Goal: Feedback & Contribution: Submit feedback/report problem

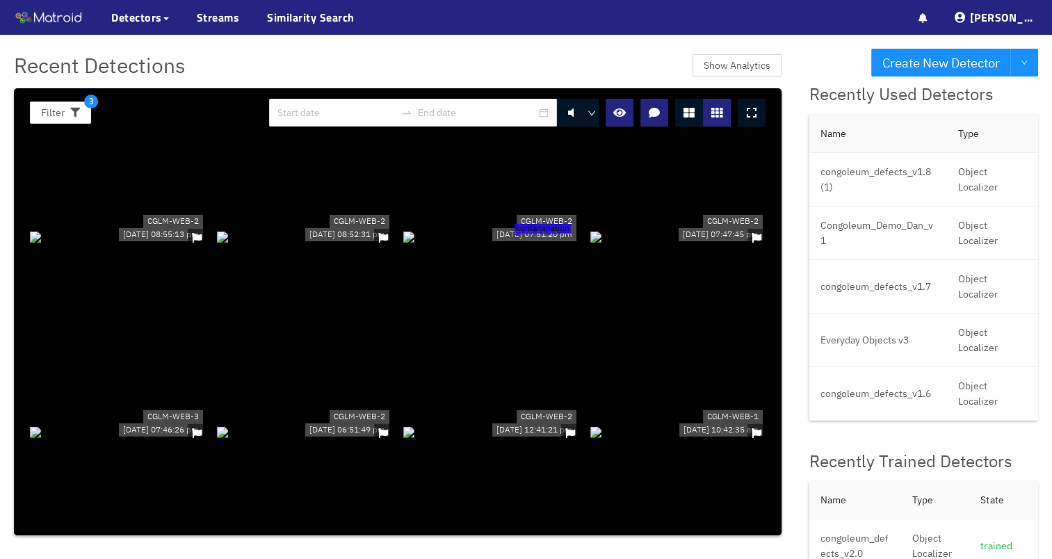
click at [318, 229] on div at bounding box center [305, 236] width 176 height 15
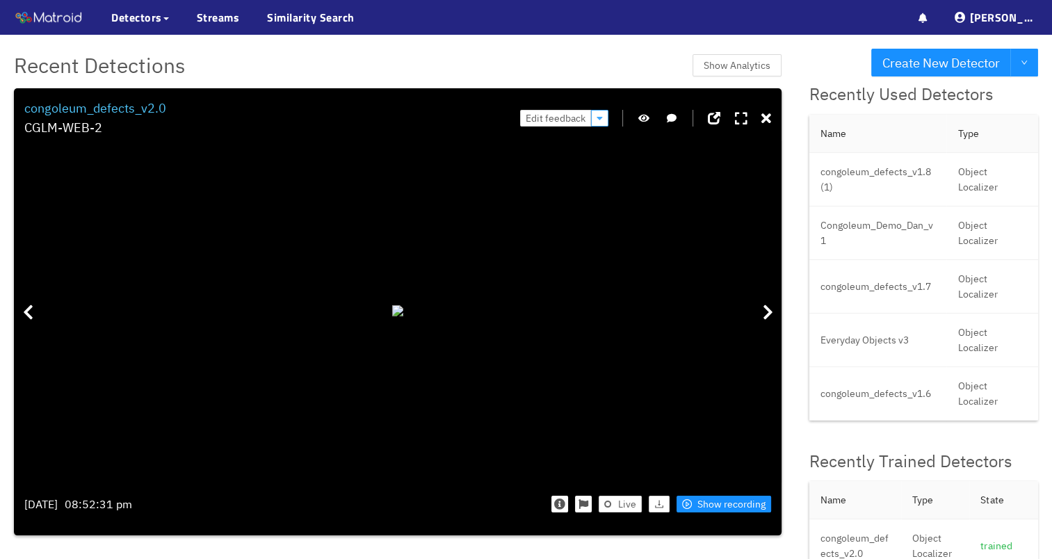
click at [598, 117] on button "button" at bounding box center [599, 118] width 17 height 17
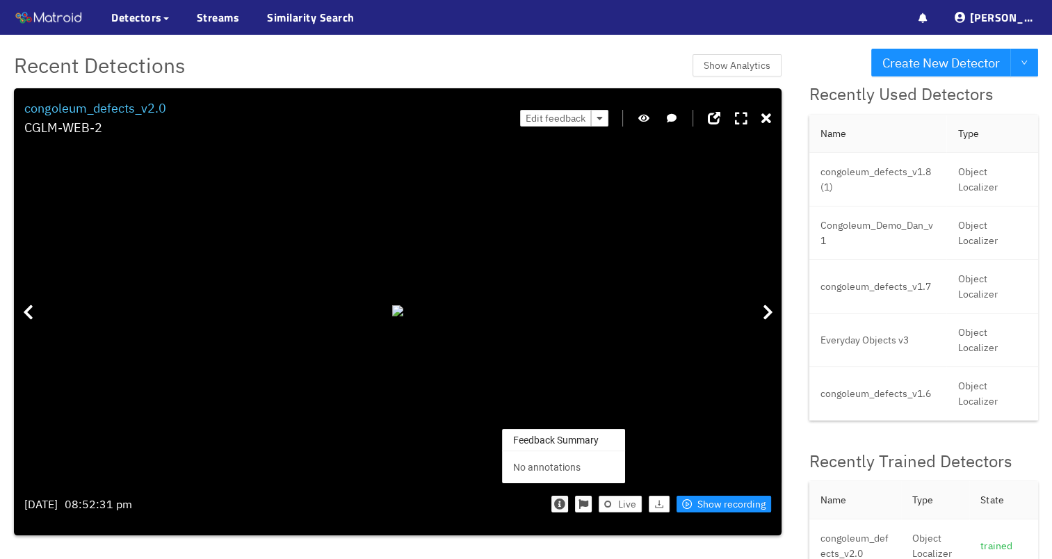
click at [563, 509] on icon "button" at bounding box center [559, 503] width 11 height 11
click at [565, 474] on div "No annotations" at bounding box center [563, 466] width 101 height 15
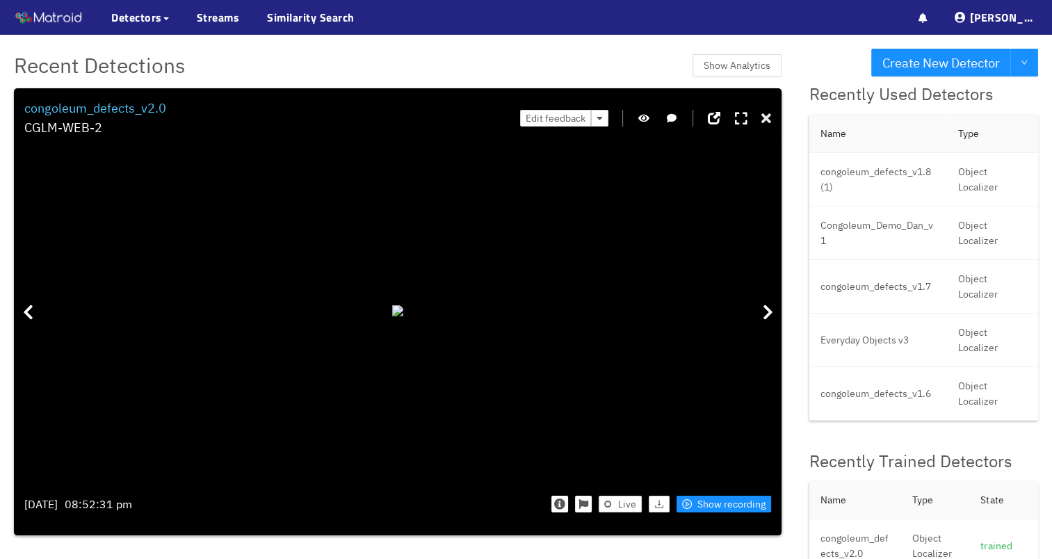
click at [768, 121] on icon at bounding box center [766, 119] width 10 height 14
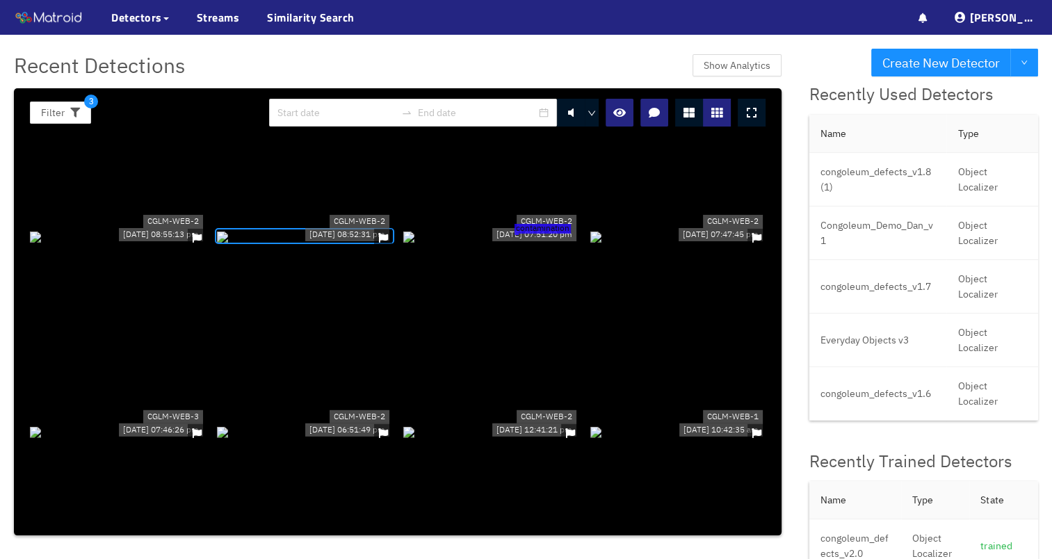
click at [379, 423] on div at bounding box center [305, 430] width 176 height 15
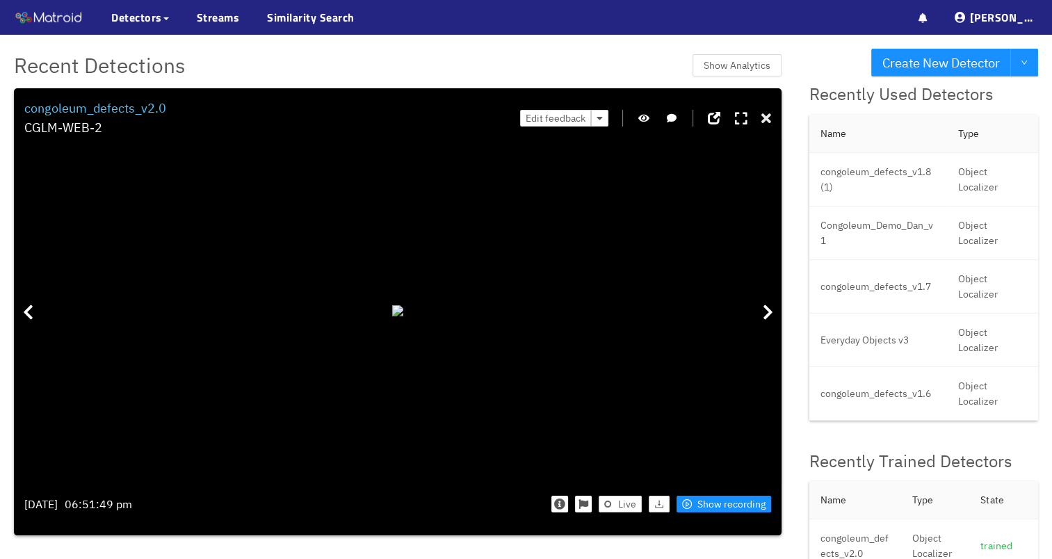
click at [765, 117] on icon at bounding box center [766, 119] width 10 height 14
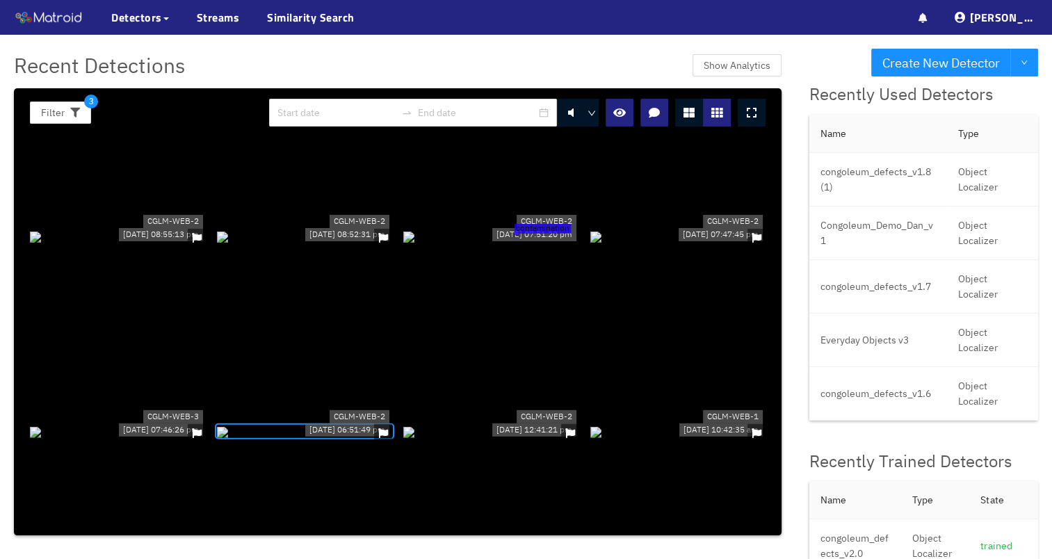
click at [566, 243] on div "contamination" at bounding box center [491, 236] width 176 height 15
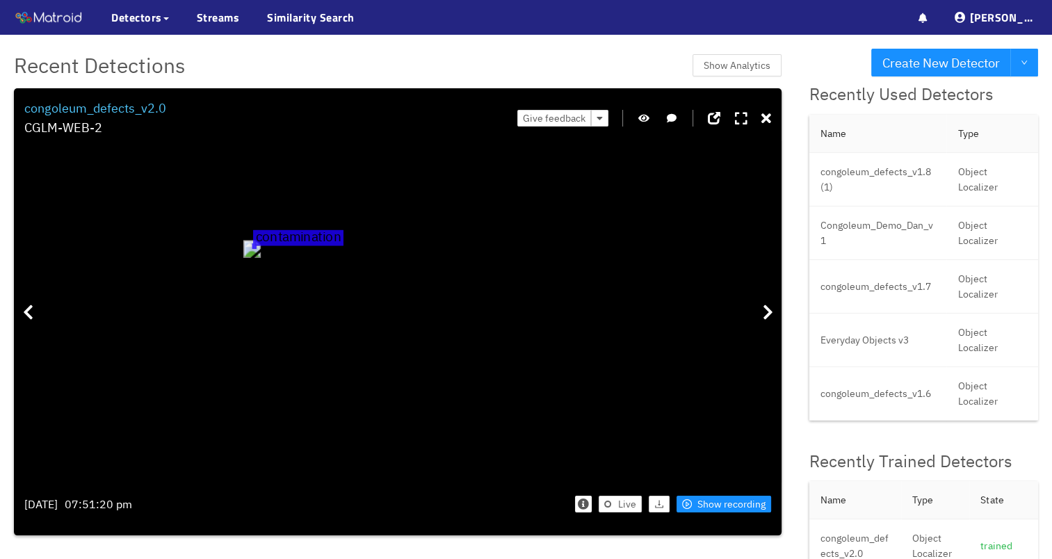
click at [771, 115] on icon at bounding box center [766, 119] width 10 height 14
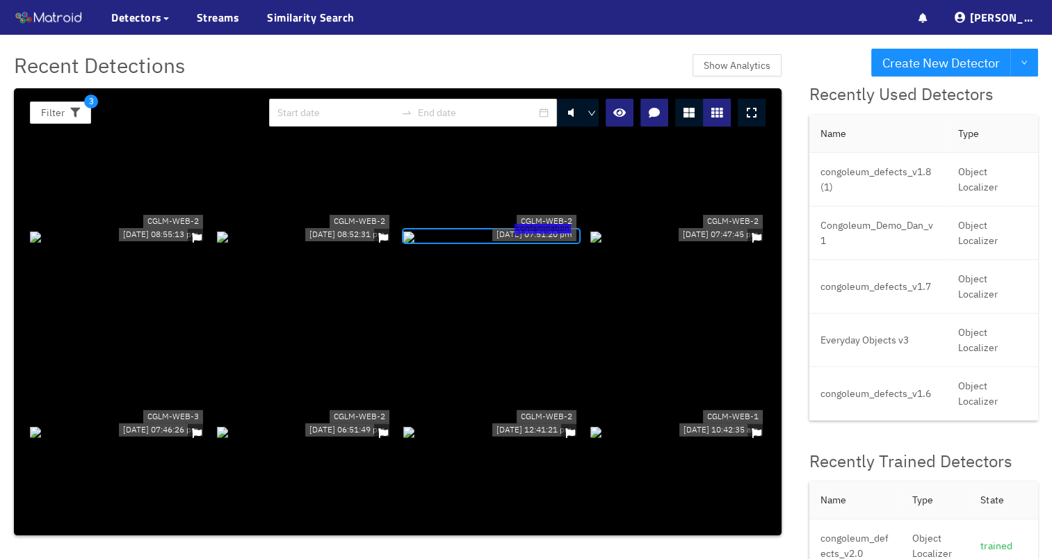
click at [150, 229] on div at bounding box center [118, 236] width 176 height 15
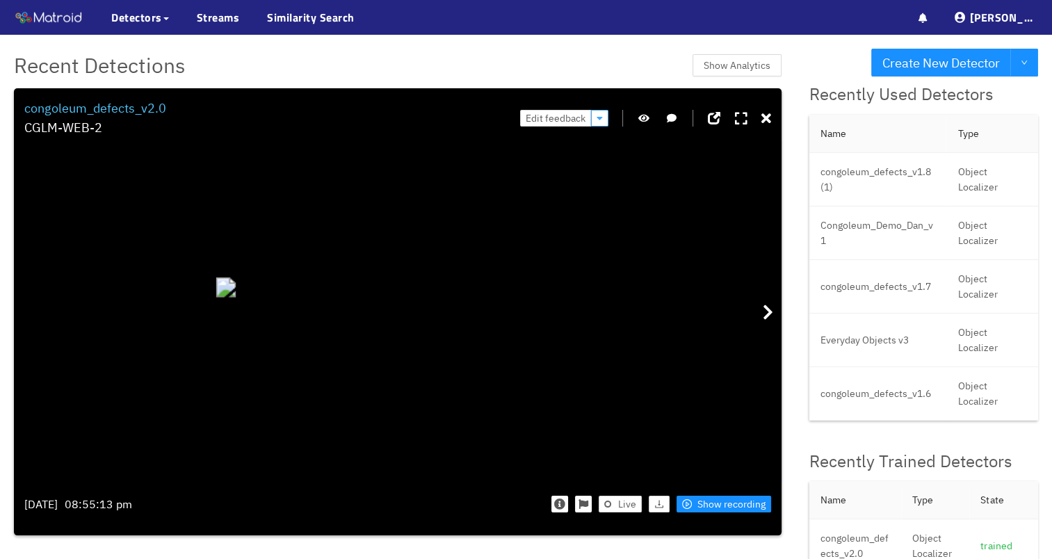
click at [602, 122] on icon "button" at bounding box center [599, 118] width 6 height 10
click at [598, 123] on button "button" at bounding box center [599, 118] width 17 height 17
click at [771, 120] on icon at bounding box center [766, 119] width 10 height 14
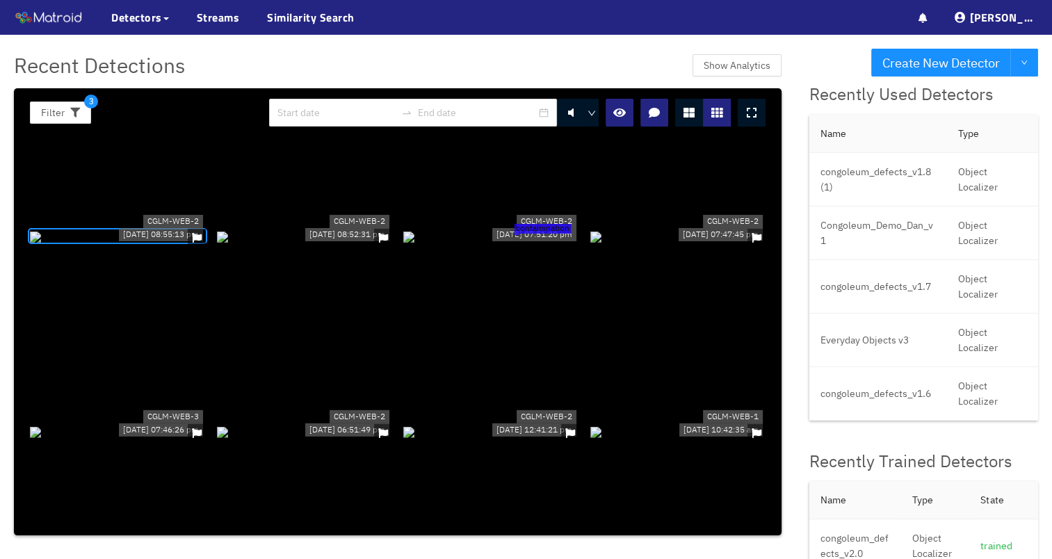
click at [128, 229] on div at bounding box center [118, 236] width 176 height 15
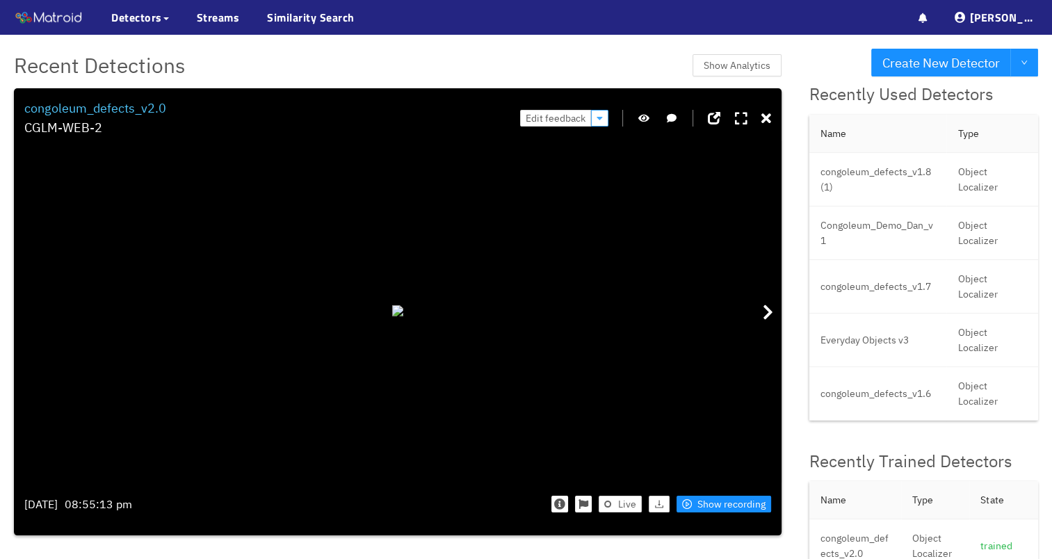
click at [600, 120] on icon "button" at bounding box center [599, 118] width 6 height 10
click at [721, 508] on span "Show recording" at bounding box center [731, 503] width 68 height 15
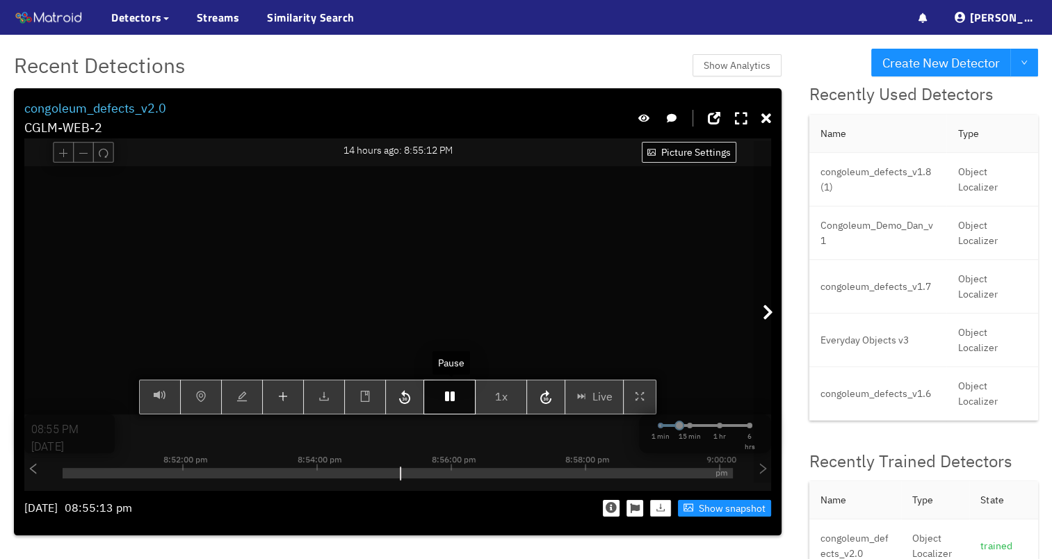
click at [455, 398] on icon "button" at bounding box center [450, 396] width 10 height 11
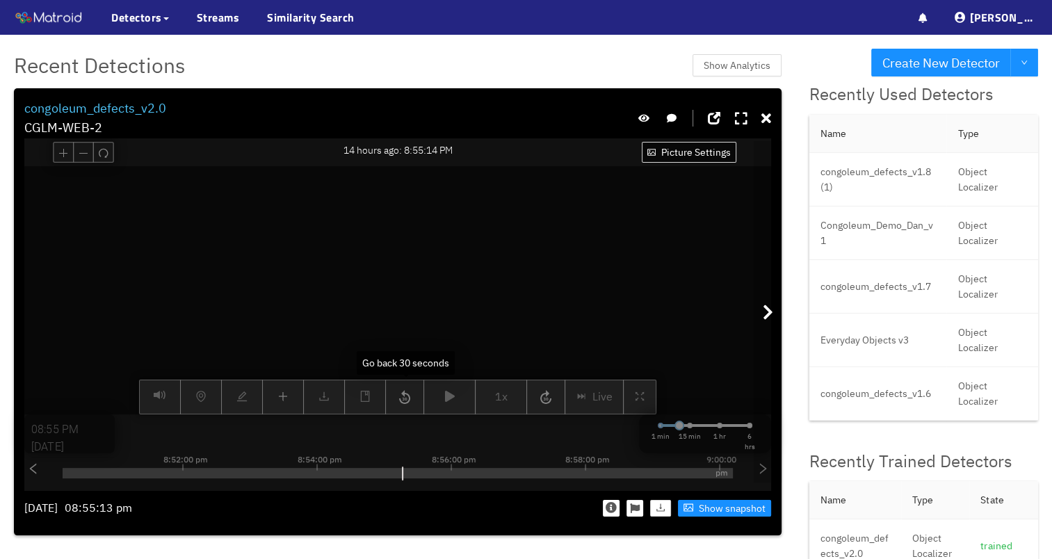
click at [442, 400] on div "Picture Settings 1x Live 08:55 PM [DATE] 1 min 15 min 1 hr 6 hrs 8:42:00 pm 8:4…" at bounding box center [397, 290] width 746 height 248
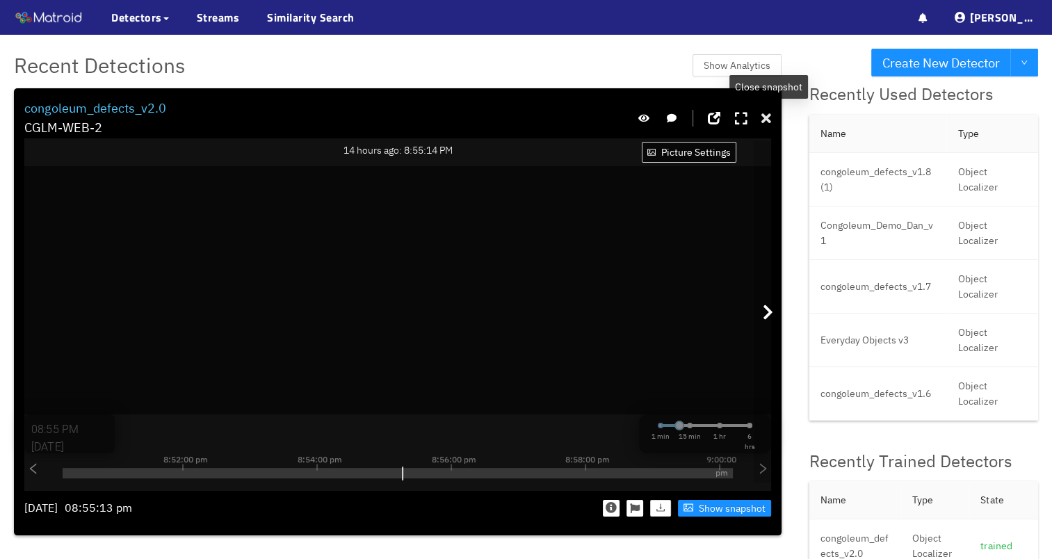
click at [764, 117] on icon at bounding box center [766, 119] width 10 height 14
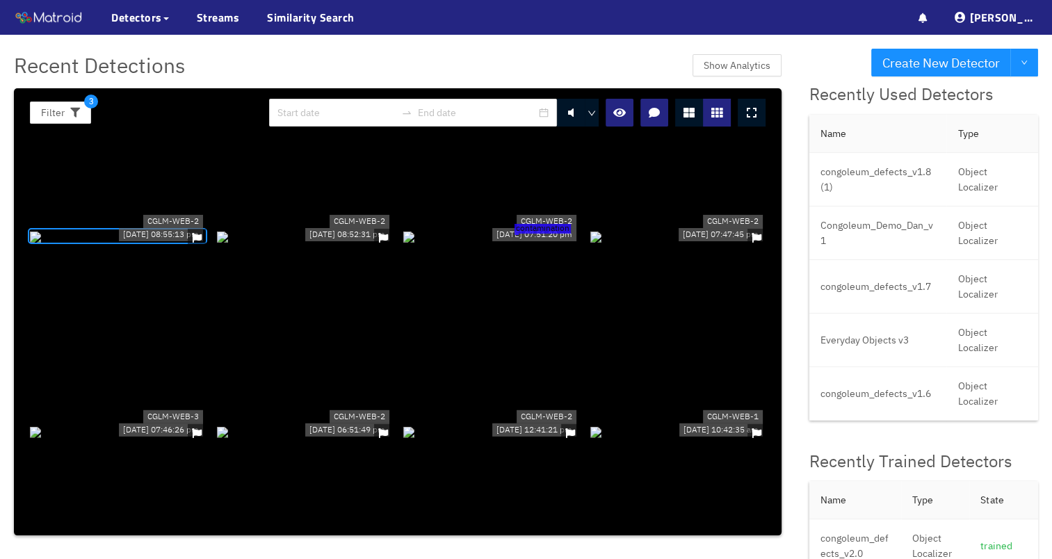
click at [525, 242] on div "contamination" at bounding box center [491, 236] width 176 height 15
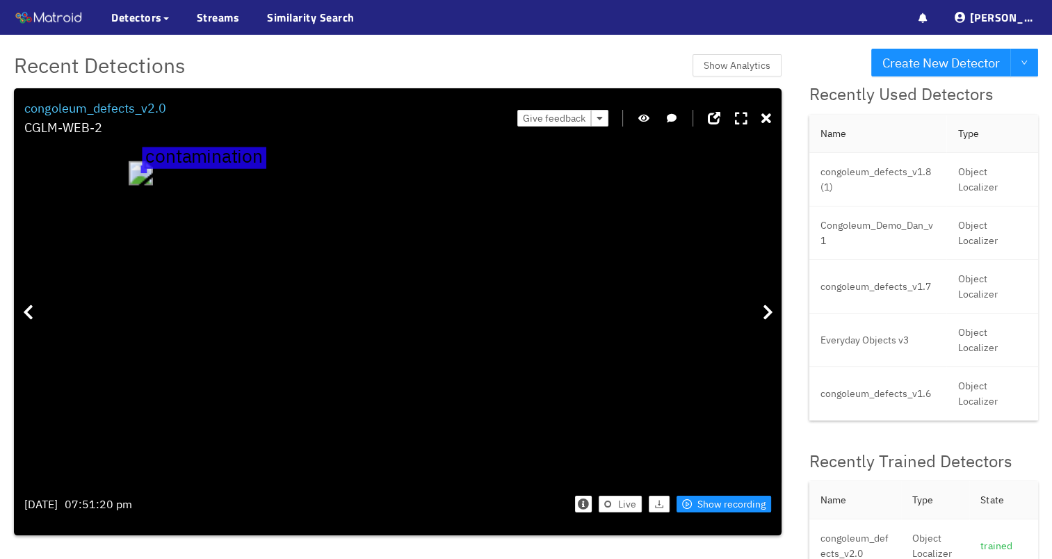
click at [648, 121] on icon "button" at bounding box center [643, 118] width 11 height 10
click at [648, 121] on icon "button" at bounding box center [643, 118] width 13 height 10
click at [648, 121] on icon "button" at bounding box center [643, 118] width 11 height 10
click at [648, 121] on icon "button" at bounding box center [643, 118] width 13 height 10
click at [765, 122] on icon at bounding box center [766, 119] width 10 height 14
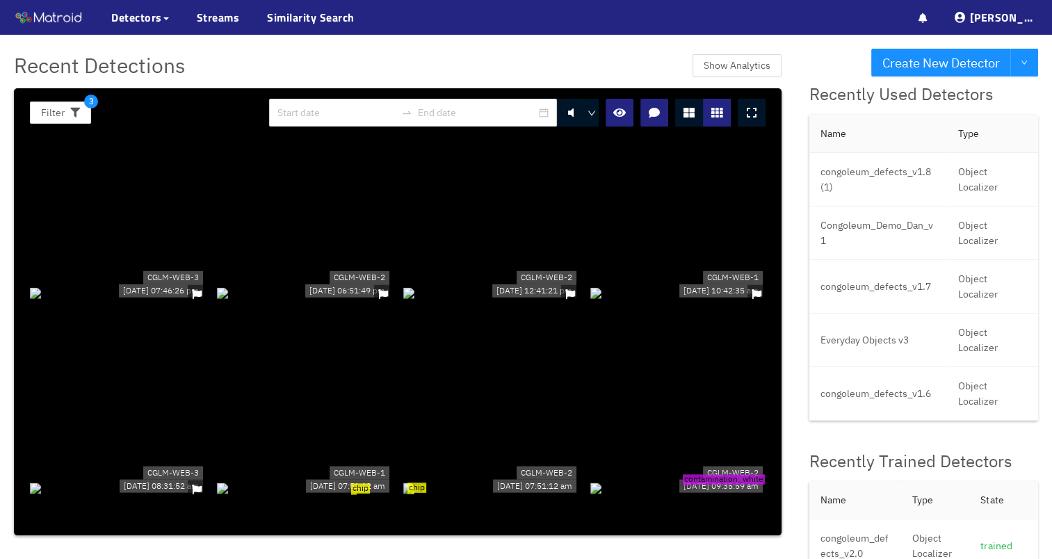
scroll to position [278, 0]
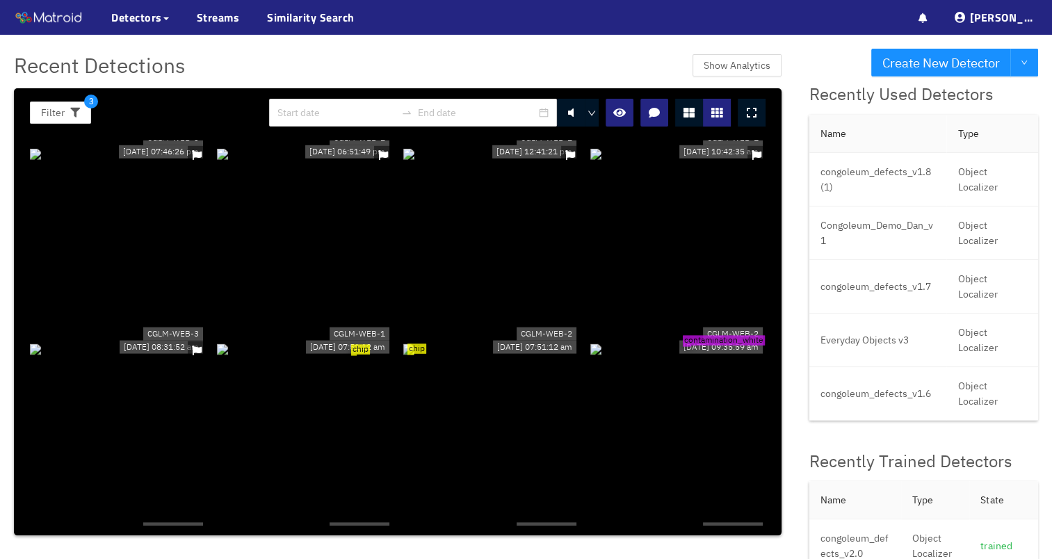
click at [637, 341] on div "contamination_white" at bounding box center [678, 348] width 176 height 15
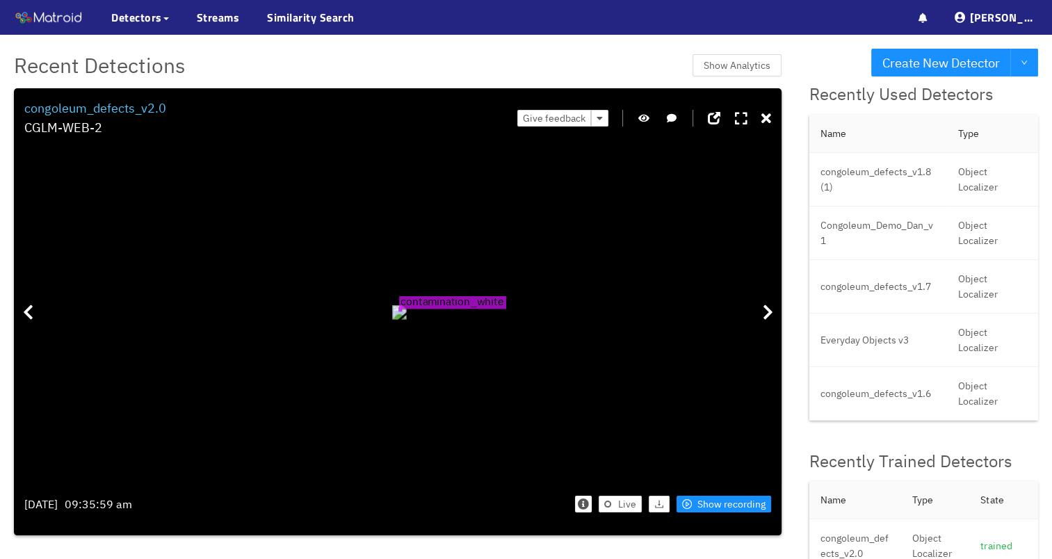
click at [774, 120] on div "Filter 3 congoleum_defects_v2.0 CGLM-WEB-2 Give feedback contamination_white [D…" at bounding box center [397, 311] width 767 height 447
click at [767, 122] on icon at bounding box center [766, 119] width 10 height 14
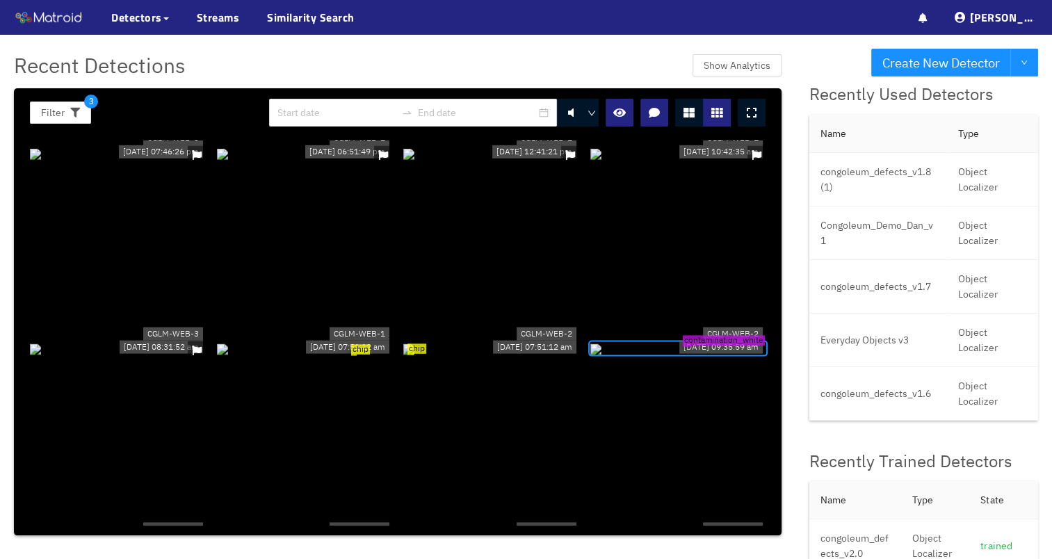
click at [652, 341] on div "contamination_white" at bounding box center [678, 348] width 176 height 15
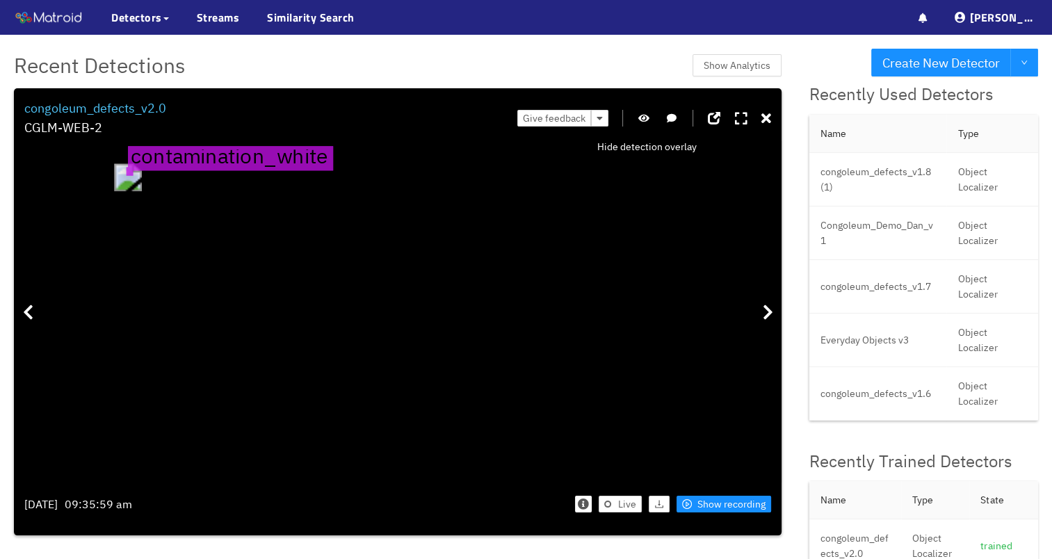
click at [649, 123] on button "button" at bounding box center [644, 118] width 14 height 17
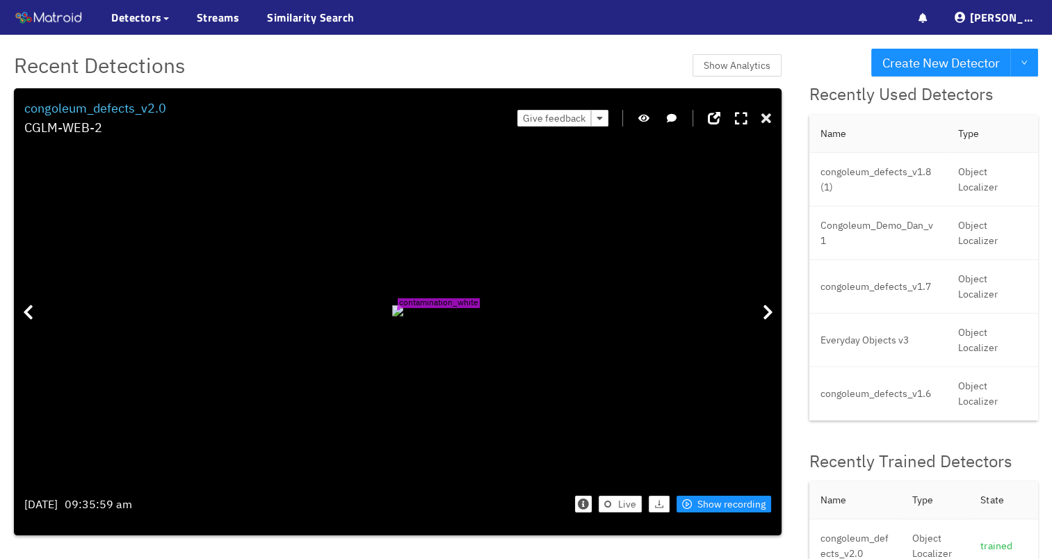
click at [763, 118] on icon at bounding box center [766, 119] width 10 height 14
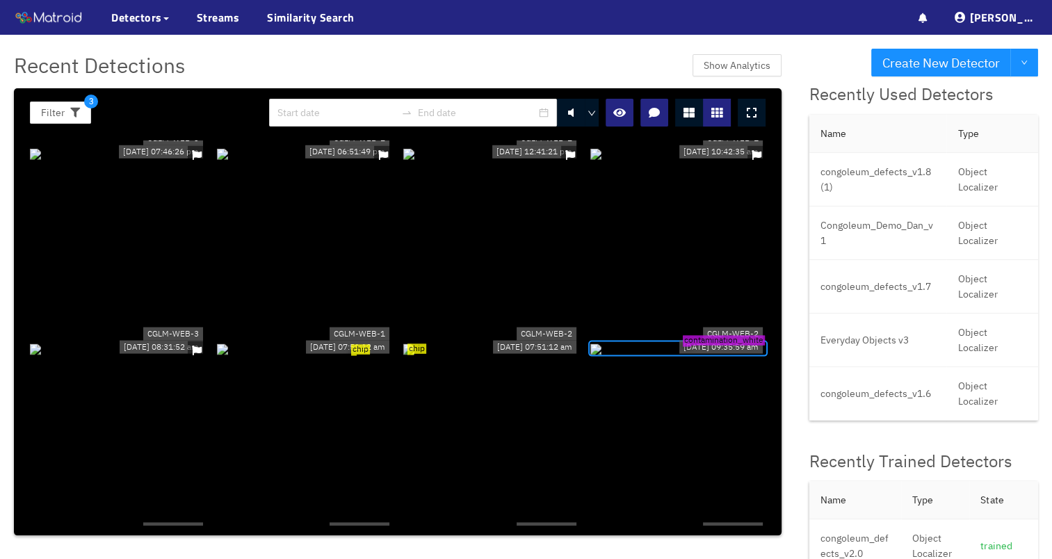
click at [456, 341] on div "chip" at bounding box center [491, 348] width 176 height 15
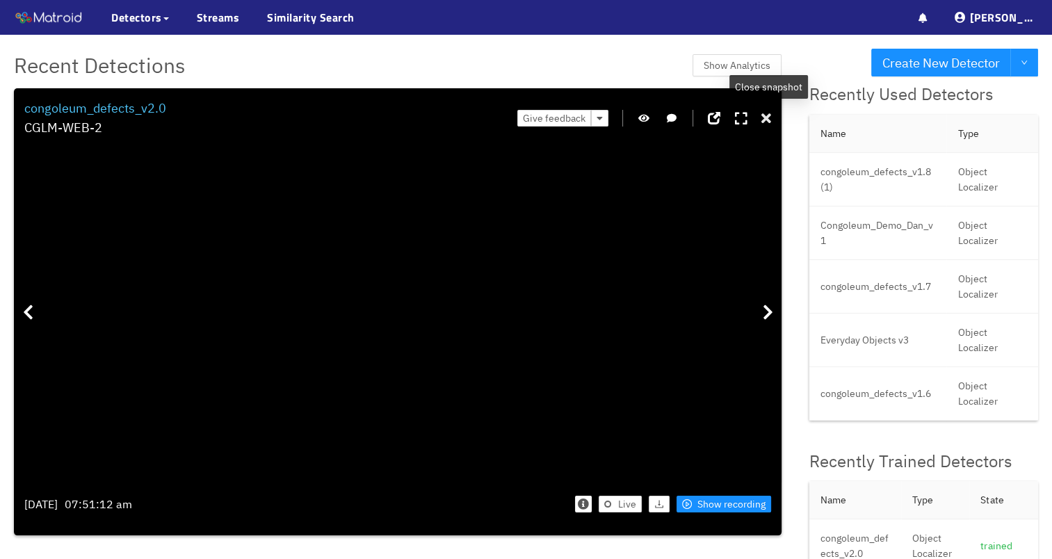
click at [765, 123] on icon at bounding box center [766, 119] width 10 height 14
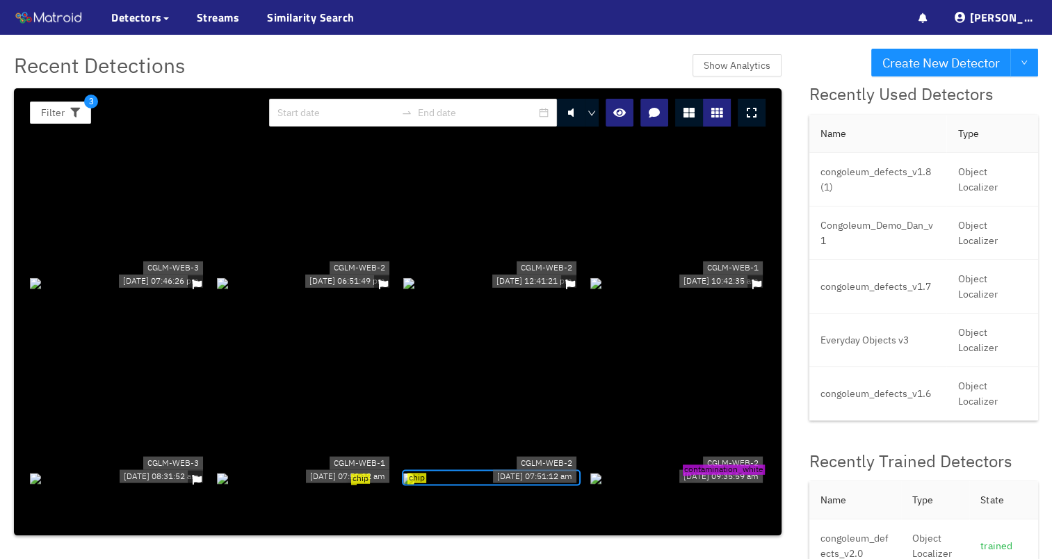
scroll to position [348, 0]
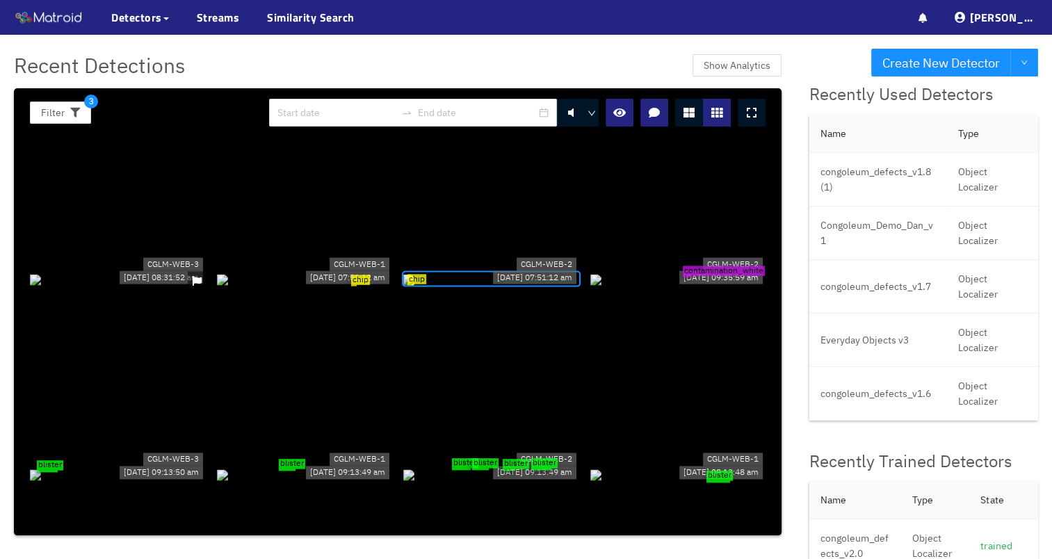
click at [465, 286] on div "chip" at bounding box center [491, 278] width 176 height 15
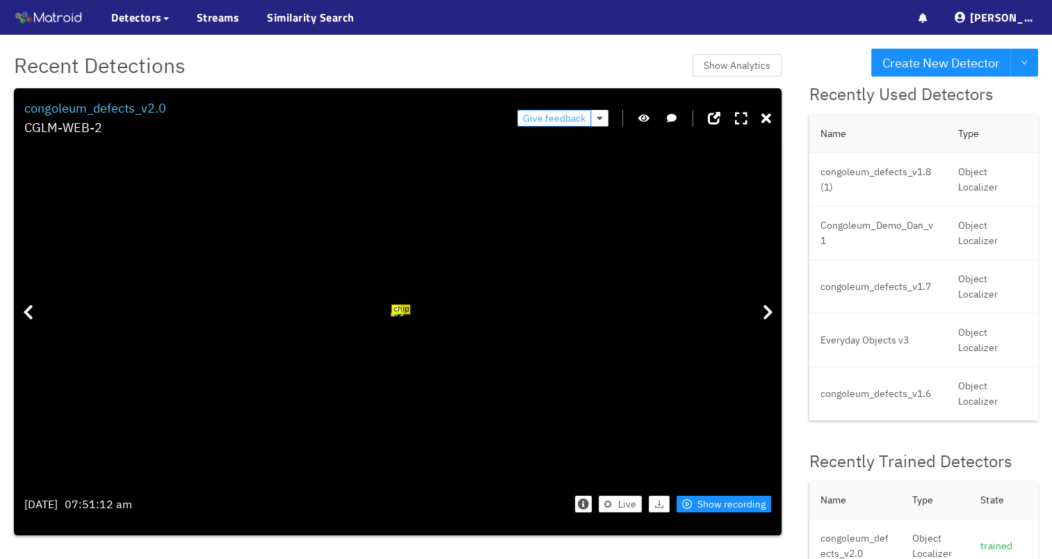
click at [564, 122] on span "Give feedback" at bounding box center [554, 118] width 63 height 15
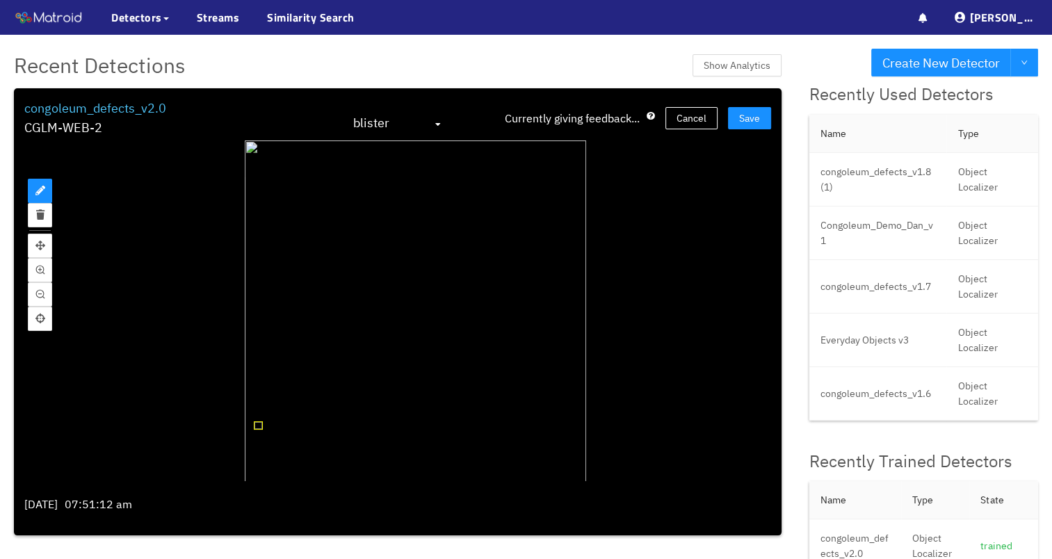
click at [430, 126] on span "blister" at bounding box center [397, 124] width 89 height 22
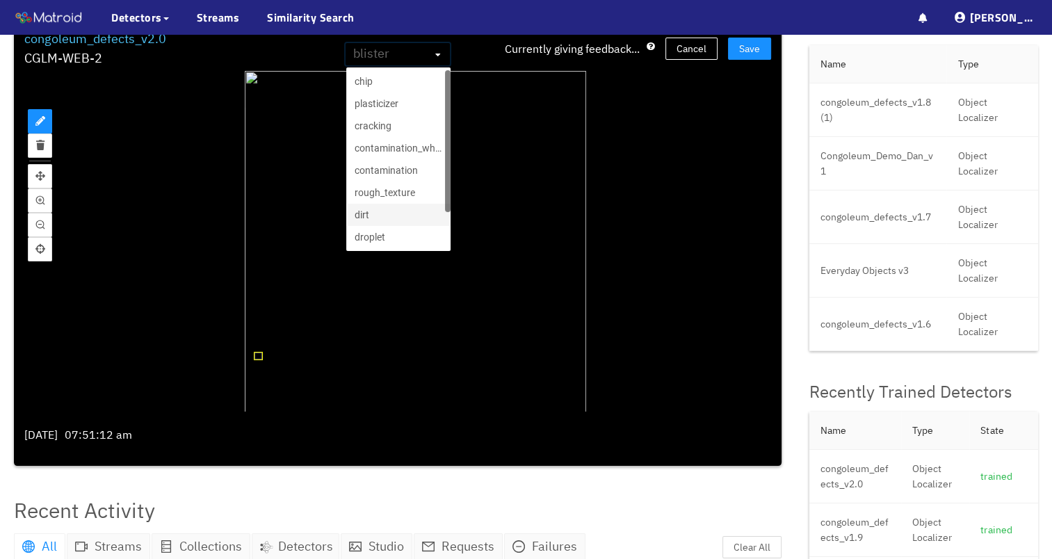
scroll to position [0, 0]
click at [687, 53] on span "Cancel" at bounding box center [691, 48] width 30 height 15
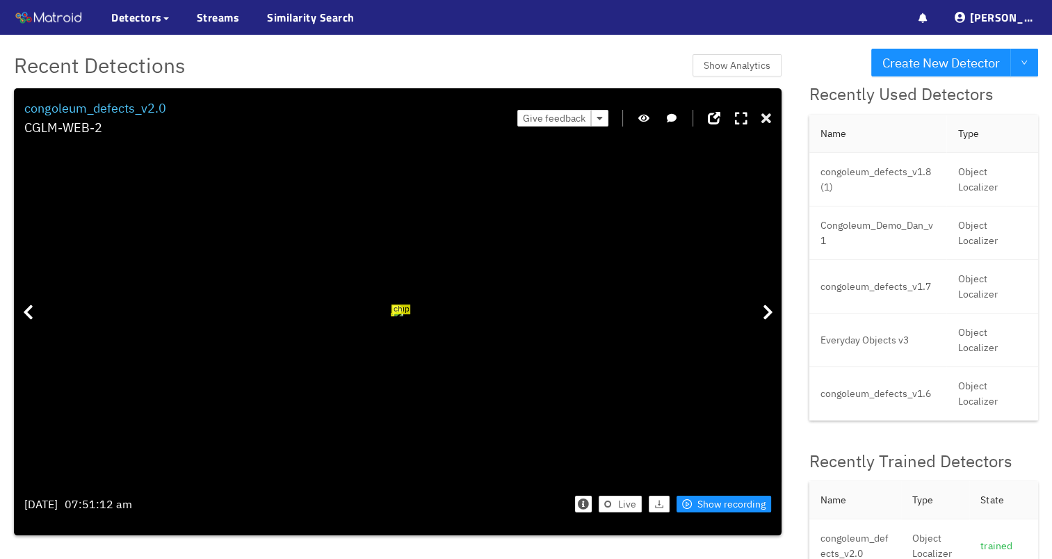
click at [762, 120] on icon at bounding box center [766, 119] width 10 height 14
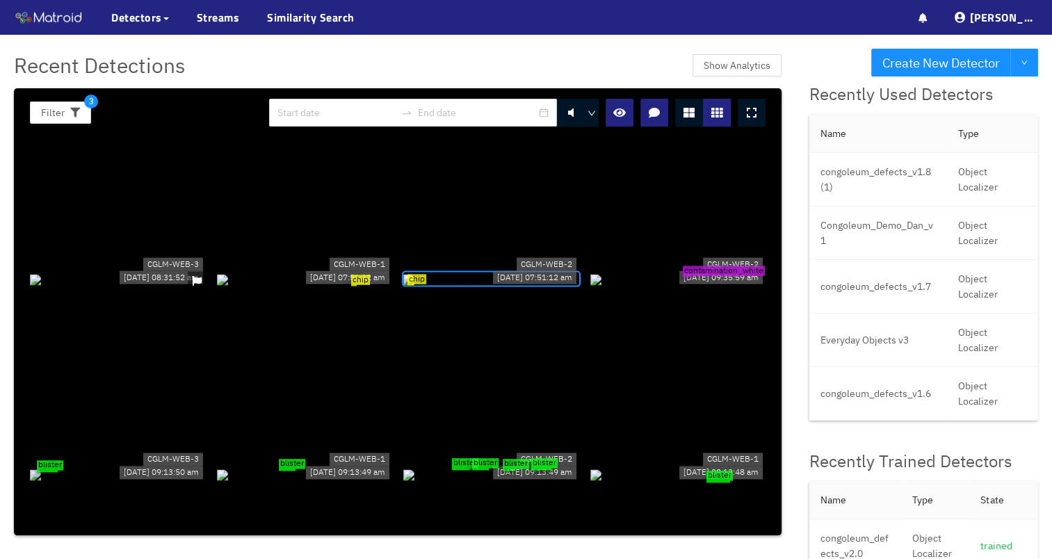
click at [345, 286] on div "chip" at bounding box center [305, 278] width 176 height 15
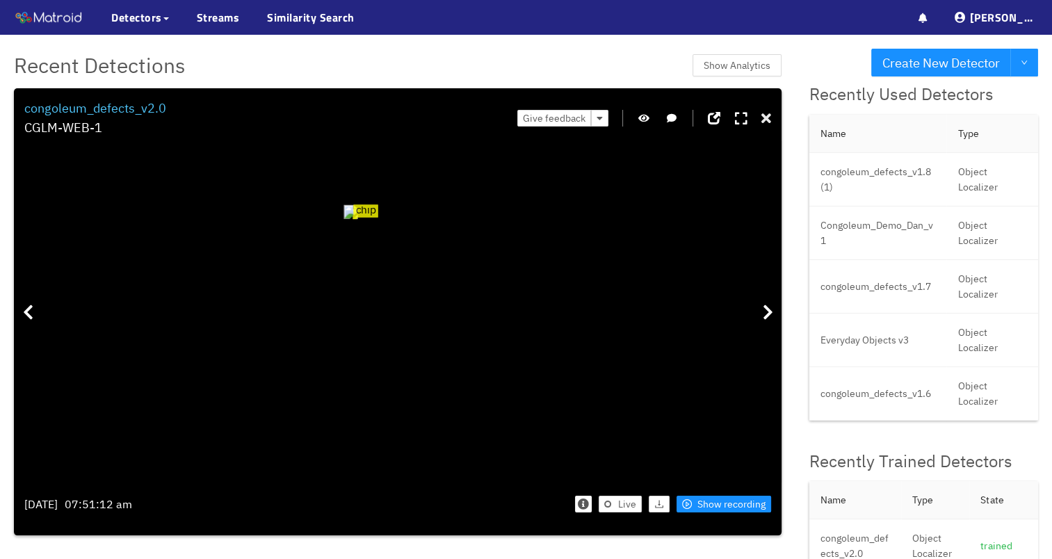
click at [765, 119] on icon at bounding box center [766, 119] width 10 height 14
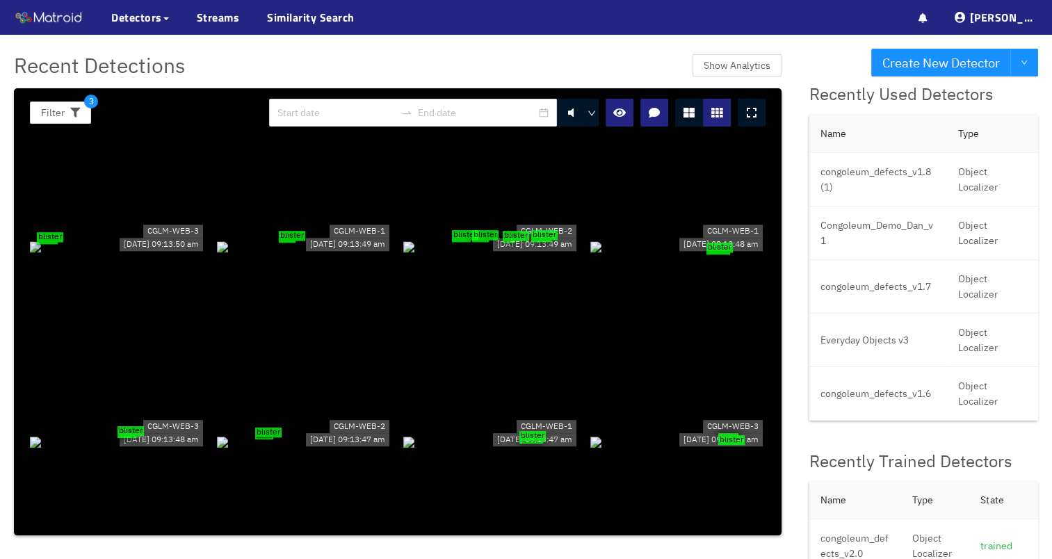
scroll to position [556, 0]
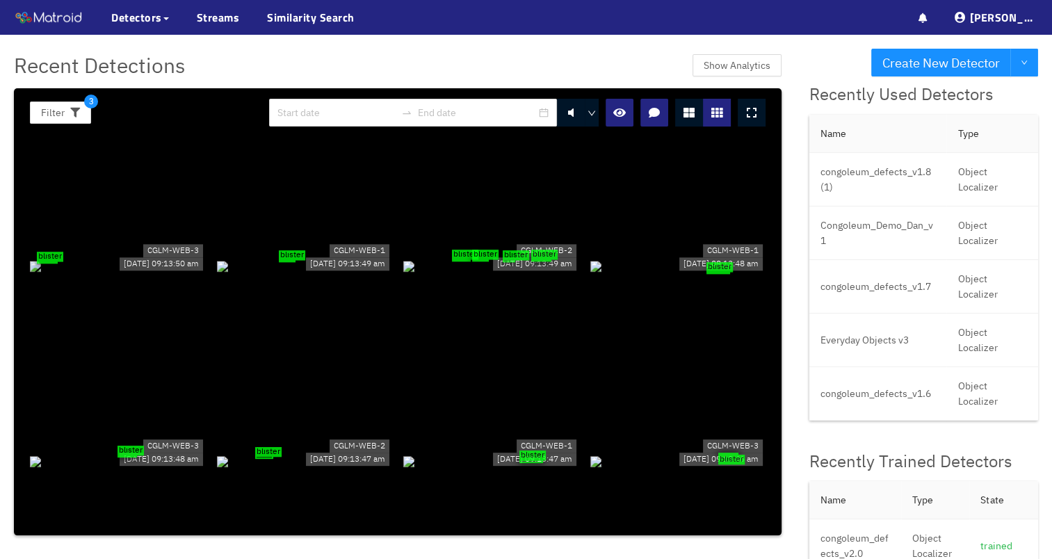
click at [363, 258] on div "blister" at bounding box center [305, 265] width 176 height 15
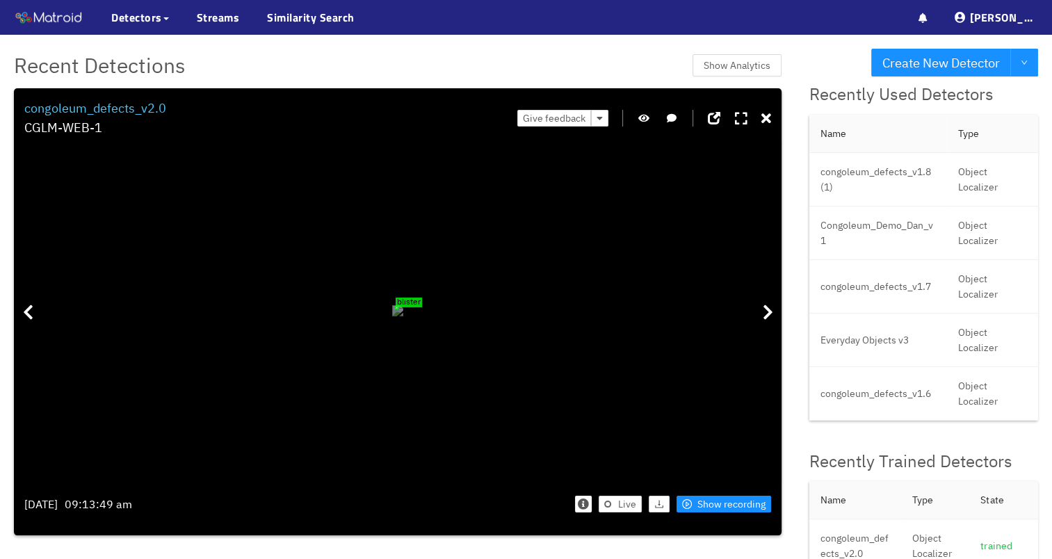
click at [395, 297] on span "blister" at bounding box center [408, 302] width 26 height 10
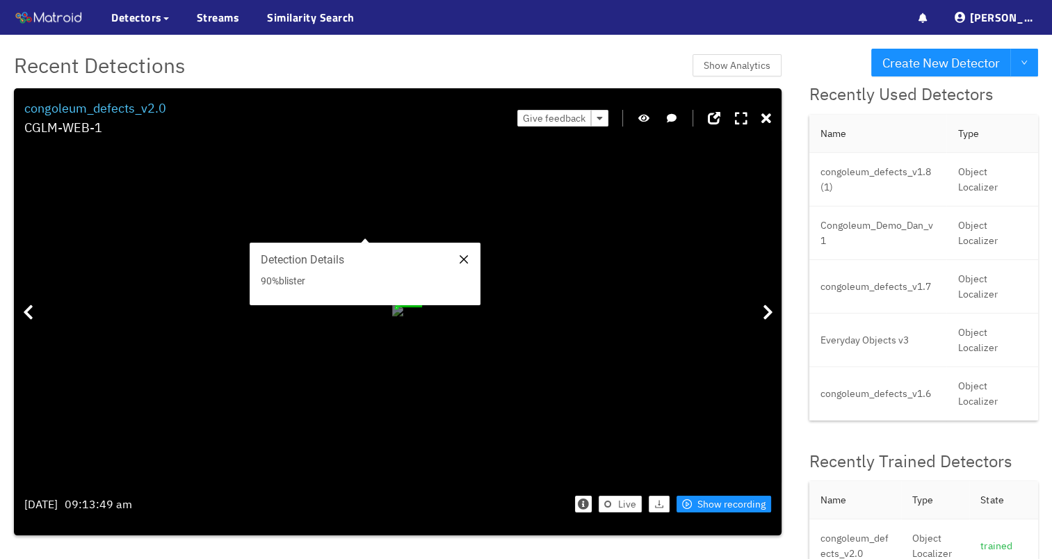
click at [462, 259] on icon "close" at bounding box center [463, 259] width 8 height 8
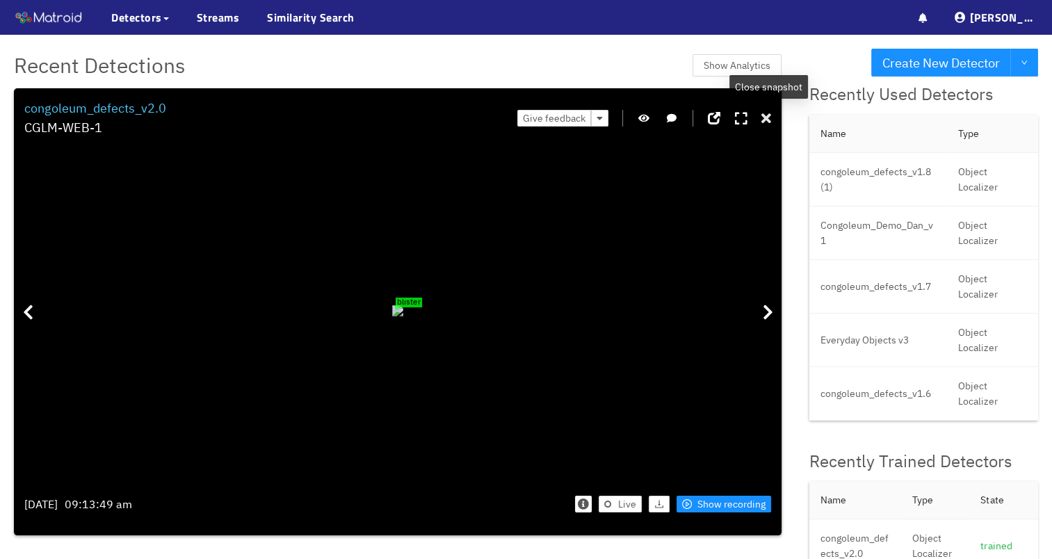
click at [769, 117] on icon at bounding box center [766, 119] width 10 height 14
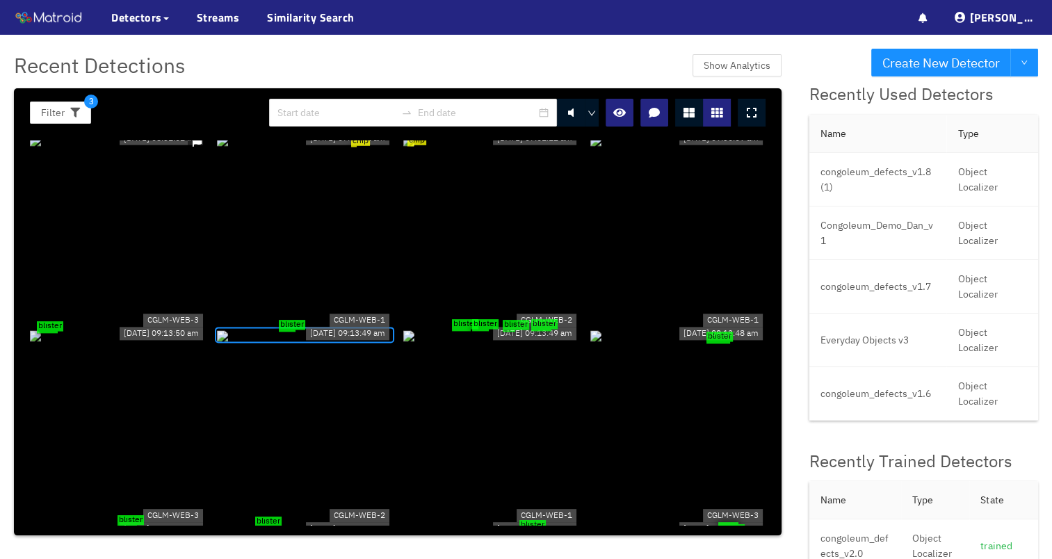
scroll to position [487, 0]
click at [456, 339] on div "blister blister blister blister" at bounding box center [491, 334] width 176 height 15
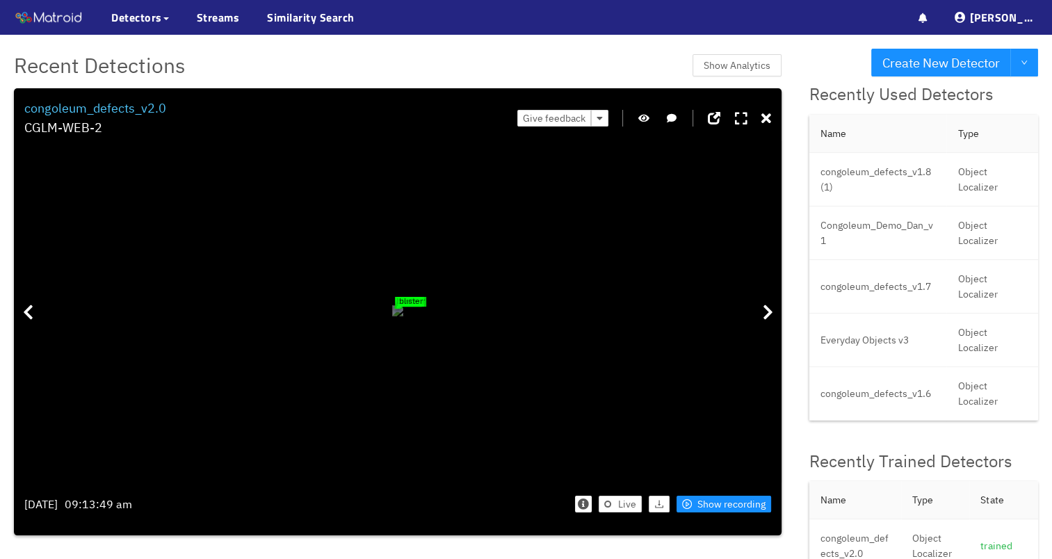
click at [402, 306] on div "blister" at bounding box center [401, 307] width 3 height 3
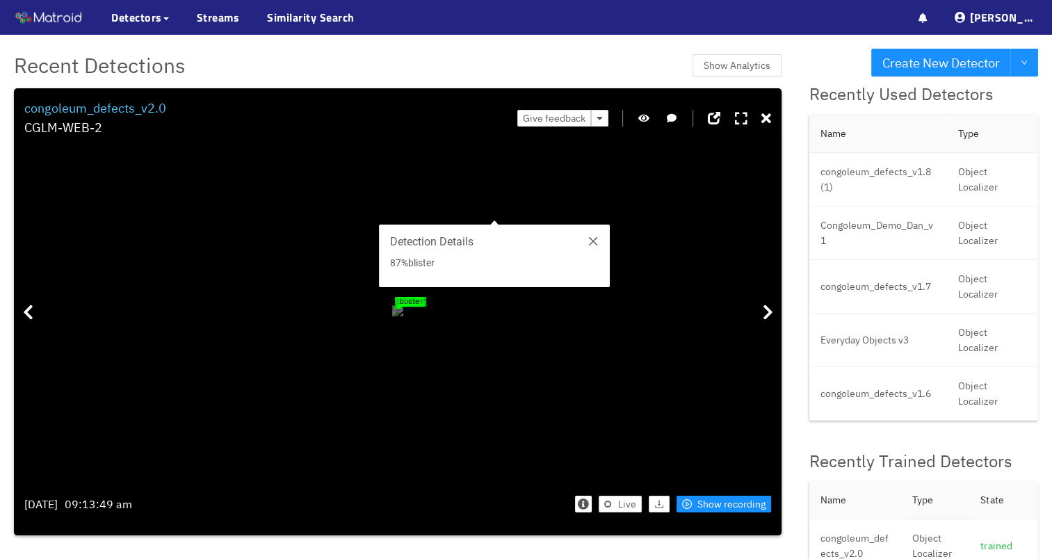
click at [400, 306] on div "blister" at bounding box center [399, 307] width 2 height 2
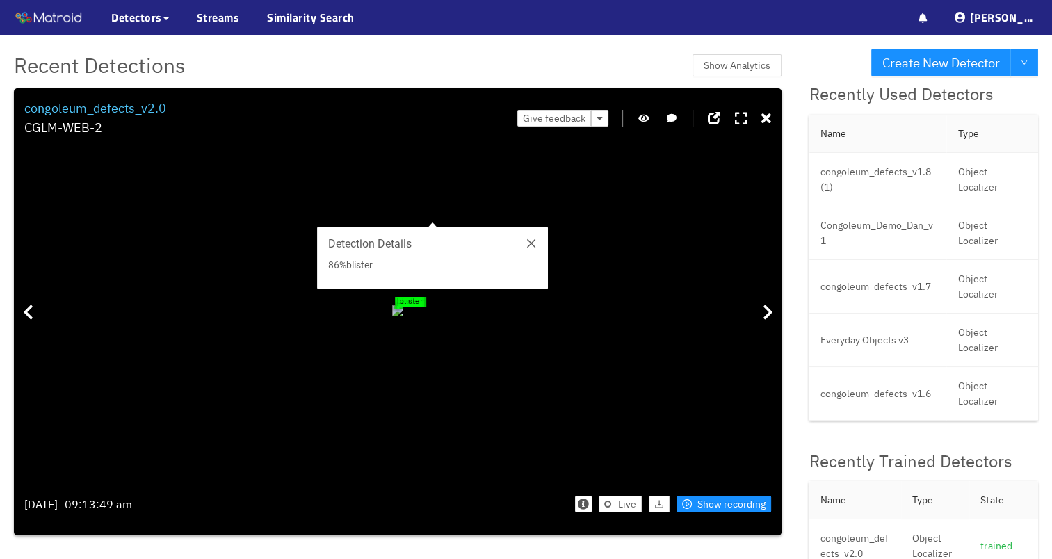
click at [395, 306] on div "blister" at bounding box center [396, 307] width 2 height 2
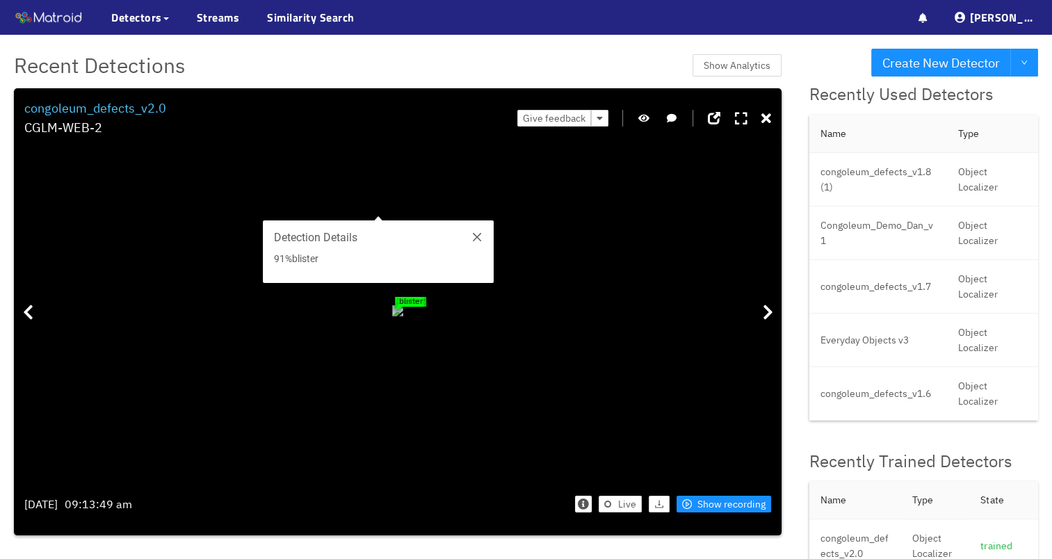
click at [395, 306] on div "blister" at bounding box center [396, 307] width 3 height 3
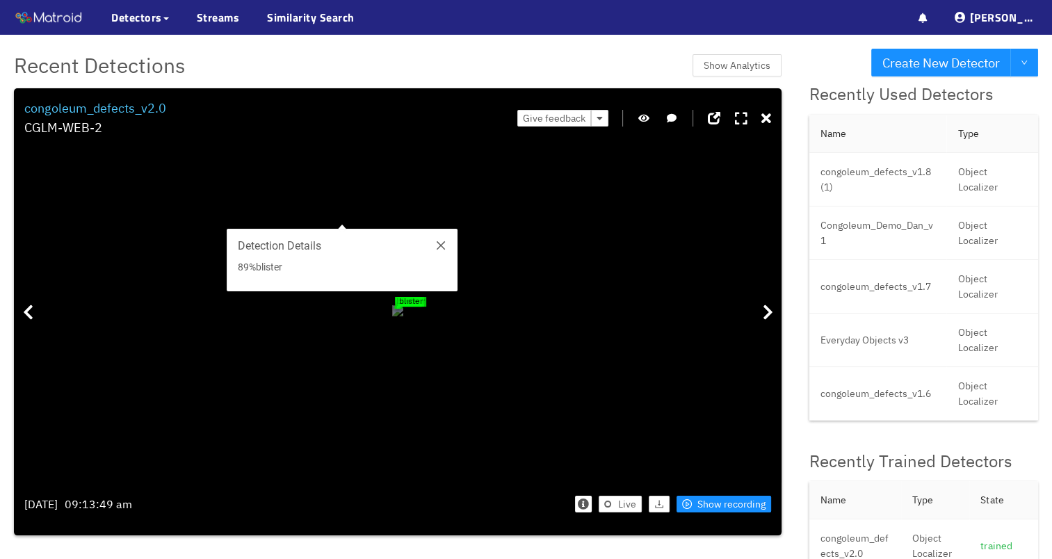
click at [402, 306] on div "blister" at bounding box center [401, 307] width 3 height 3
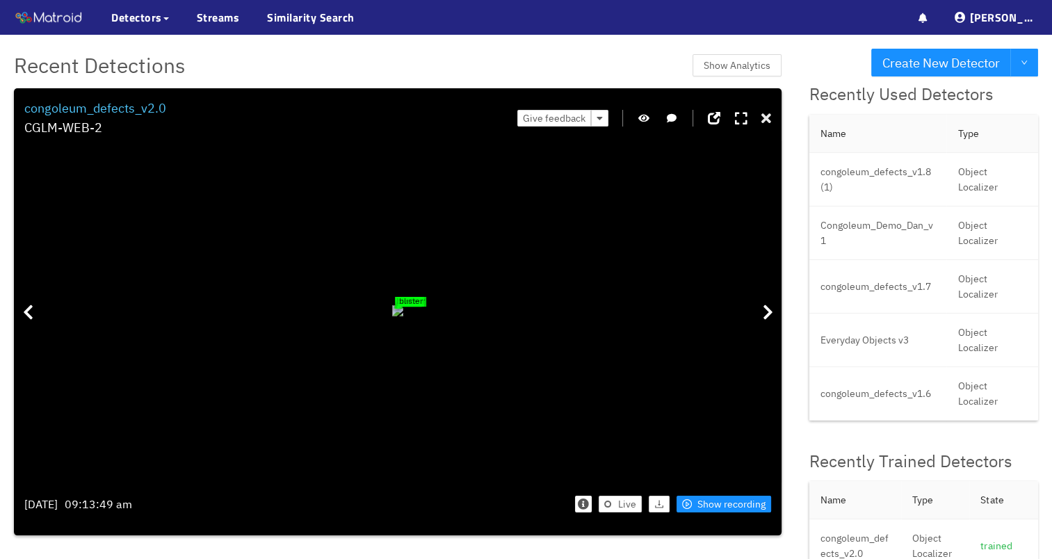
click at [767, 115] on icon at bounding box center [766, 119] width 10 height 14
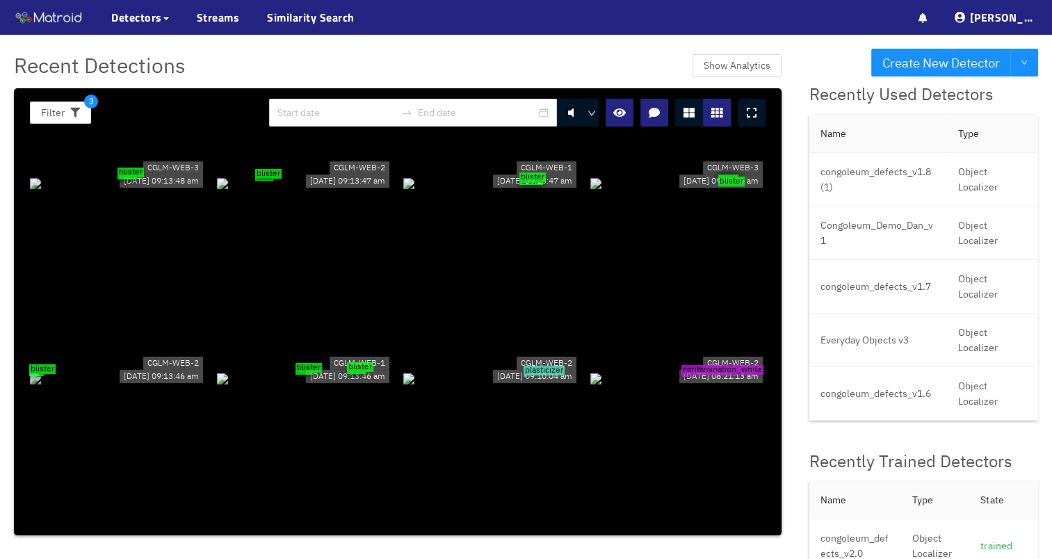
scroll to position [904, 0]
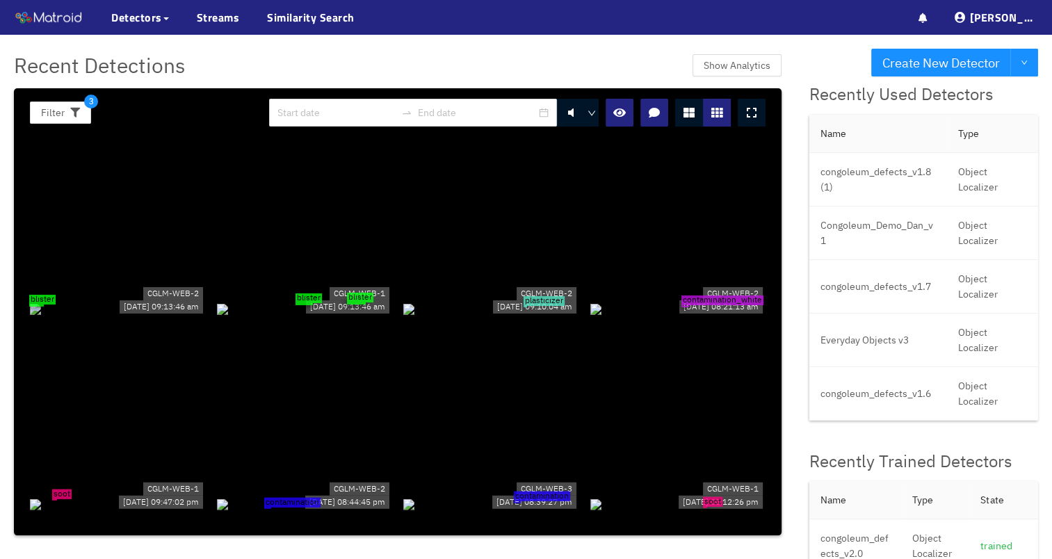
click at [507, 303] on div "plasticizer" at bounding box center [491, 307] width 176 height 15
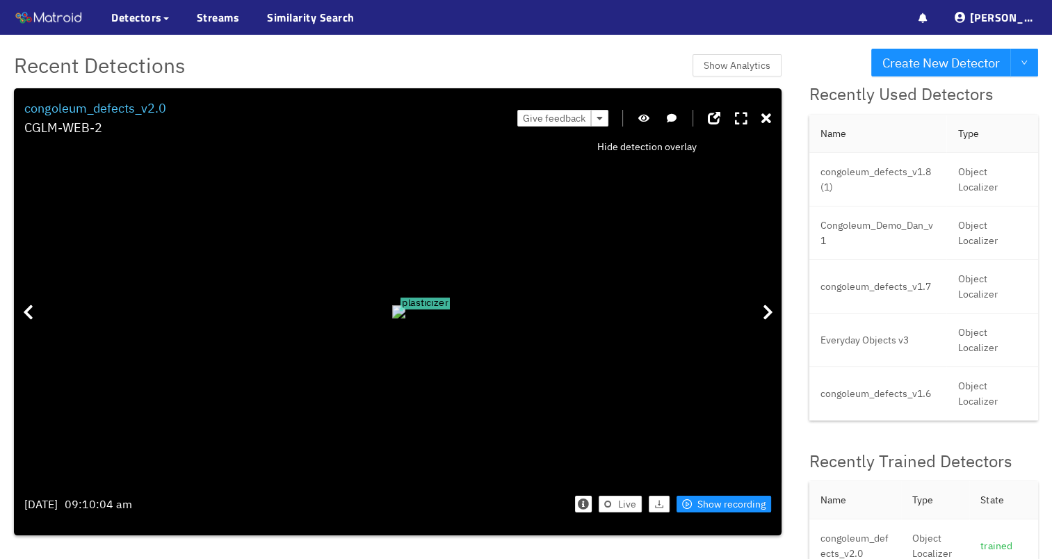
click at [646, 117] on icon "button" at bounding box center [643, 118] width 11 height 10
click at [712, 502] on span "Show recording" at bounding box center [731, 503] width 68 height 15
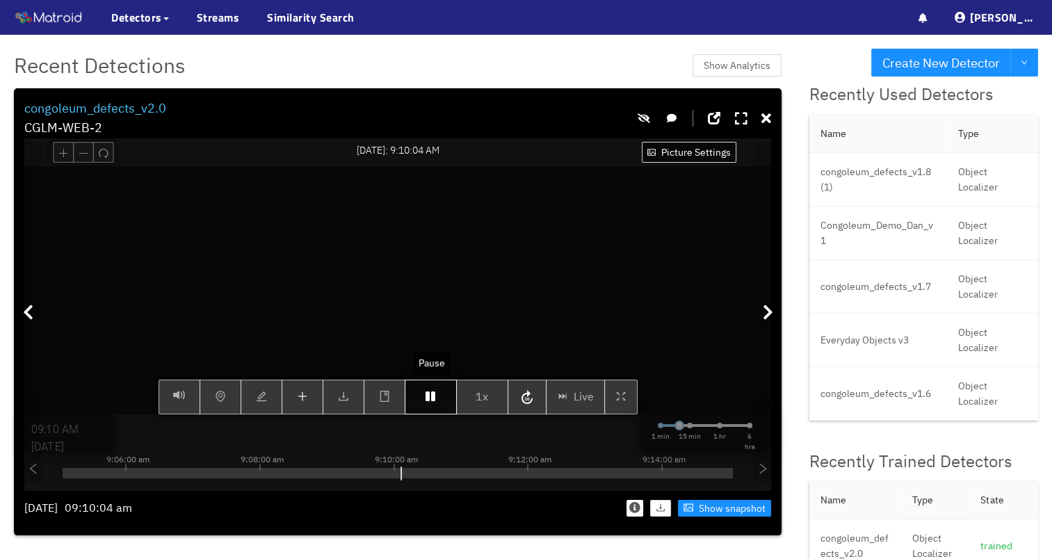
click at [436, 395] on button "button" at bounding box center [430, 396] width 52 height 35
click at [443, 398] on button "button" at bounding box center [430, 396] width 52 height 35
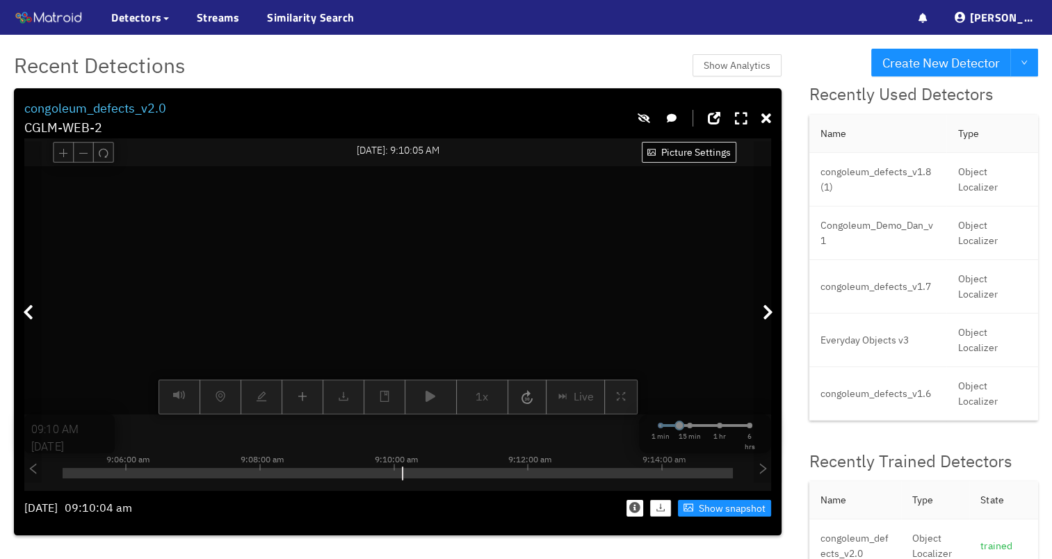
drag, startPoint x: 459, startPoint y: 361, endPoint x: 465, endPoint y: 246, distance: 115.5
click at [465, 246] on video at bounding box center [341, 71] width 1092 height 546
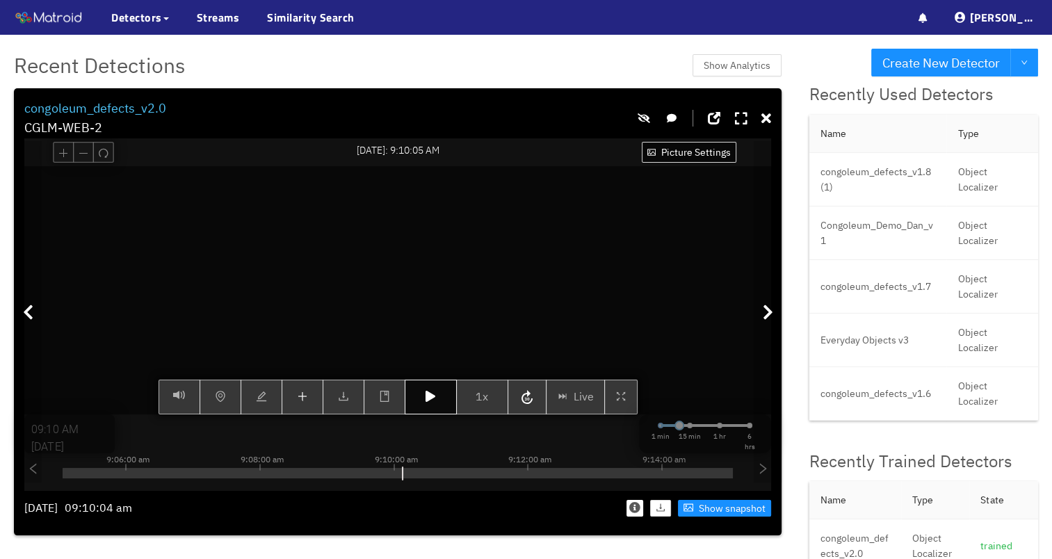
click at [426, 400] on icon "button" at bounding box center [430, 396] width 10 height 11
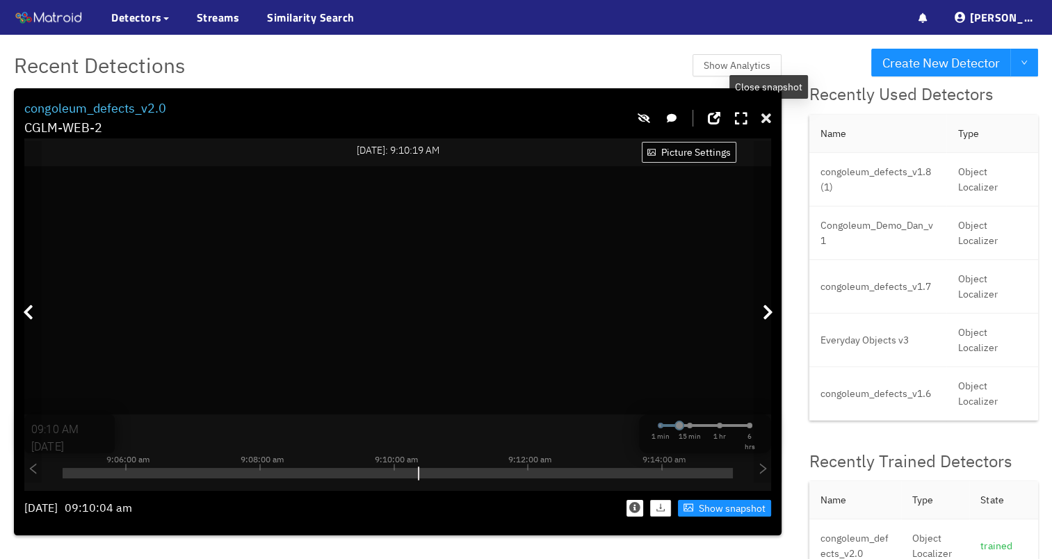
click at [765, 120] on icon at bounding box center [766, 119] width 10 height 14
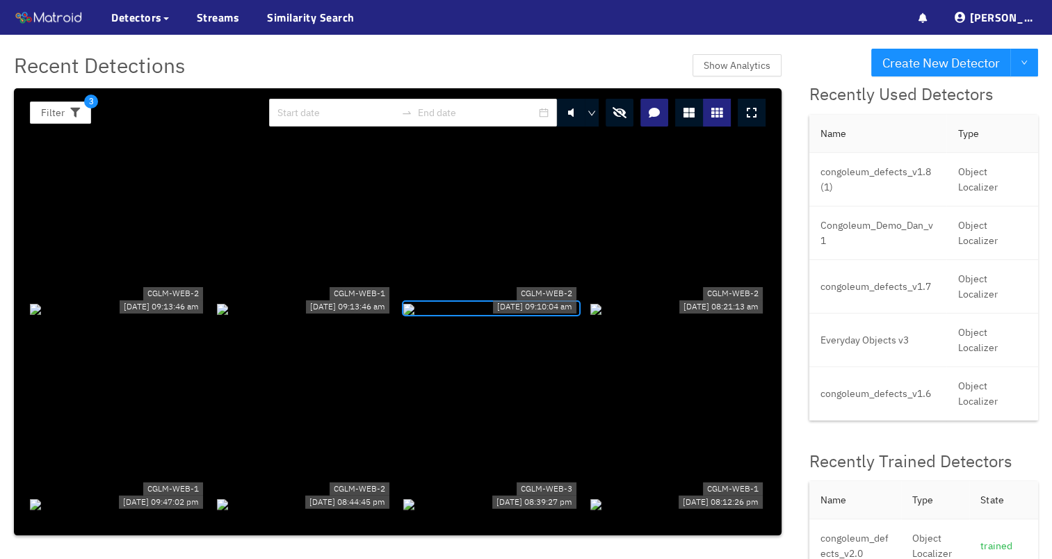
click at [514, 300] on div at bounding box center [491, 307] width 176 height 15
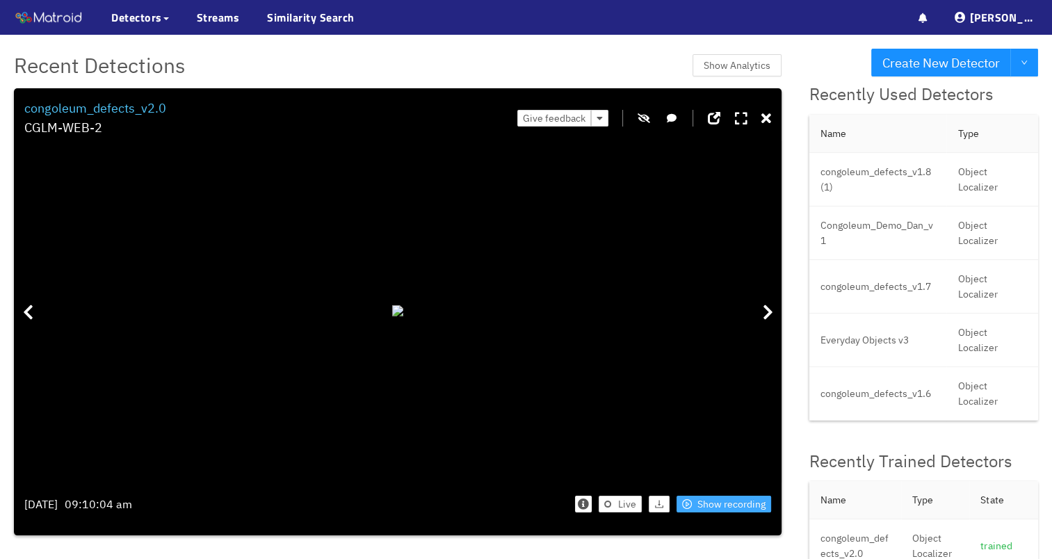
click at [753, 503] on span "Show recording" at bounding box center [731, 503] width 68 height 15
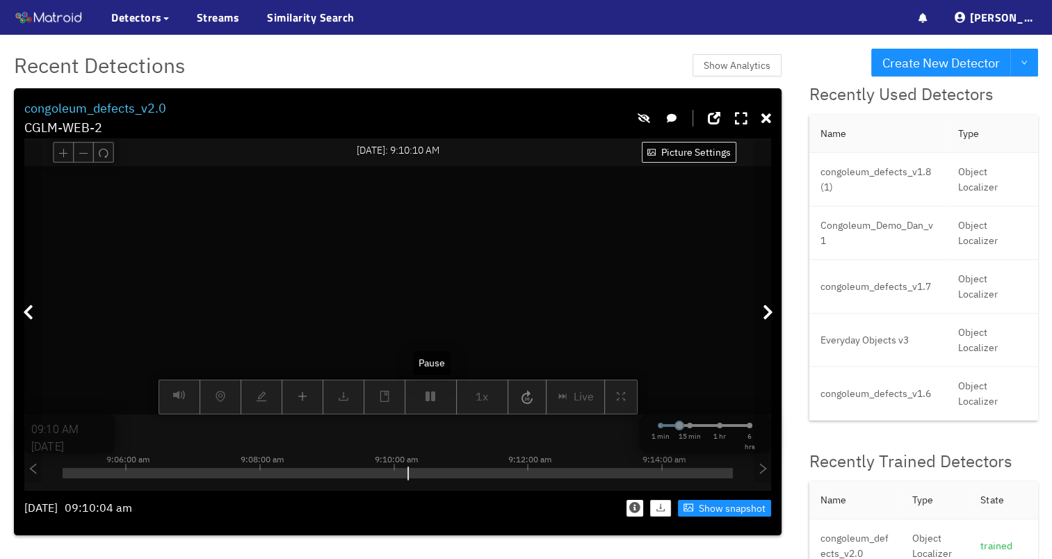
click at [434, 393] on div "Picture Settings 1x Live 09:10 AM [DATE] 1 min 15 min 1 hr 6 hrs 8:56:00 am 8:5…" at bounding box center [397, 290] width 746 height 248
click at [438, 399] on div "Picture Settings 1x Live 09:10 AM [DATE] 1 min 15 min 1 hr 6 hrs 8:56:00 am 8:5…" at bounding box center [397, 290] width 746 height 248
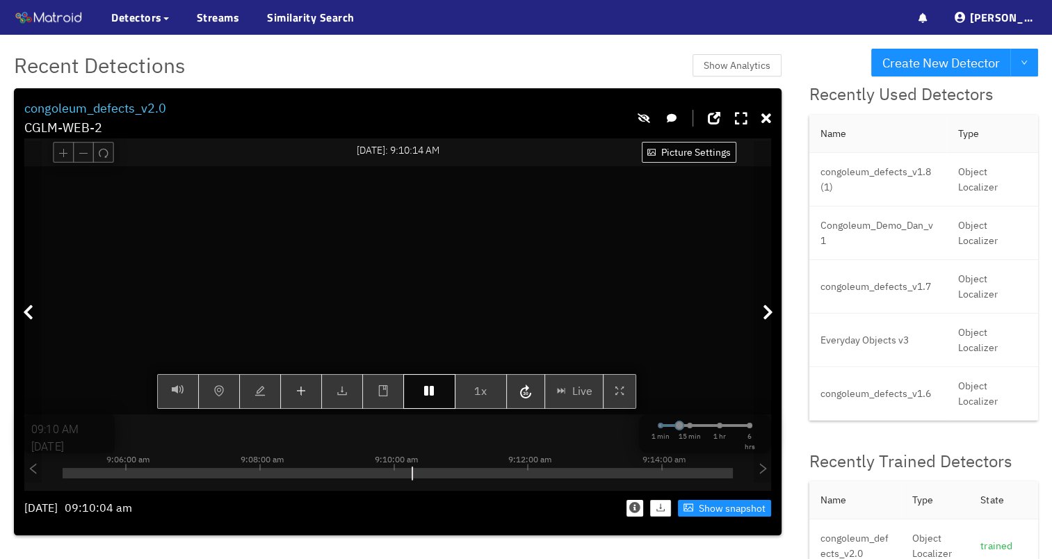
click at [432, 402] on button "button" at bounding box center [429, 391] width 52 height 35
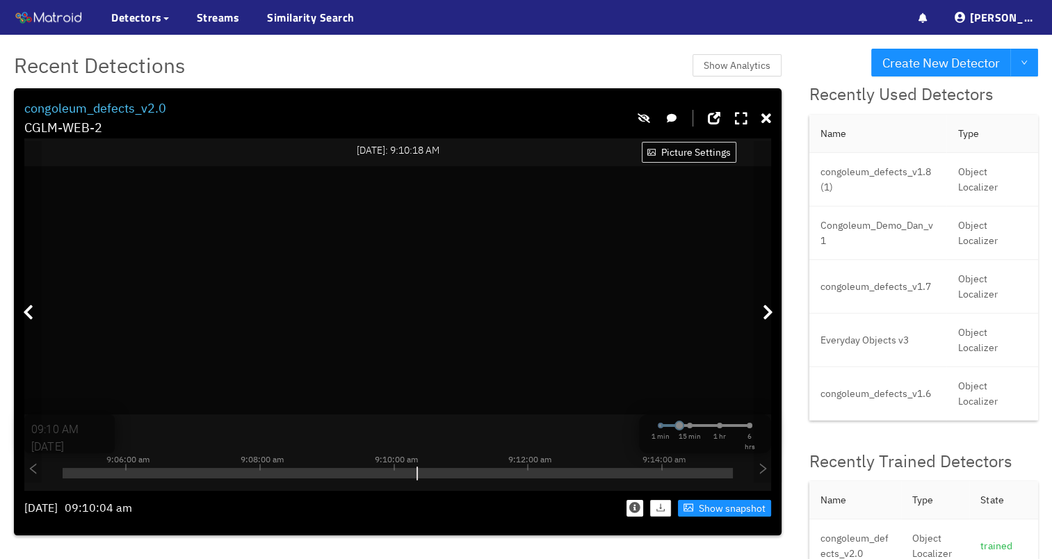
click at [1024, 115] on th "Type" at bounding box center [992, 134] width 92 height 38
click at [765, 122] on icon at bounding box center [766, 119] width 10 height 14
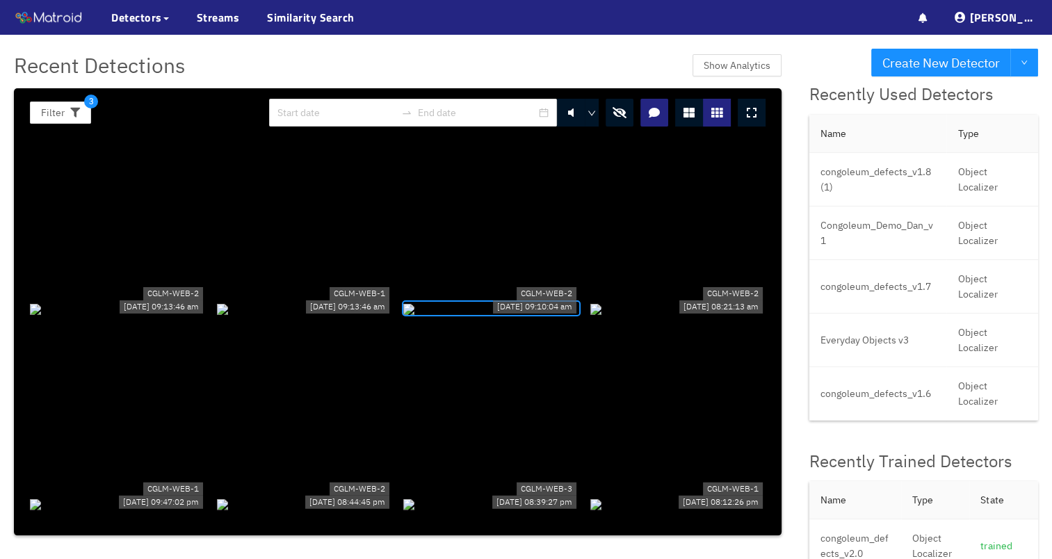
click at [648, 300] on div at bounding box center [678, 307] width 176 height 15
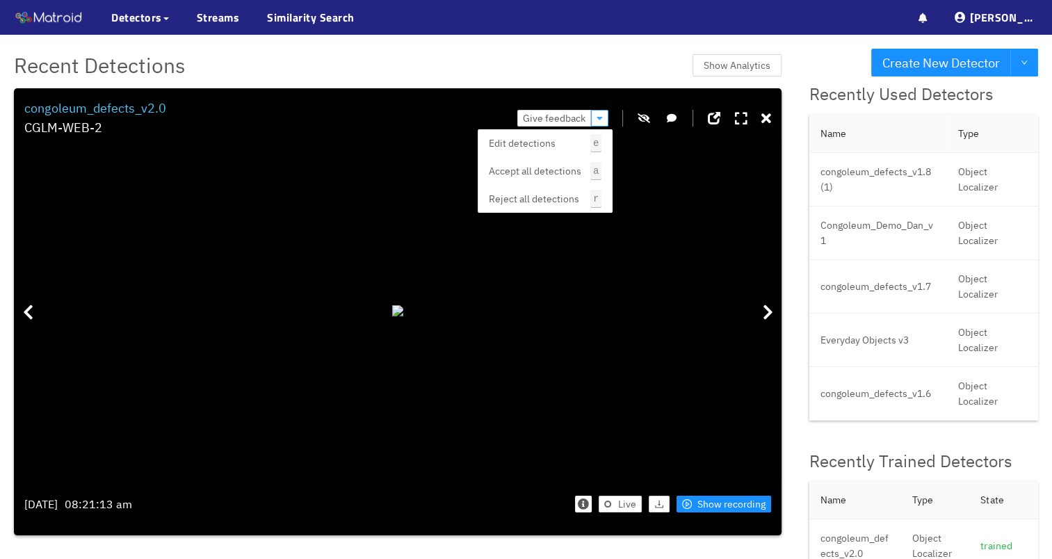
click at [601, 117] on icon "button" at bounding box center [599, 118] width 6 height 10
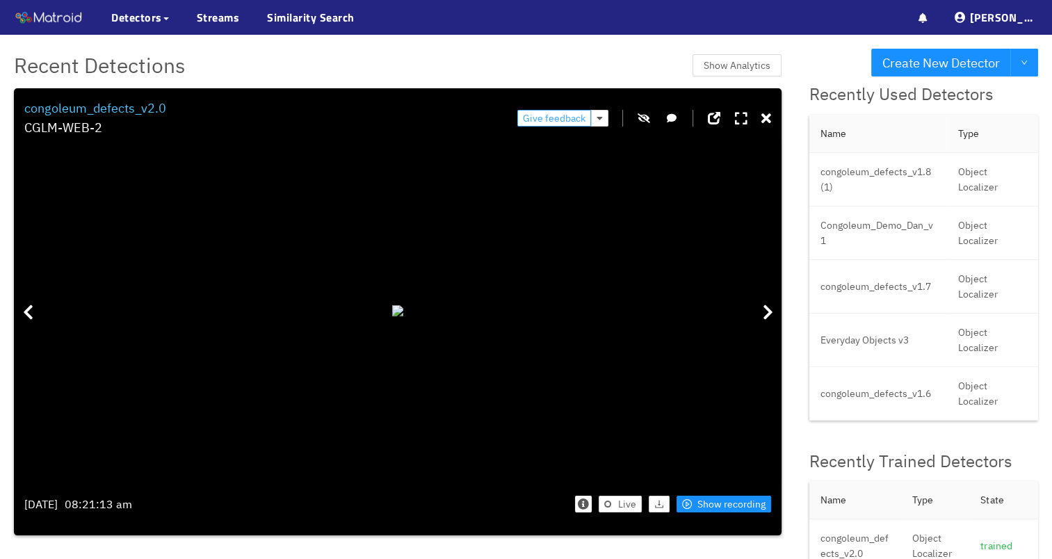
click at [554, 114] on span "Give feedback" at bounding box center [554, 118] width 63 height 15
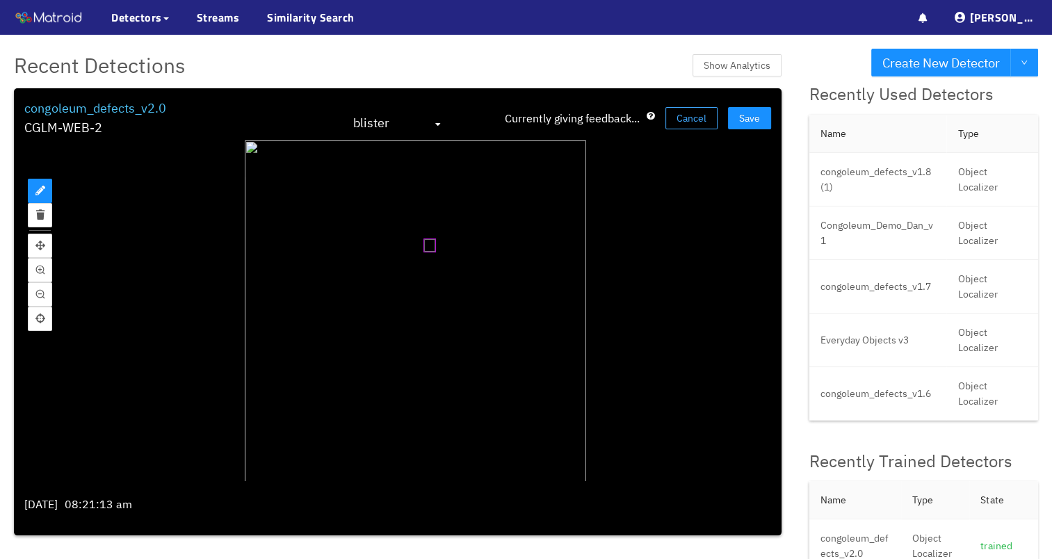
click at [684, 122] on span "Cancel" at bounding box center [691, 118] width 30 height 15
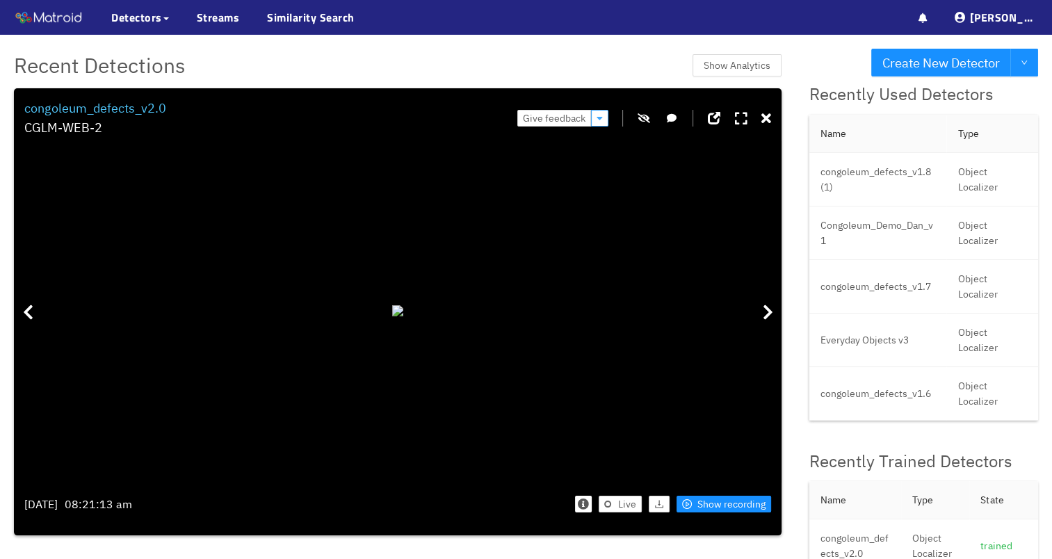
click at [602, 126] on button "button" at bounding box center [599, 118] width 17 height 17
click at [403, 305] on div at bounding box center [397, 310] width 11 height 11
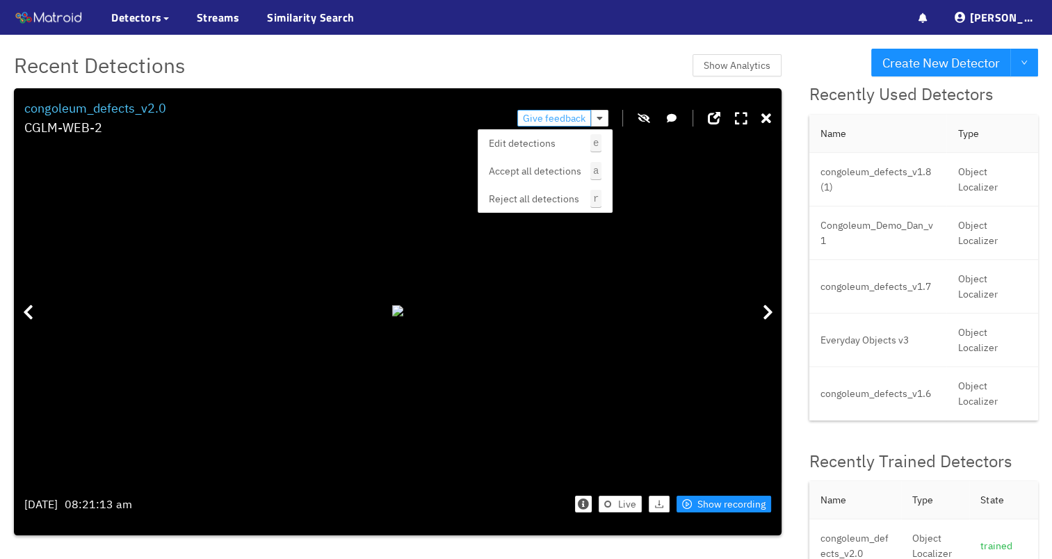
click at [557, 117] on span "Give feedback" at bounding box center [554, 118] width 63 height 15
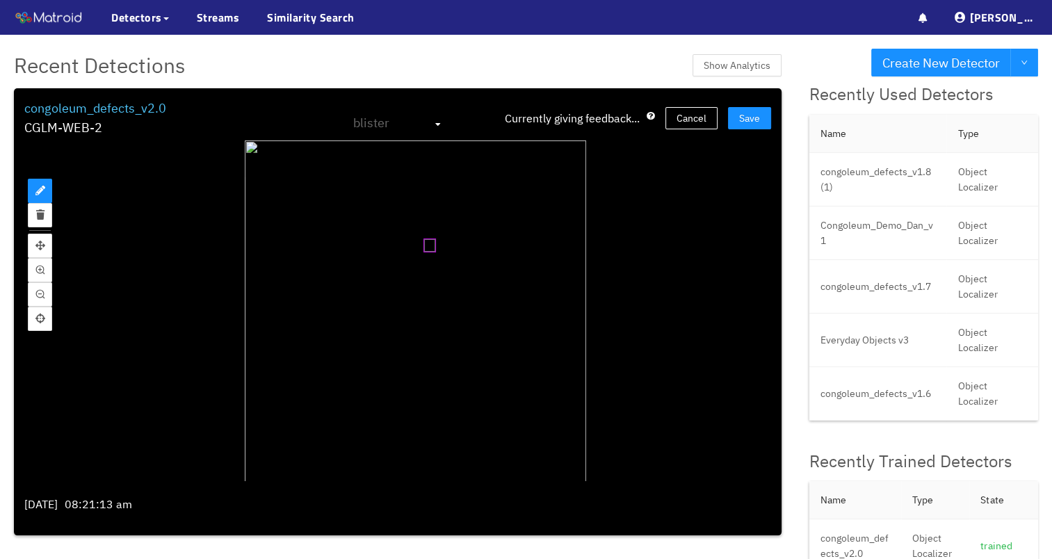
click at [439, 122] on span "blister" at bounding box center [397, 124] width 89 height 22
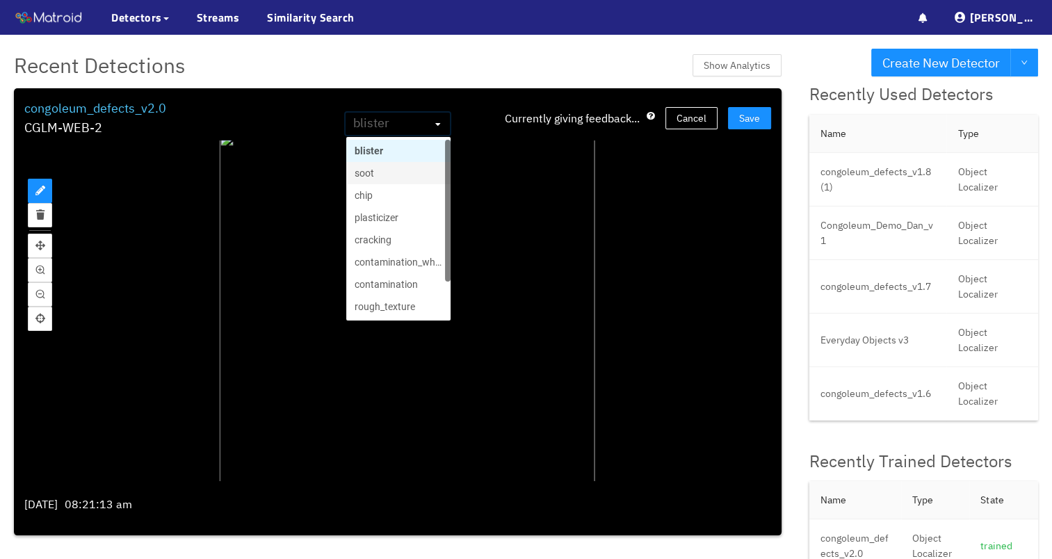
scroll to position [44, 0]
click at [400, 177] on div "plasticizer" at bounding box center [398, 172] width 88 height 15
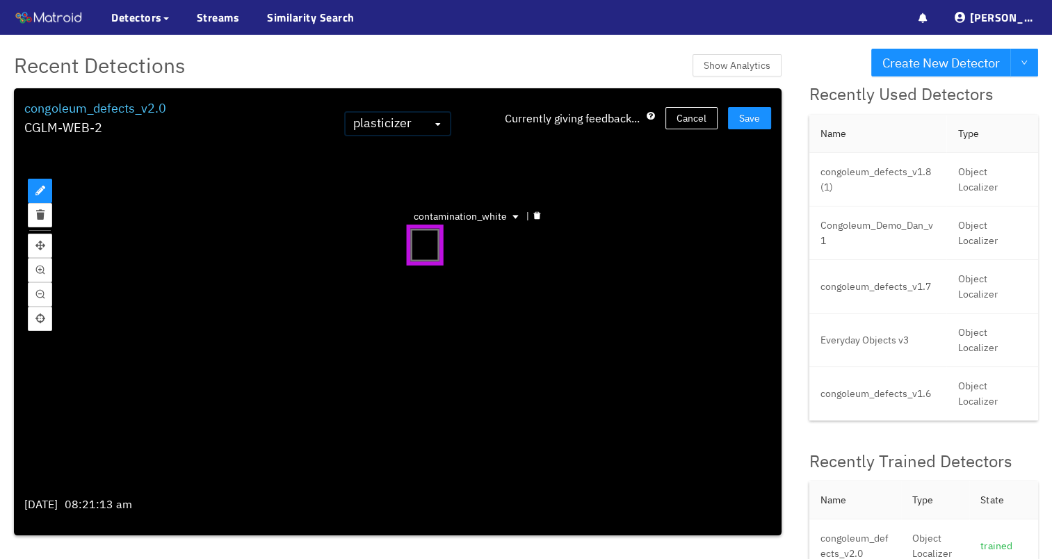
click at [509, 216] on span "contamination_white" at bounding box center [468, 216] width 108 height 15
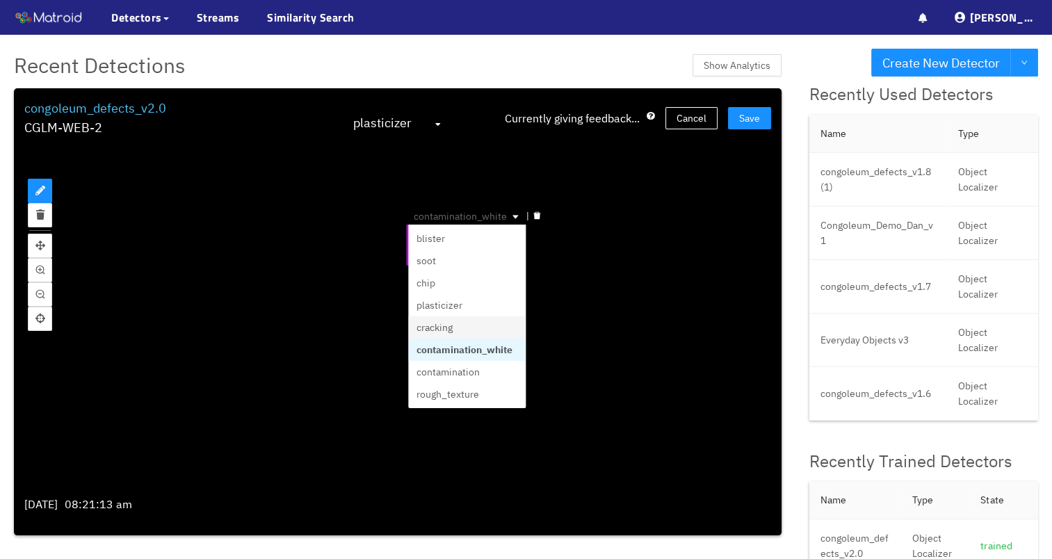
click at [496, 343] on div "contamination_white" at bounding box center [467, 350] width 101 height 15
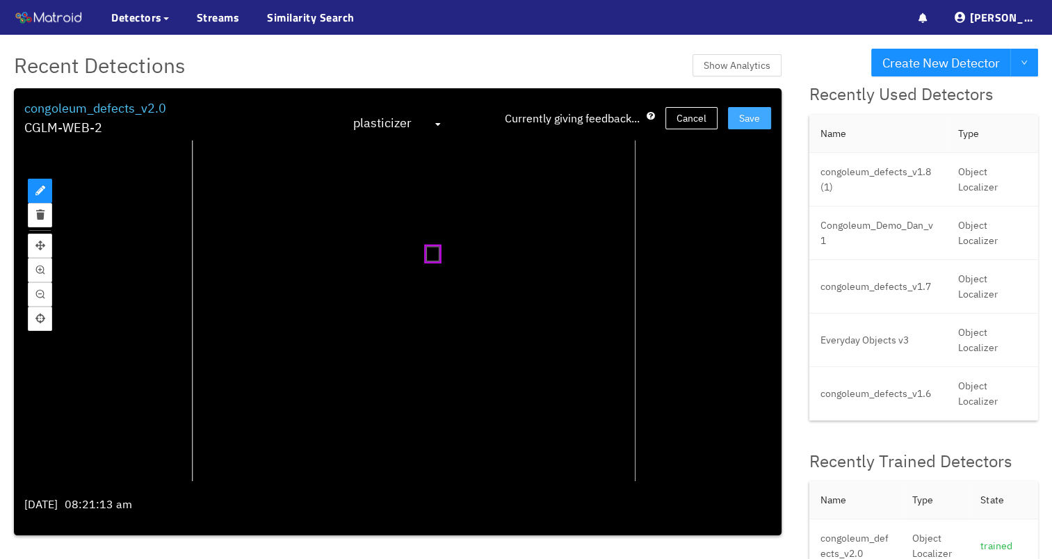
click at [753, 119] on span "Save" at bounding box center [749, 118] width 21 height 15
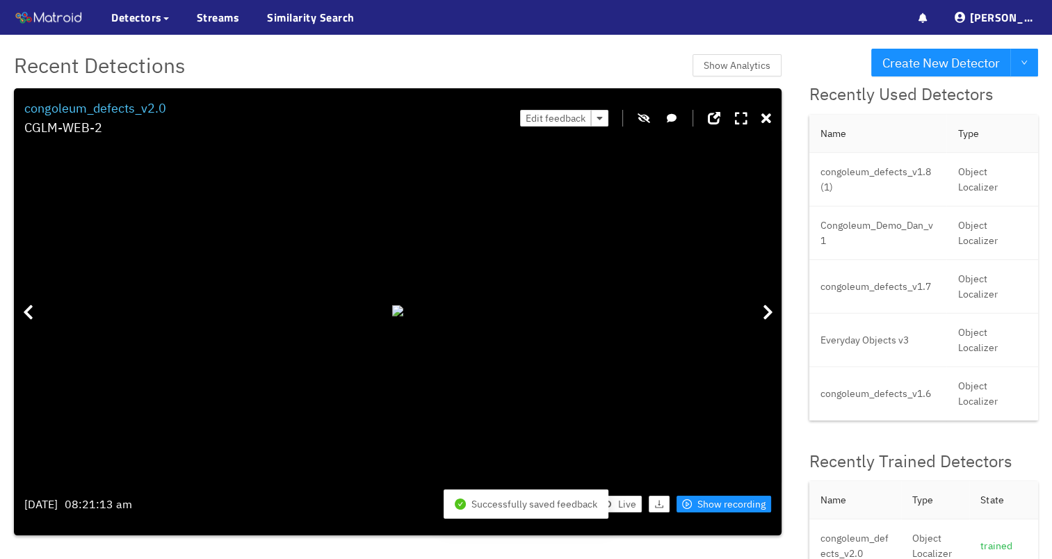
click at [403, 305] on div at bounding box center [397, 310] width 11 height 11
click at [603, 120] on icon "button" at bounding box center [599, 118] width 6 height 10
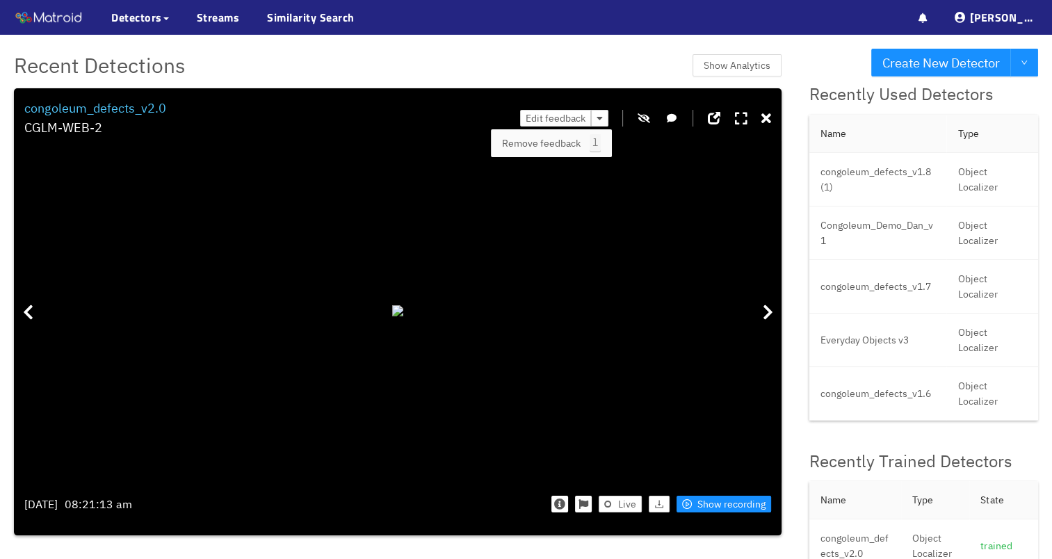
click at [560, 143] on span "Remove feedback" at bounding box center [541, 143] width 79 height 15
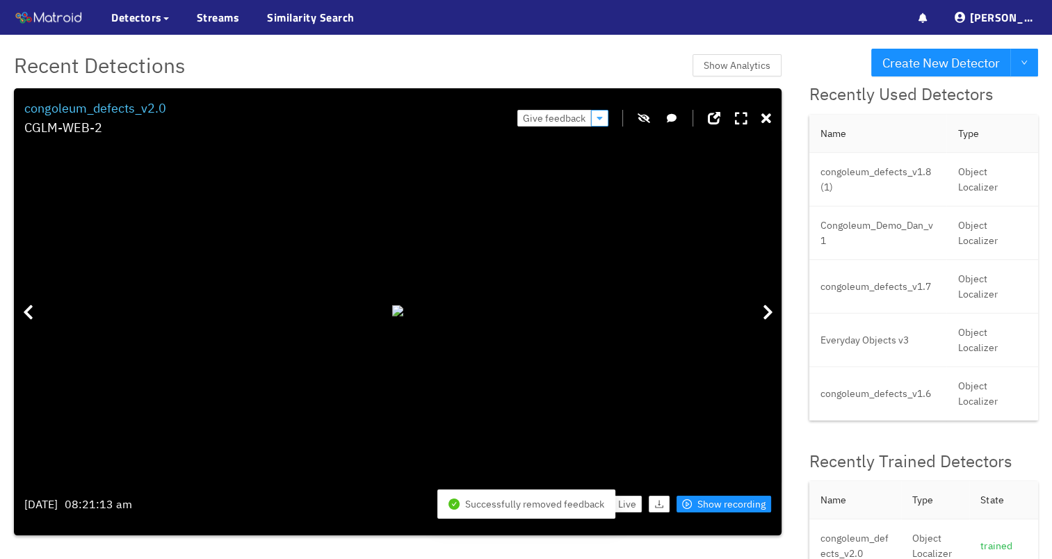
click at [598, 125] on button "button" at bounding box center [599, 118] width 17 height 17
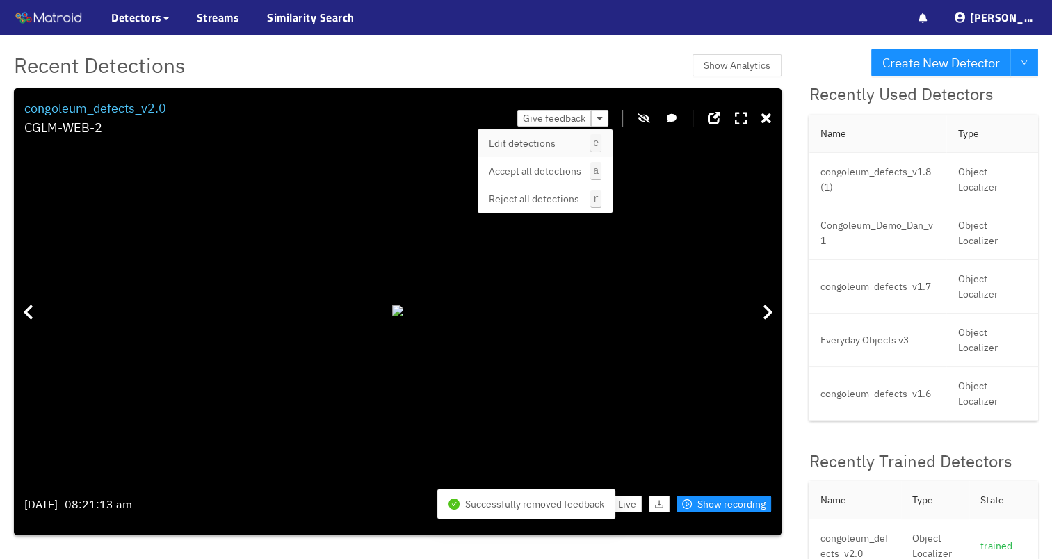
click at [532, 149] on span "Edit detections" at bounding box center [522, 143] width 67 height 15
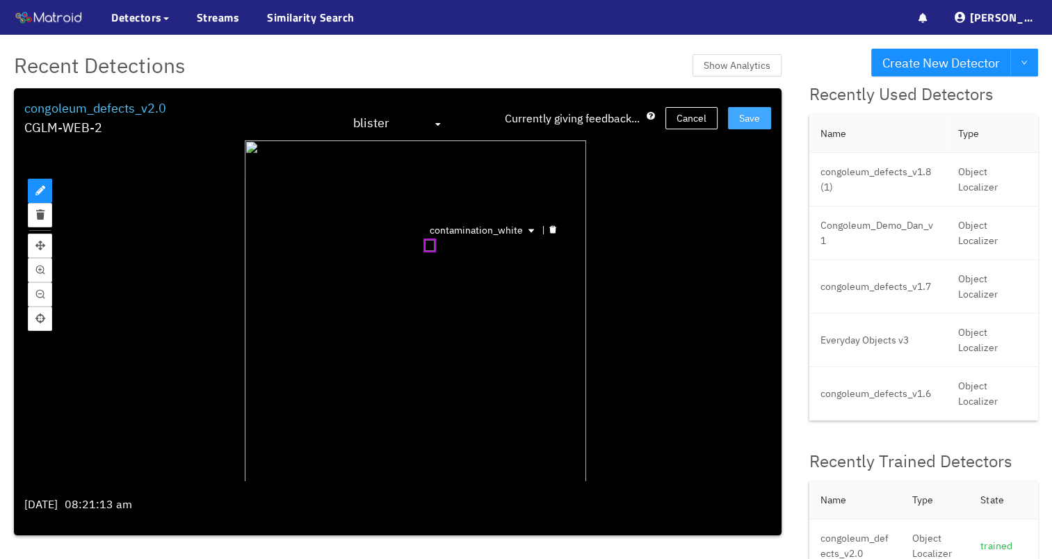
click at [747, 123] on span "Save" at bounding box center [749, 118] width 21 height 15
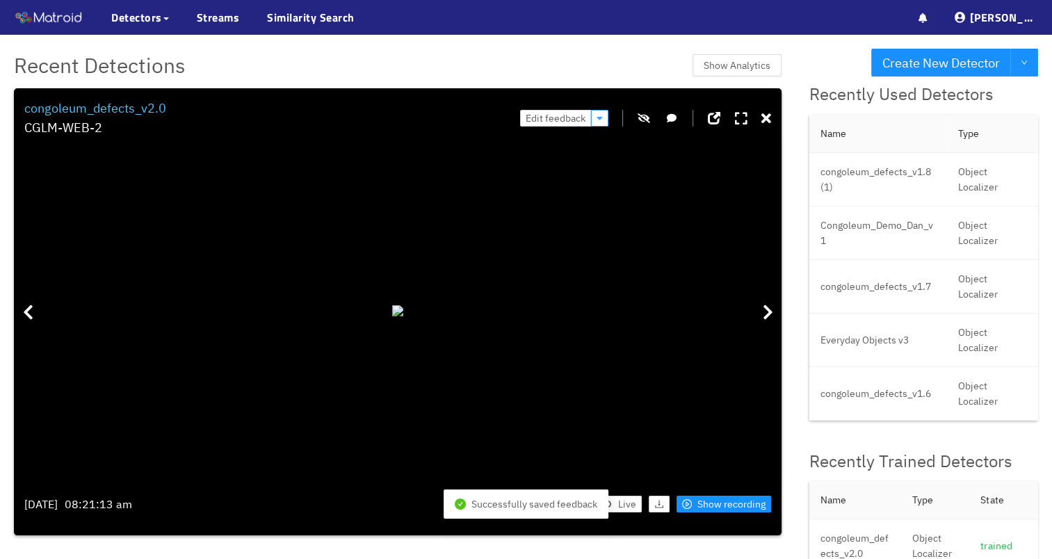
click at [603, 118] on icon "button" at bounding box center [599, 118] width 6 height 10
click at [576, 147] on span "Remove feedback" at bounding box center [541, 143] width 79 height 15
click at [578, 120] on span "Give feedback" at bounding box center [554, 118] width 63 height 15
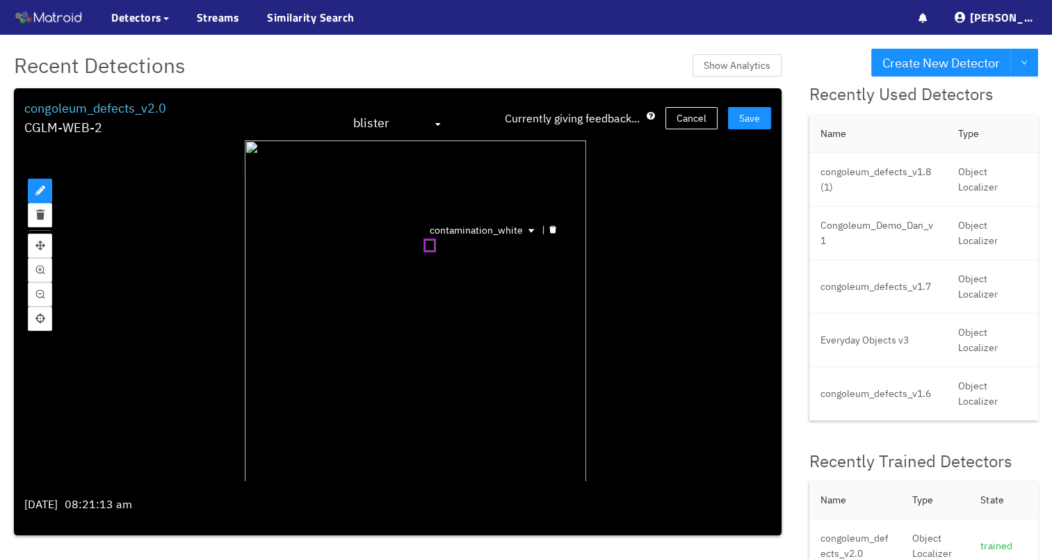
click at [532, 234] on span "contamination_white" at bounding box center [484, 229] width 108 height 15
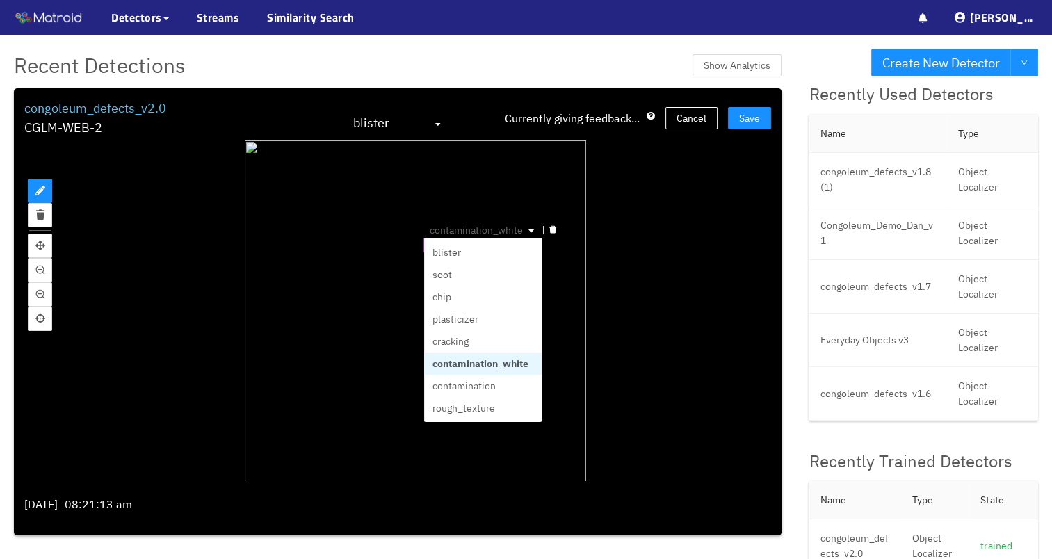
click at [497, 362] on div "contamination_white" at bounding box center [482, 363] width 101 height 15
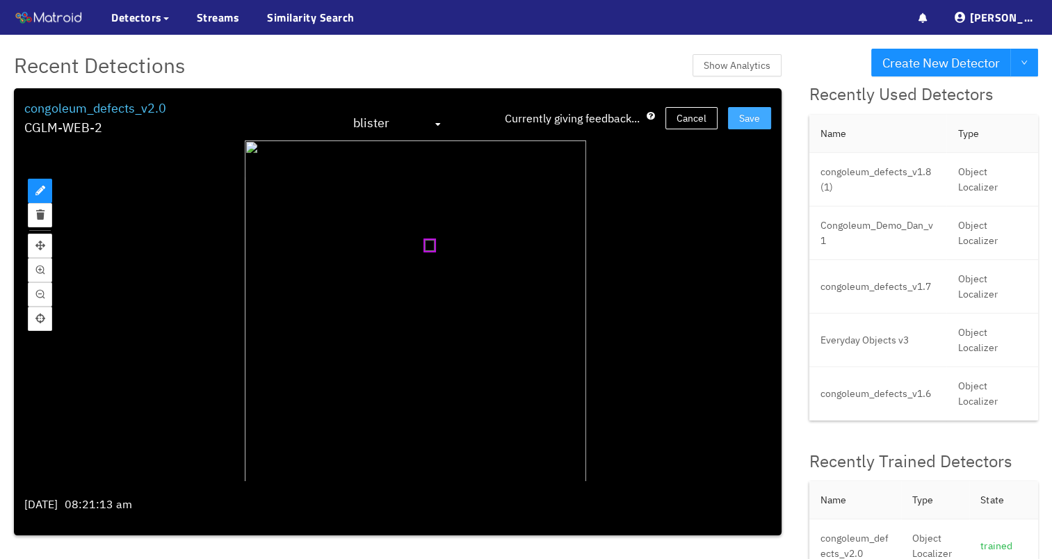
click at [735, 113] on button "Save" at bounding box center [749, 118] width 43 height 22
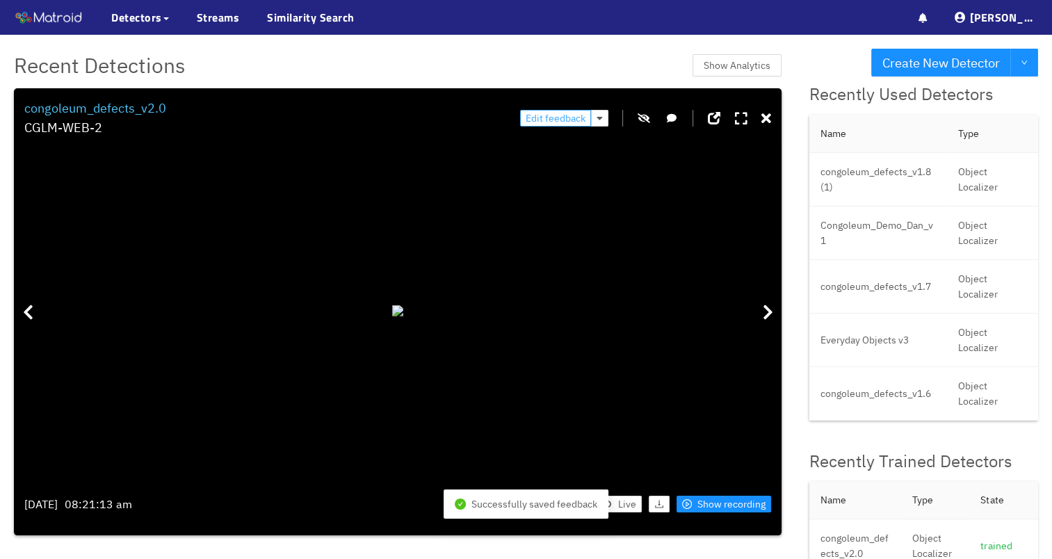
click at [562, 117] on span "Edit feedback" at bounding box center [555, 118] width 60 height 15
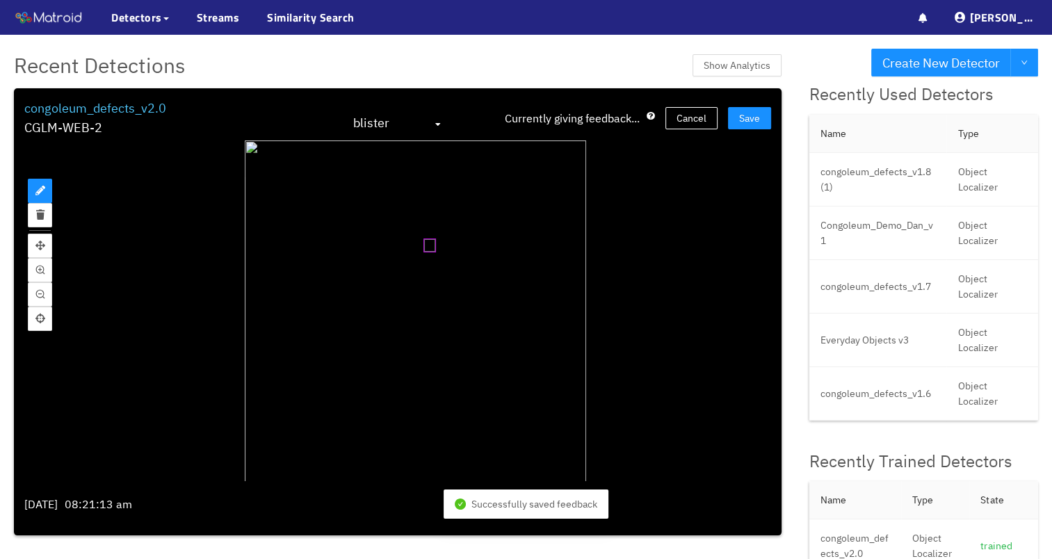
click at [439, 128] on span "blister" at bounding box center [397, 124] width 89 height 22
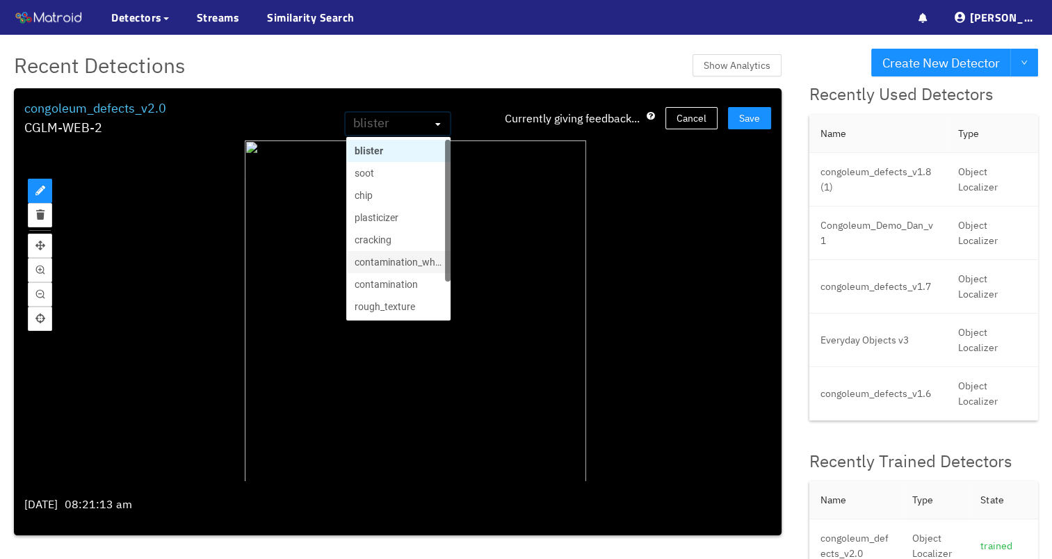
click at [420, 264] on div "contamination_white" at bounding box center [398, 261] width 88 height 15
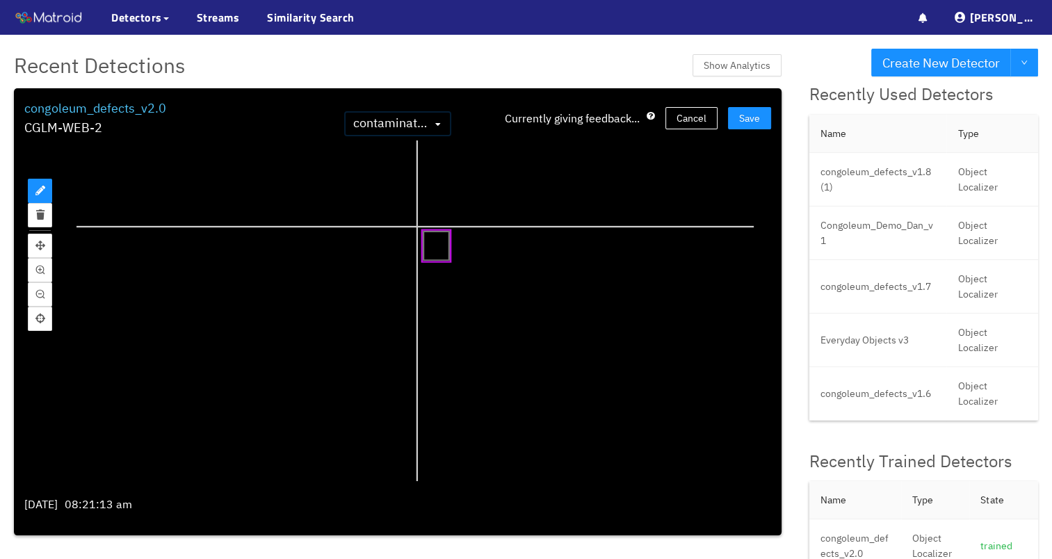
click at [417, 225] on div at bounding box center [402, 395] width 785 height 785
click at [421, 225] on div at bounding box center [402, 395] width 785 height 785
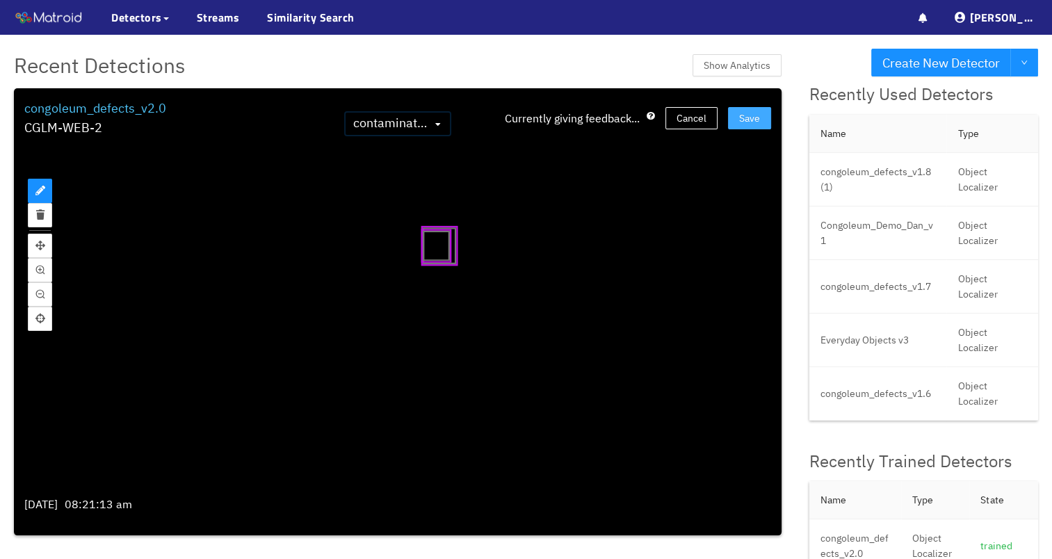
click at [752, 123] on span "Save" at bounding box center [749, 118] width 21 height 15
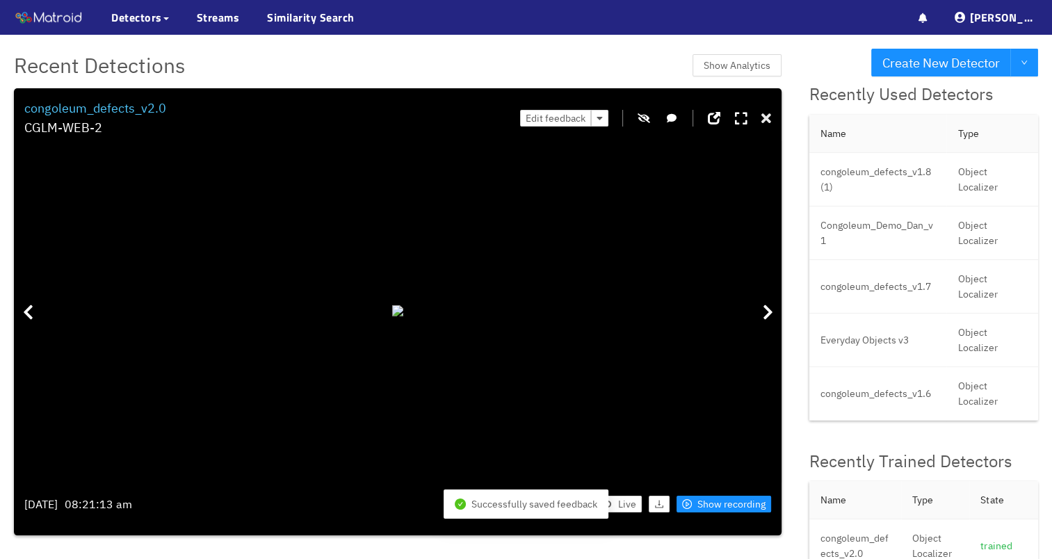
click at [771, 120] on icon at bounding box center [766, 119] width 10 height 14
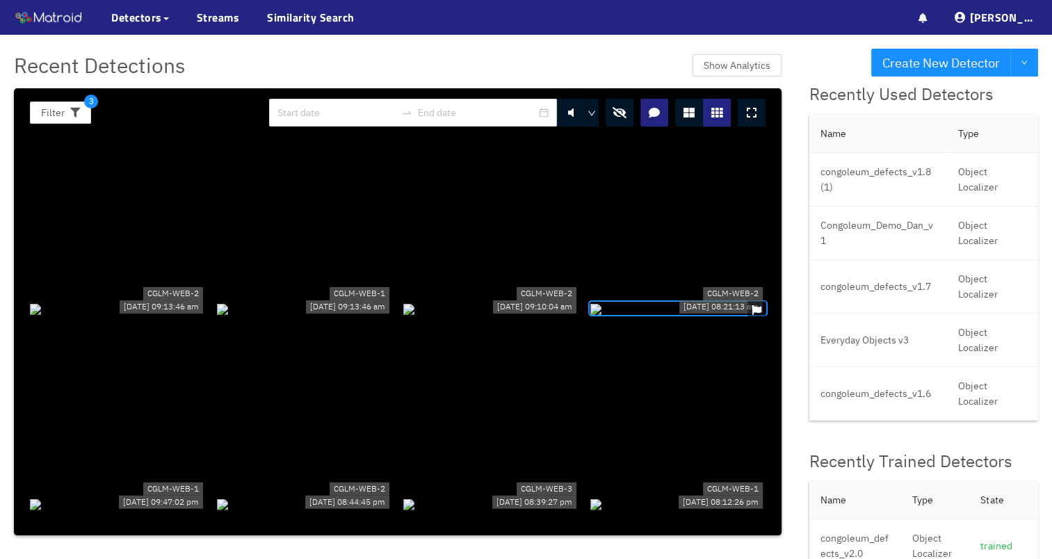
scroll to position [973, 0]
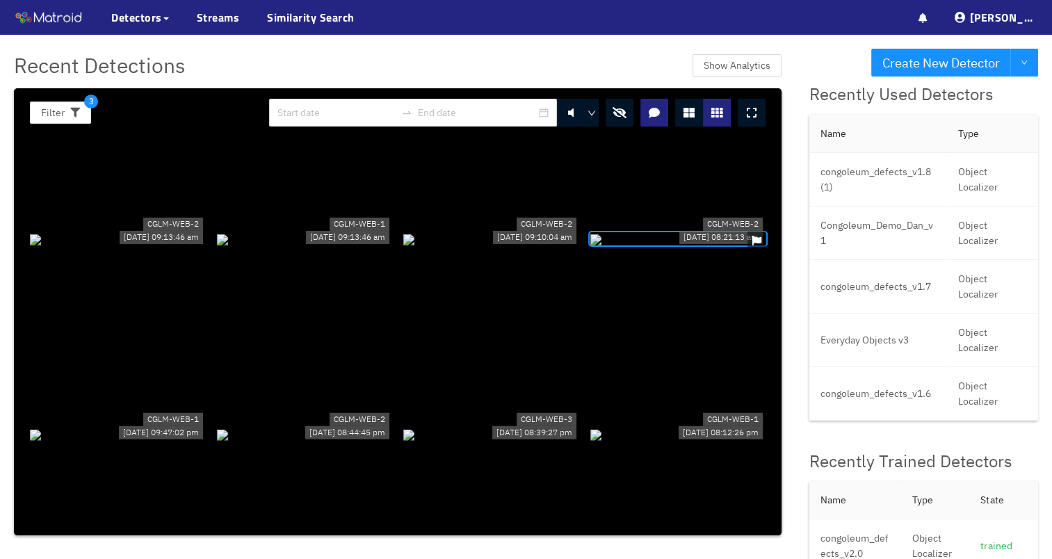
click at [632, 231] on div at bounding box center [678, 238] width 176 height 15
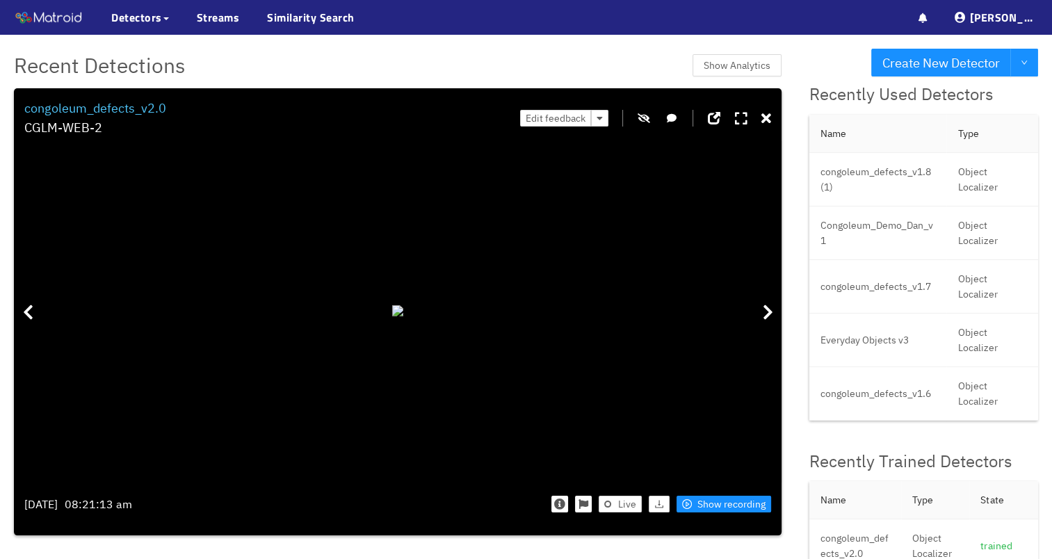
click at [648, 114] on icon "button" at bounding box center [643, 118] width 13 height 10
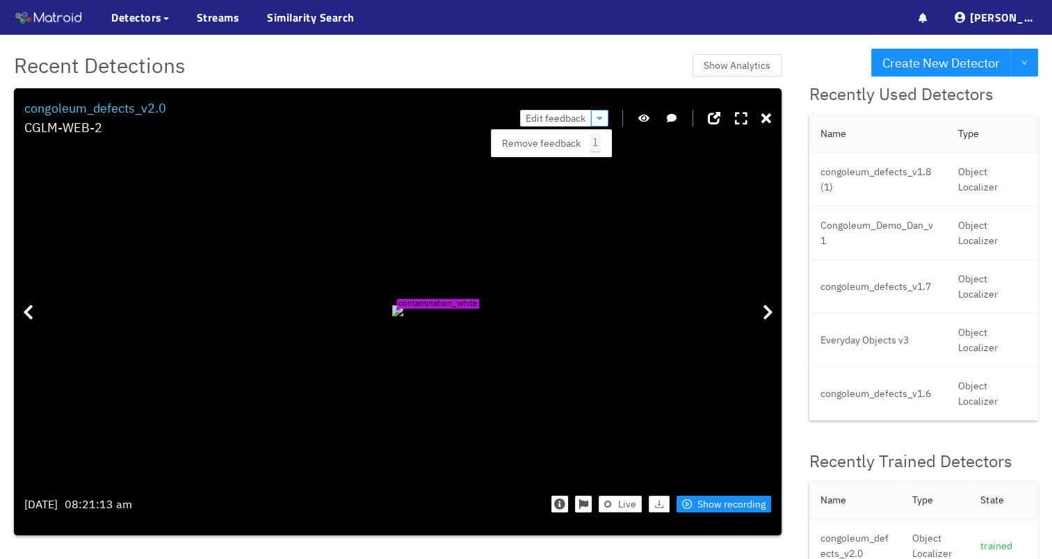
click at [602, 117] on icon "button" at bounding box center [599, 118] width 6 height 10
click at [573, 146] on span "Remove feedback" at bounding box center [541, 143] width 79 height 15
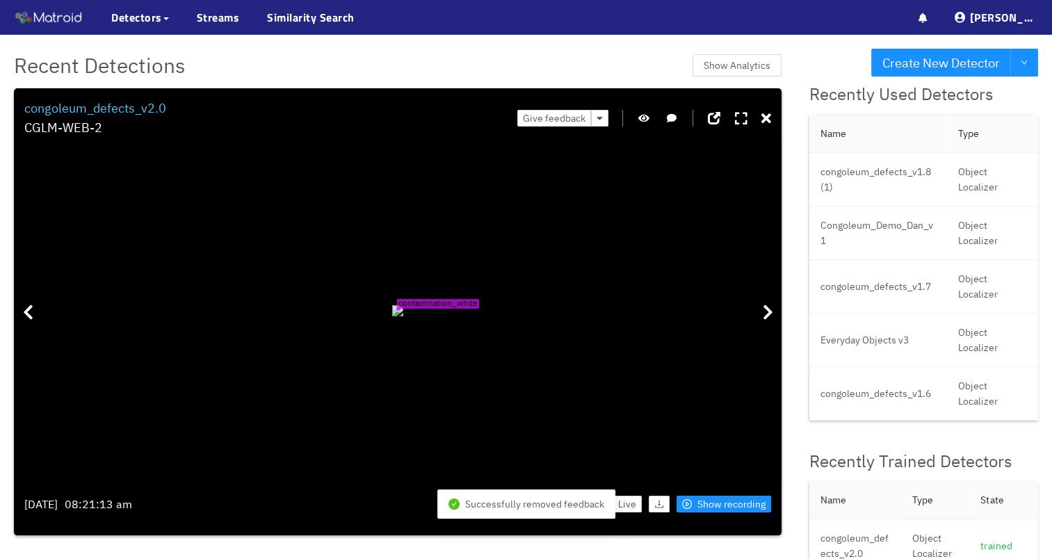
click at [762, 116] on div "Give feedback" at bounding box center [644, 119] width 254 height 40
click at [765, 120] on icon at bounding box center [766, 119] width 10 height 14
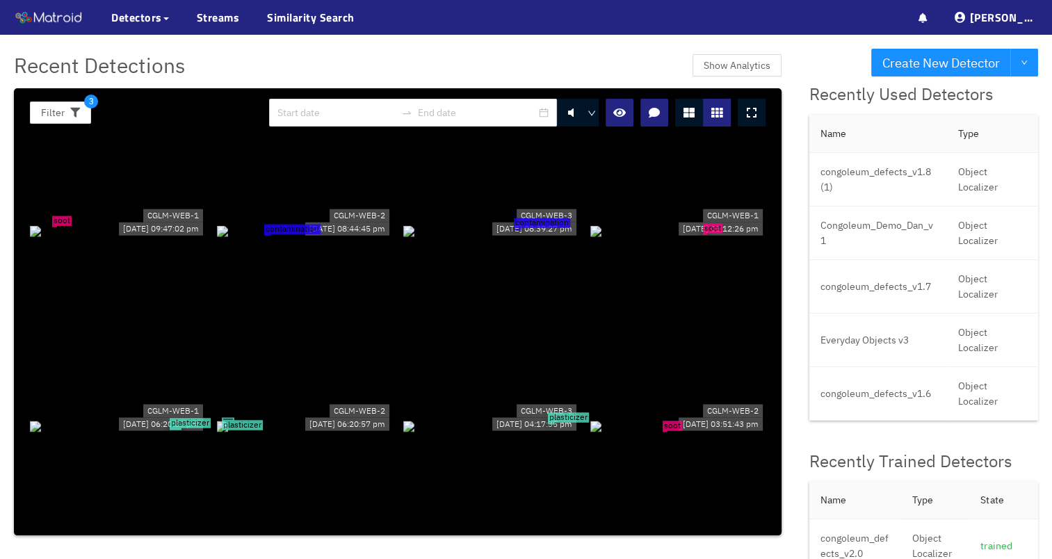
scroll to position [1251, 0]
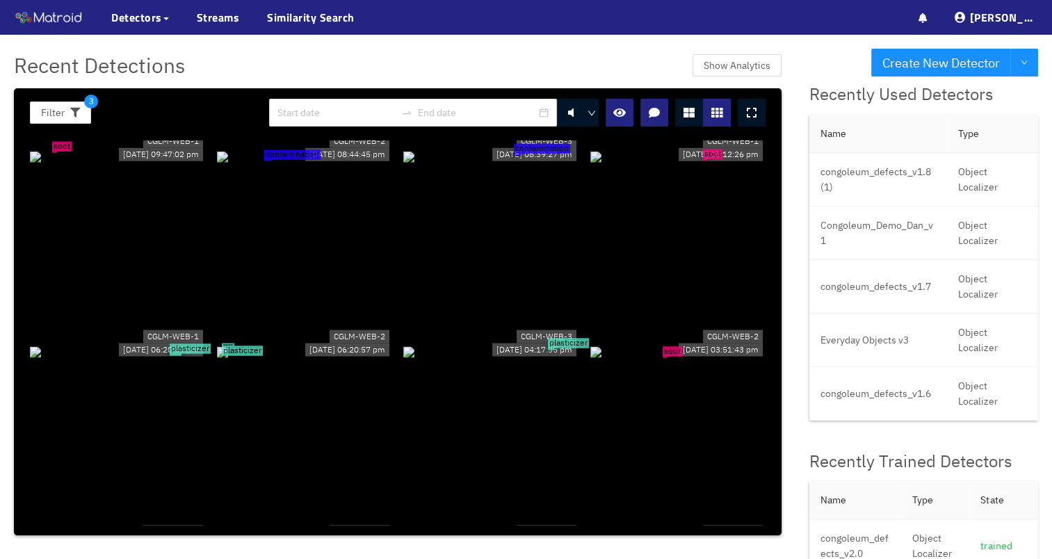
click at [132, 343] on div "plasticizer" at bounding box center [118, 350] width 176 height 15
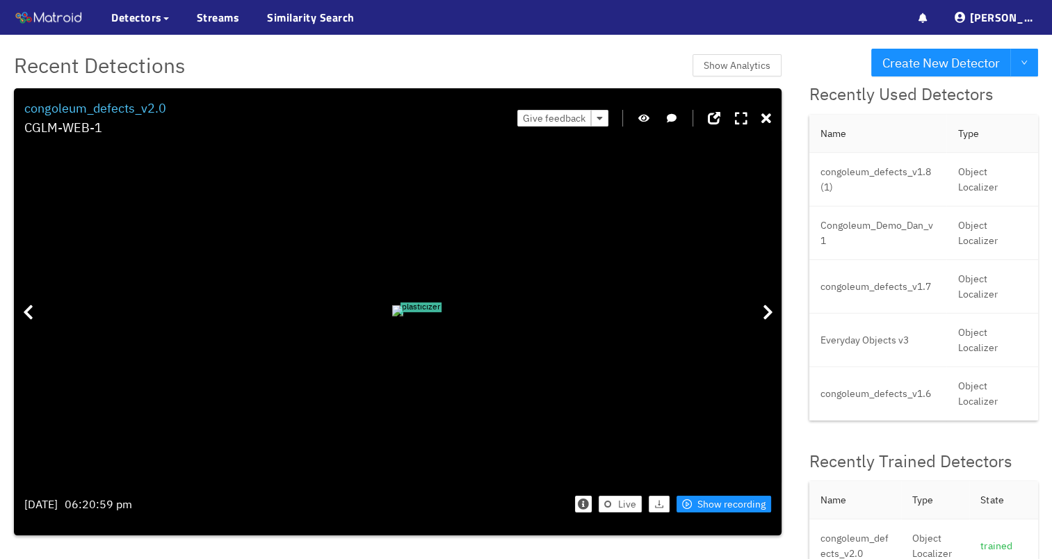
click at [649, 122] on icon "button" at bounding box center [643, 118] width 11 height 10
click at [771, 124] on icon at bounding box center [766, 119] width 10 height 14
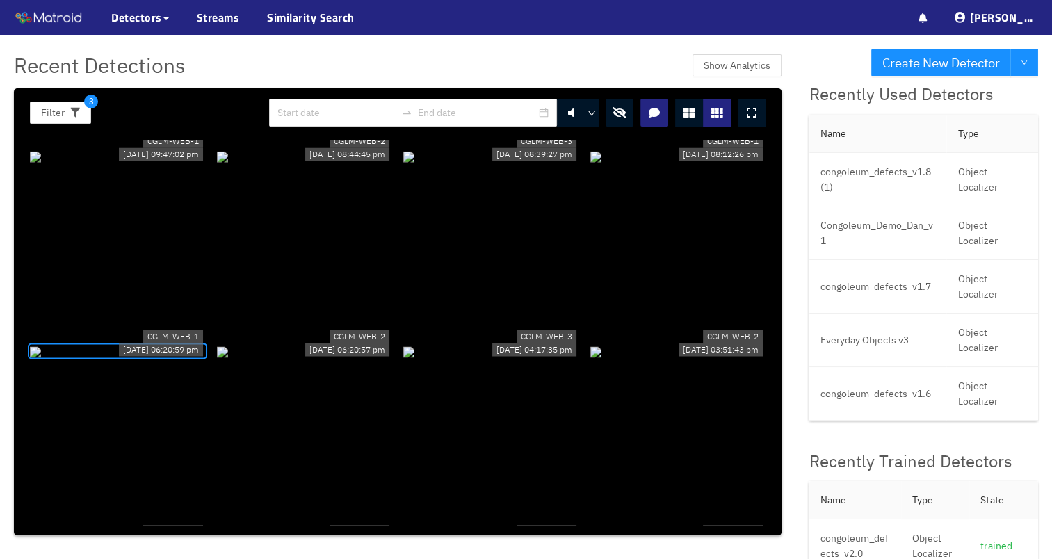
click at [621, 121] on button "button" at bounding box center [619, 113] width 28 height 28
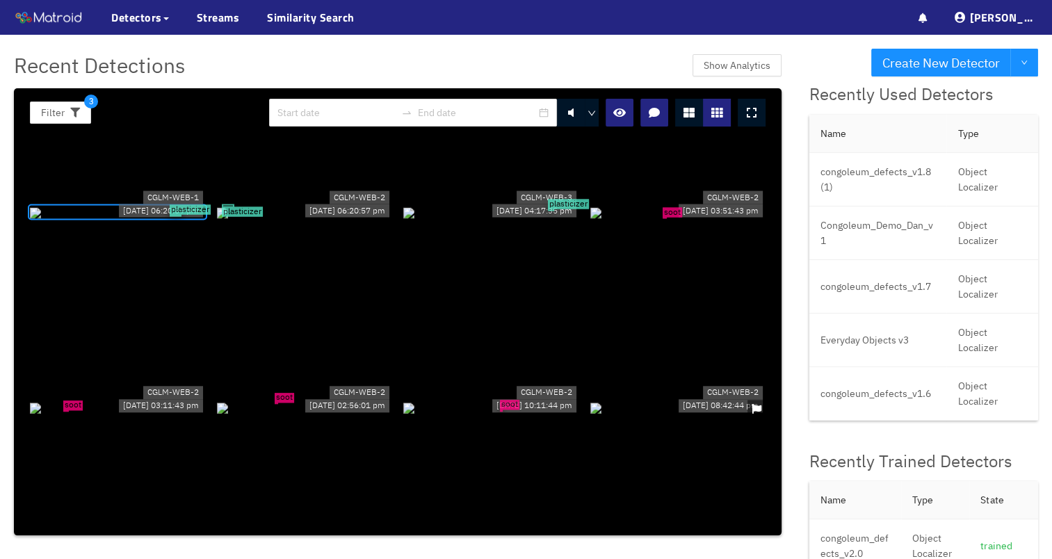
scroll to position [1460, 0]
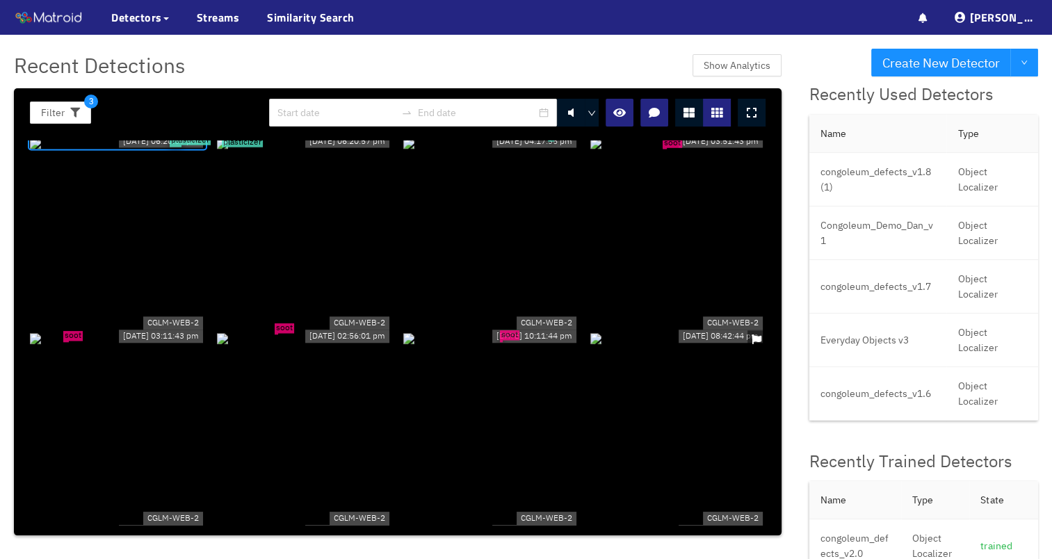
click at [496, 345] on div "soot" at bounding box center [491, 337] width 176 height 15
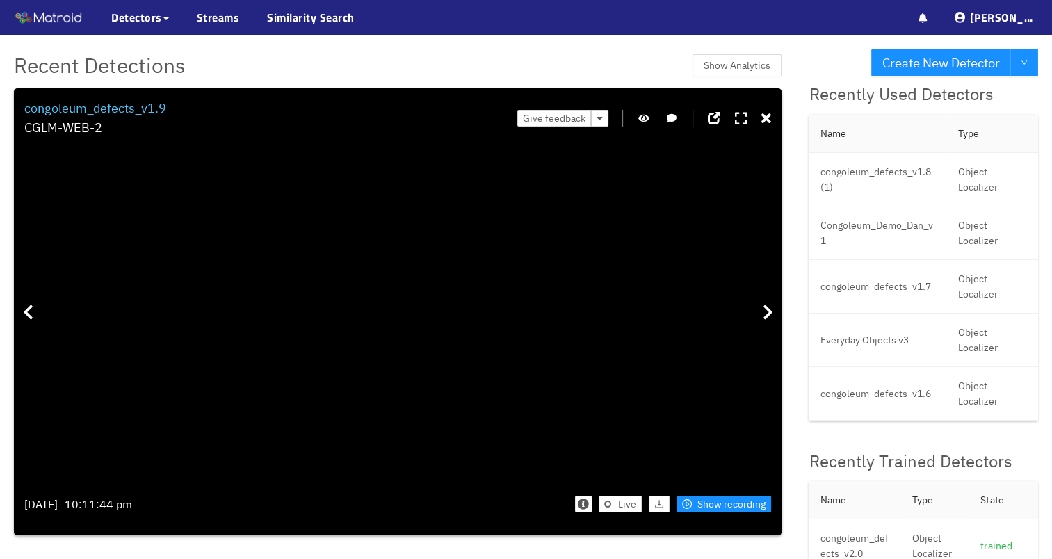
click at [649, 122] on icon "button" at bounding box center [643, 118] width 11 height 10
click at [650, 122] on icon "button" at bounding box center [643, 118] width 13 height 10
click at [649, 122] on icon "button" at bounding box center [643, 118] width 11 height 10
click at [656, 121] on div "Give feedback" at bounding box center [644, 119] width 254 height 40
click at [655, 125] on div "Give feedback" at bounding box center [644, 119] width 254 height 40
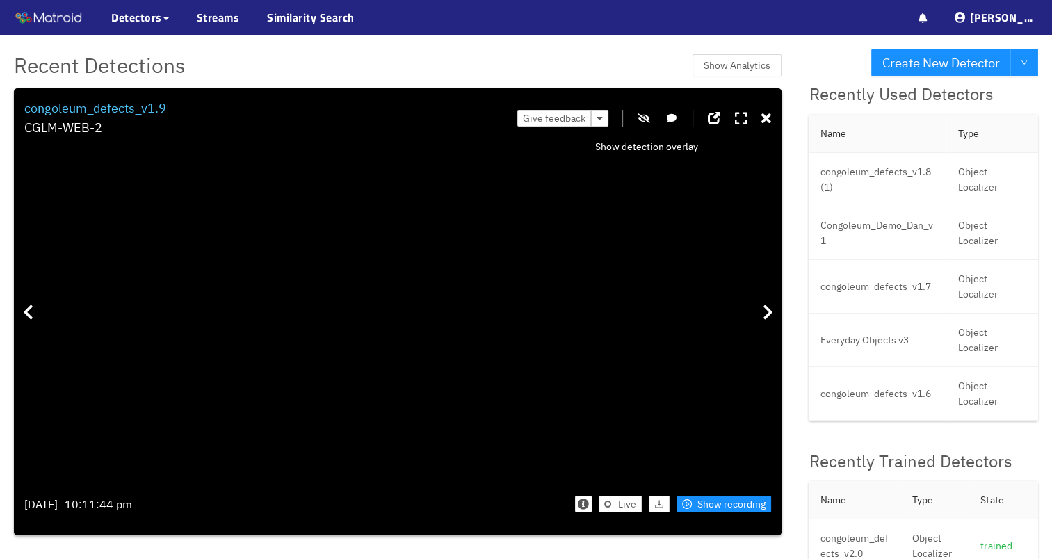
click at [649, 120] on icon "button" at bounding box center [643, 118] width 13 height 10
click at [765, 117] on icon at bounding box center [766, 119] width 10 height 14
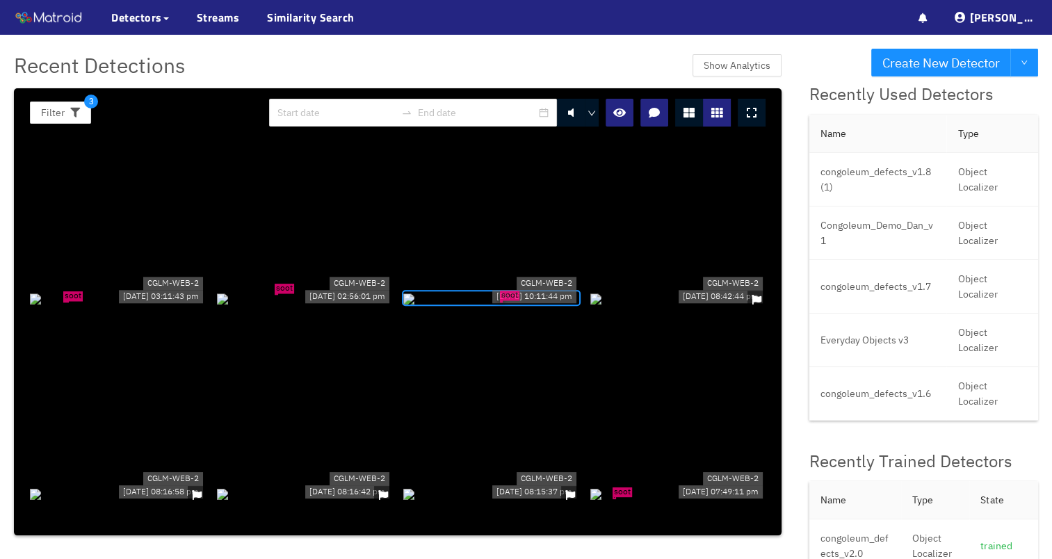
scroll to position [1529, 0]
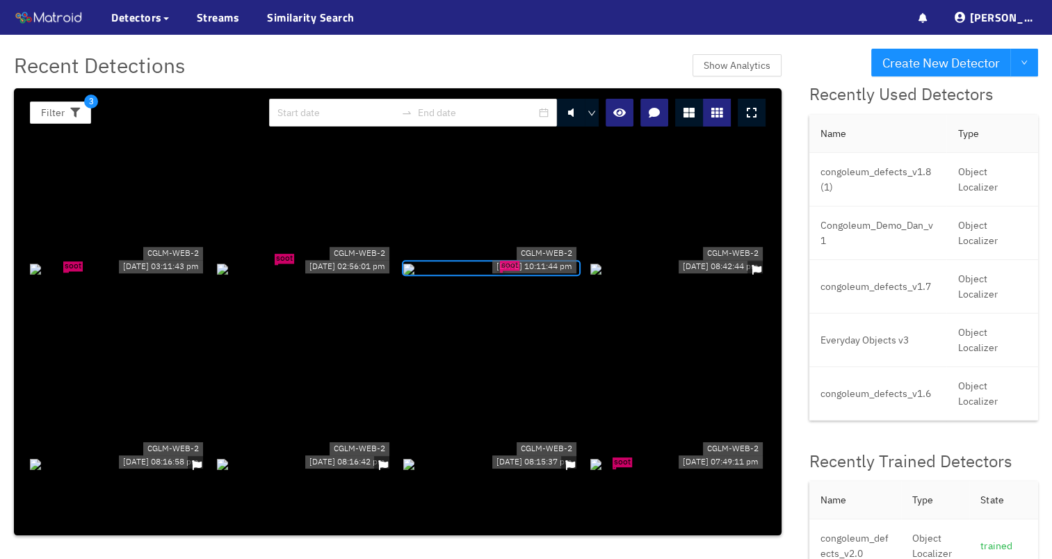
click at [664, 261] on div at bounding box center [678, 268] width 176 height 15
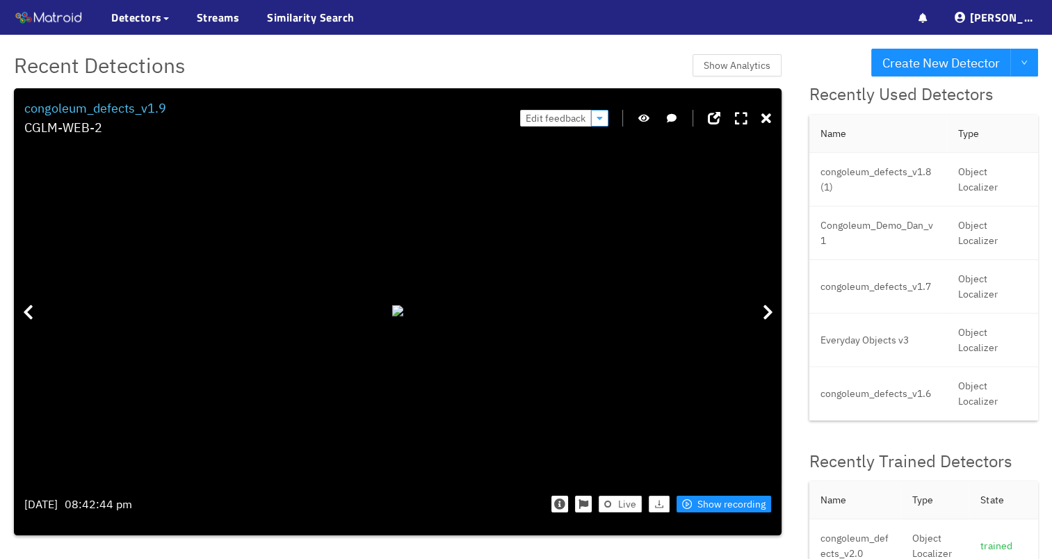
click at [600, 122] on icon "button" at bounding box center [599, 118] width 6 height 10
click at [769, 112] on icon at bounding box center [766, 119] width 10 height 14
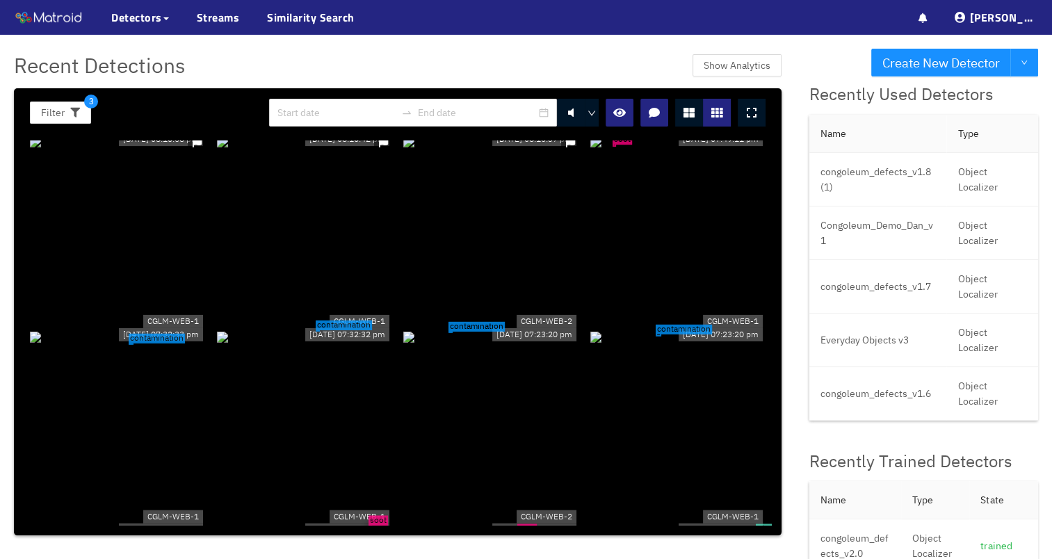
scroll to position [1877, 0]
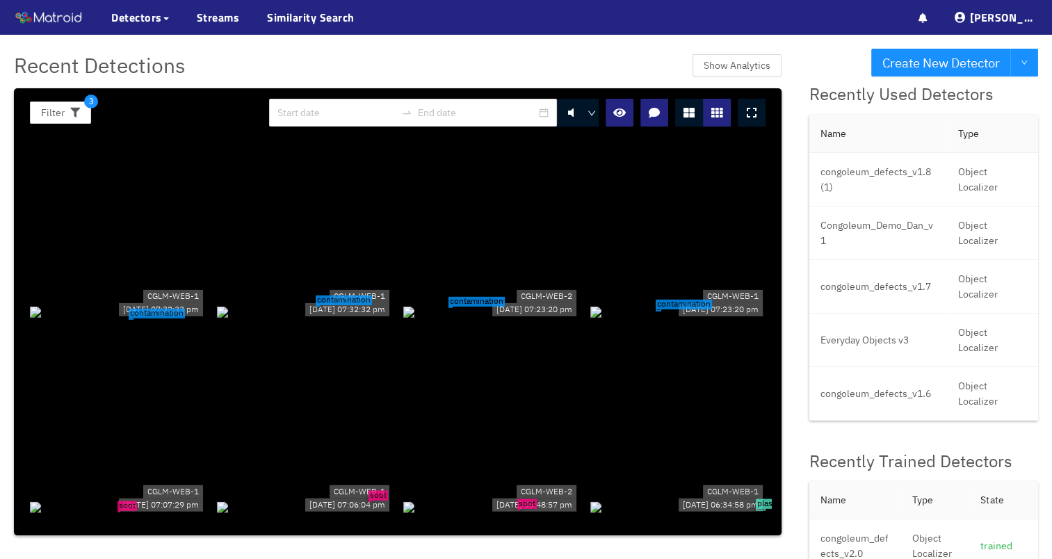
click at [639, 123] on div "soot" at bounding box center [678, 115] width 176 height 15
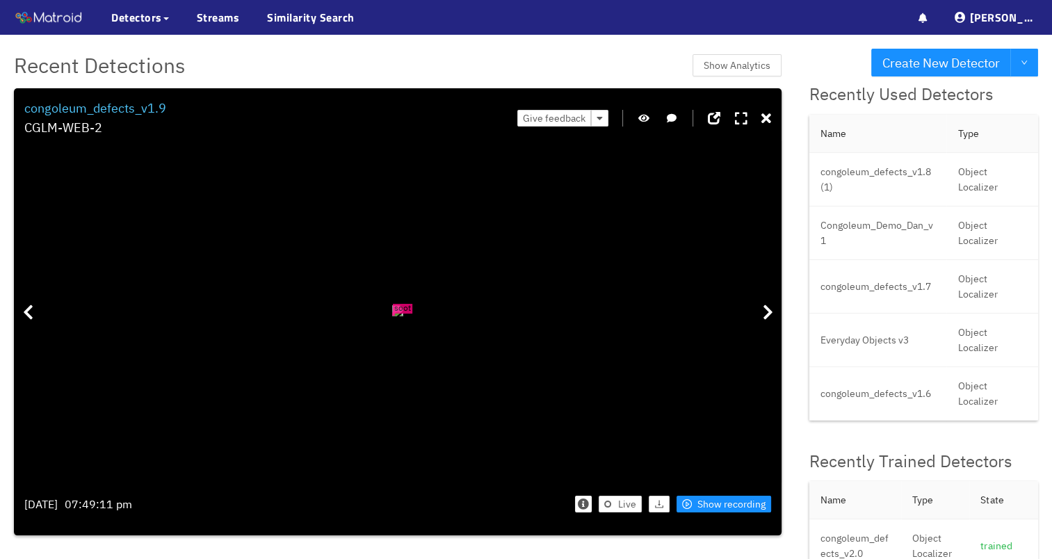
click at [647, 116] on icon "button" at bounding box center [643, 118] width 11 height 10
click at [650, 121] on icon "button" at bounding box center [643, 118] width 13 height 10
click at [761, 120] on div "Give feedback" at bounding box center [644, 119] width 254 height 40
click at [767, 118] on icon at bounding box center [766, 119] width 10 height 14
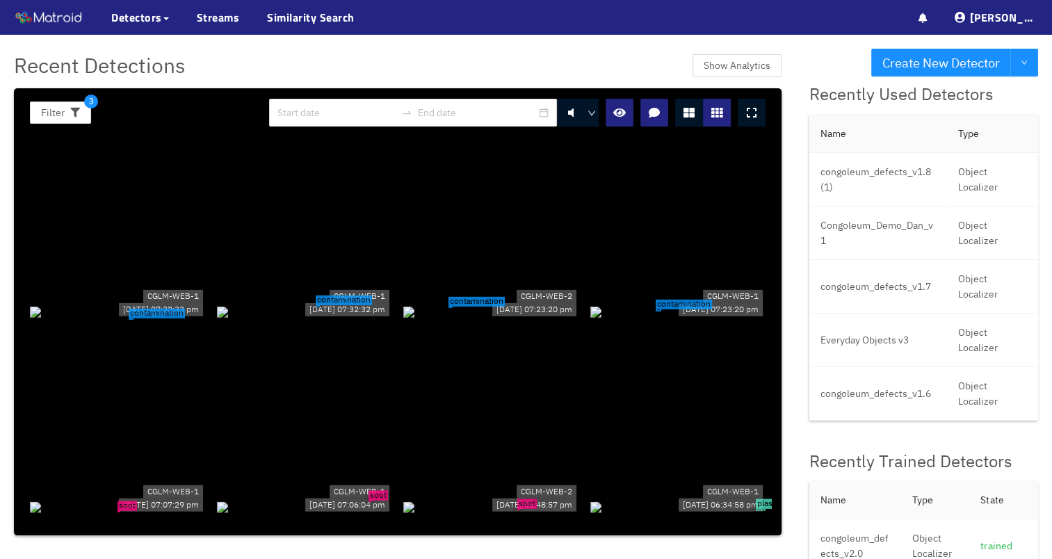
click at [158, 317] on div "contamination" at bounding box center [118, 310] width 176 height 15
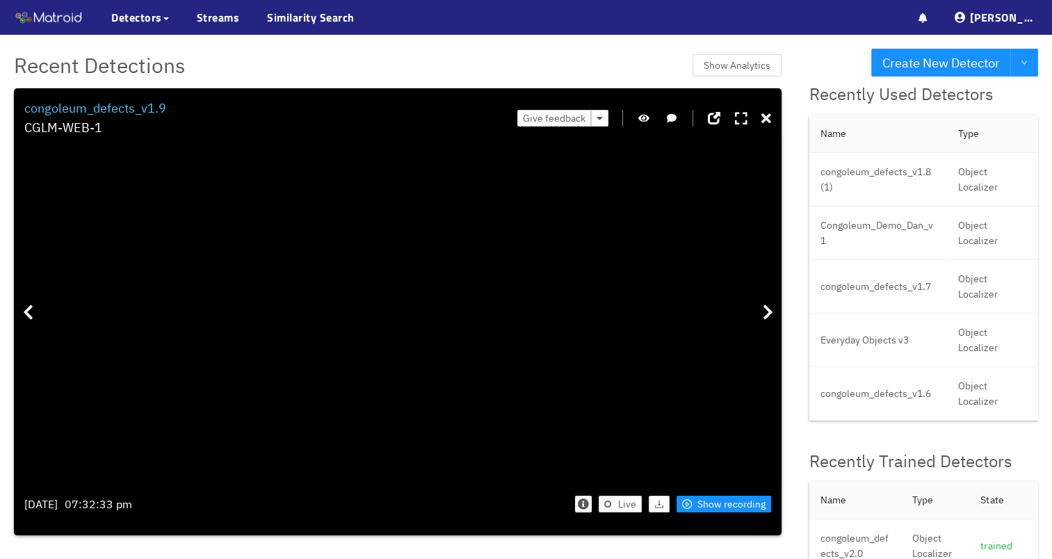
click at [762, 122] on icon at bounding box center [766, 119] width 10 height 14
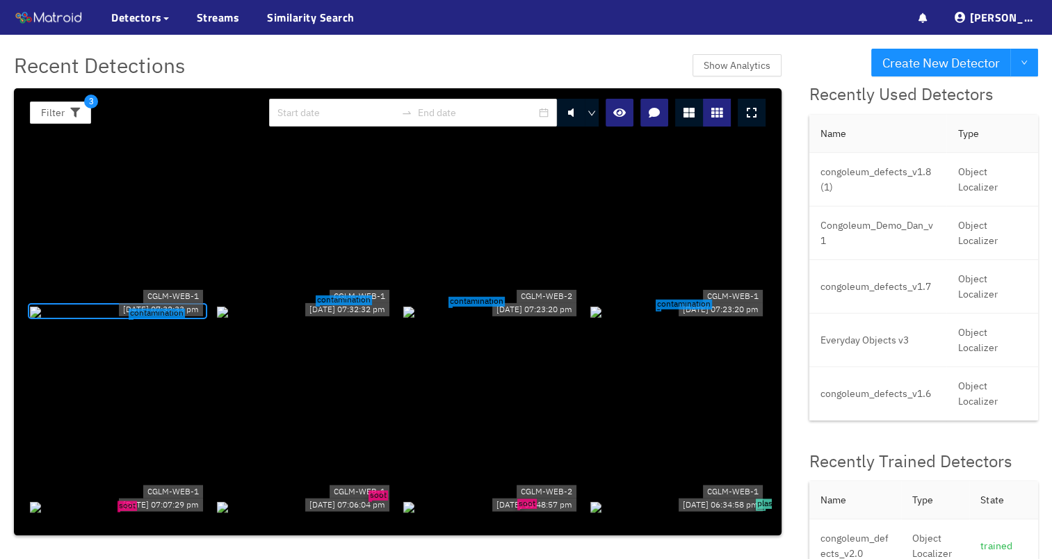
click at [345, 303] on div "contamination" at bounding box center [305, 310] width 176 height 15
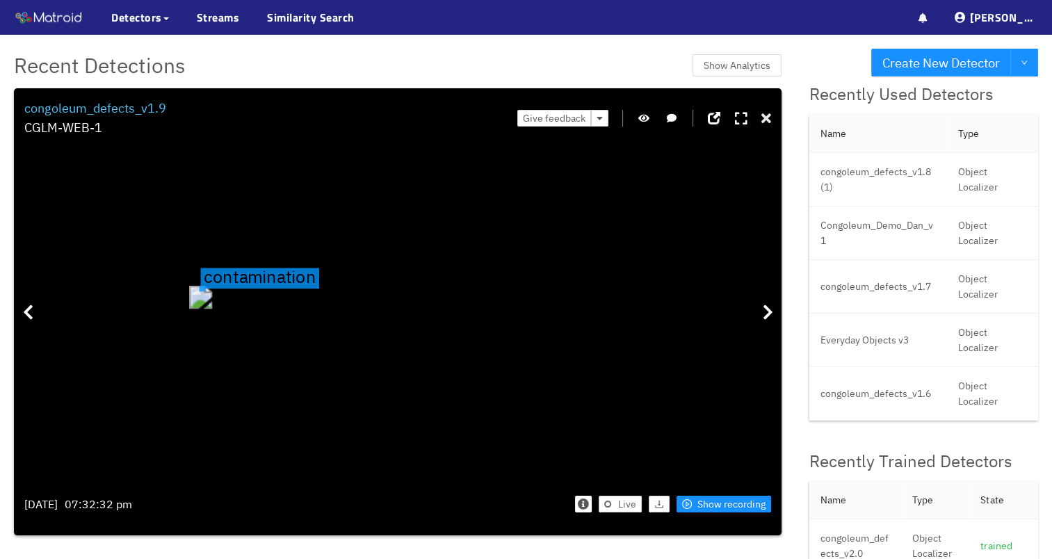
click at [770, 122] on icon at bounding box center [766, 119] width 10 height 14
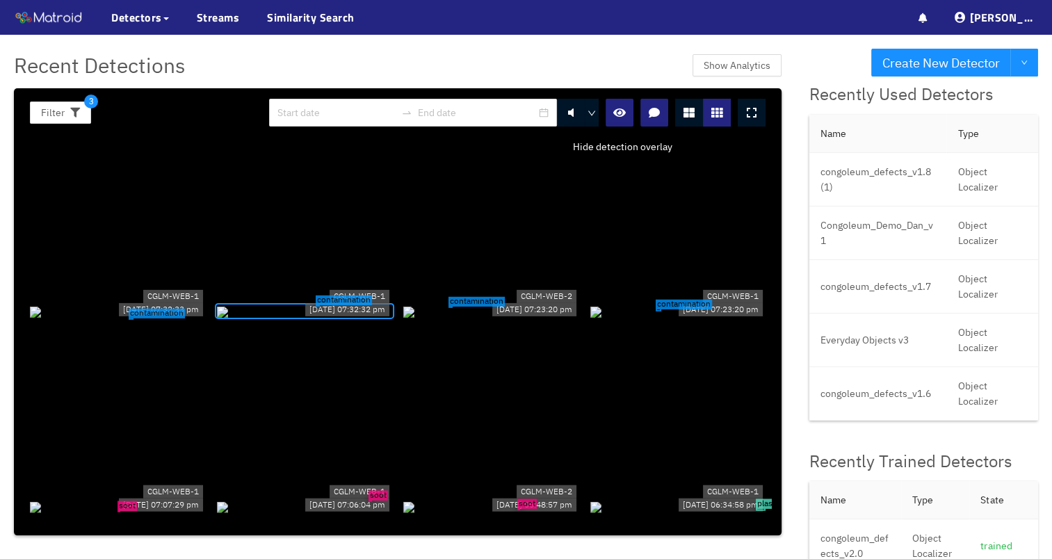
click at [613, 118] on button "button" at bounding box center [619, 113] width 28 height 28
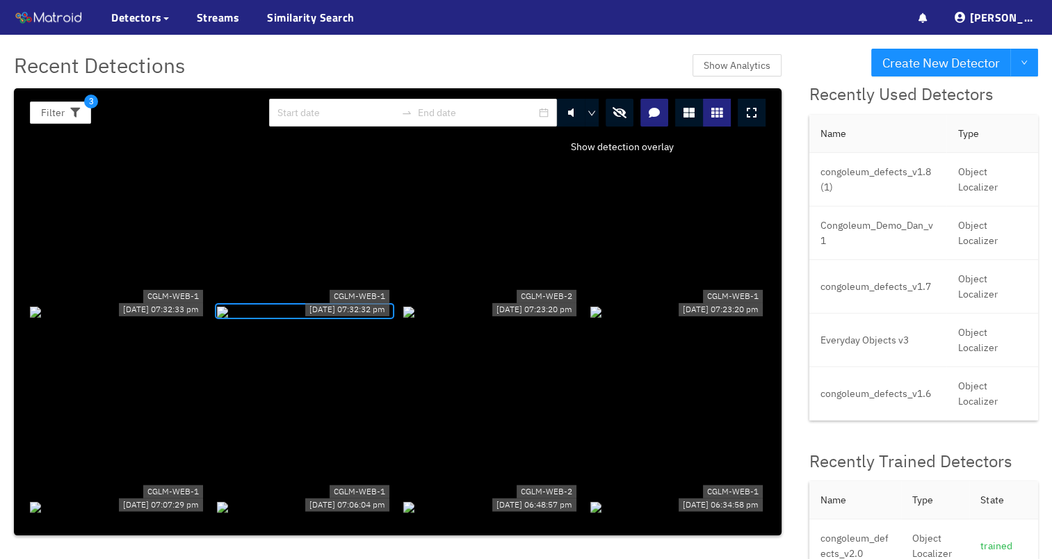
click at [613, 118] on button "button" at bounding box center [619, 113] width 28 height 28
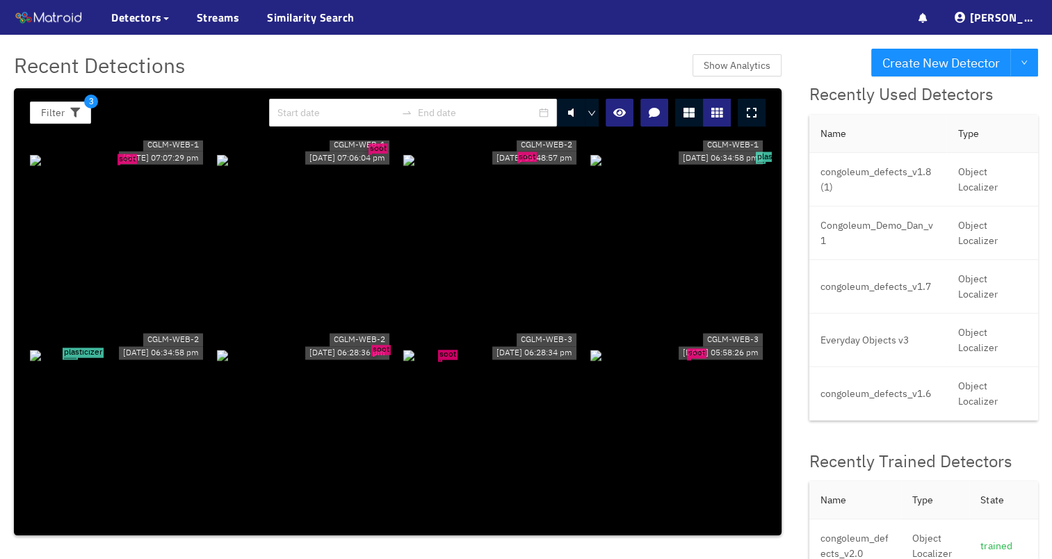
scroll to position [2224, 0]
click at [153, 361] on div "plasticizer" at bounding box center [118, 353] width 176 height 15
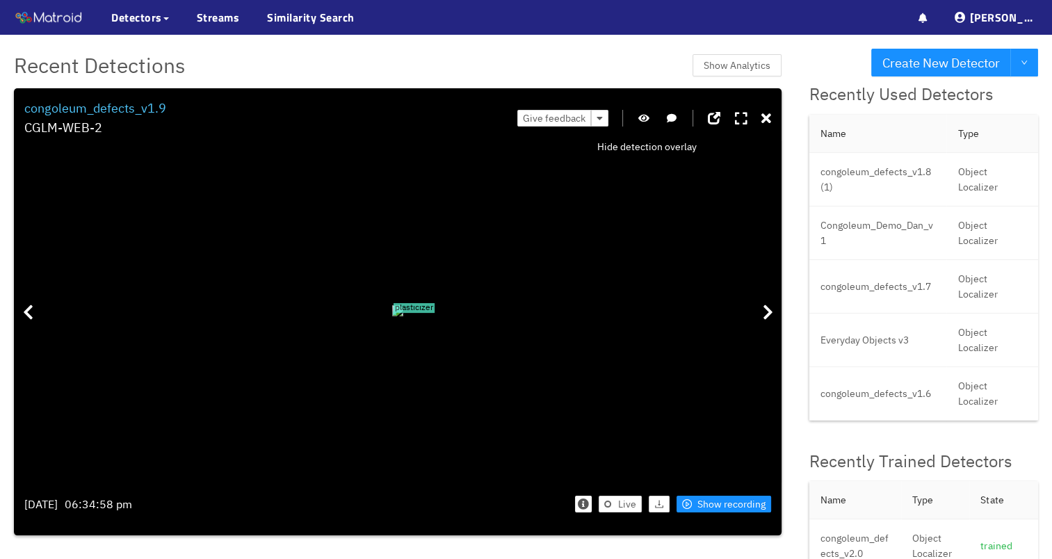
click at [646, 121] on icon "button" at bounding box center [643, 118] width 11 height 10
click at [646, 115] on icon "button" at bounding box center [643, 118] width 13 height 10
click at [767, 119] on icon at bounding box center [766, 119] width 10 height 14
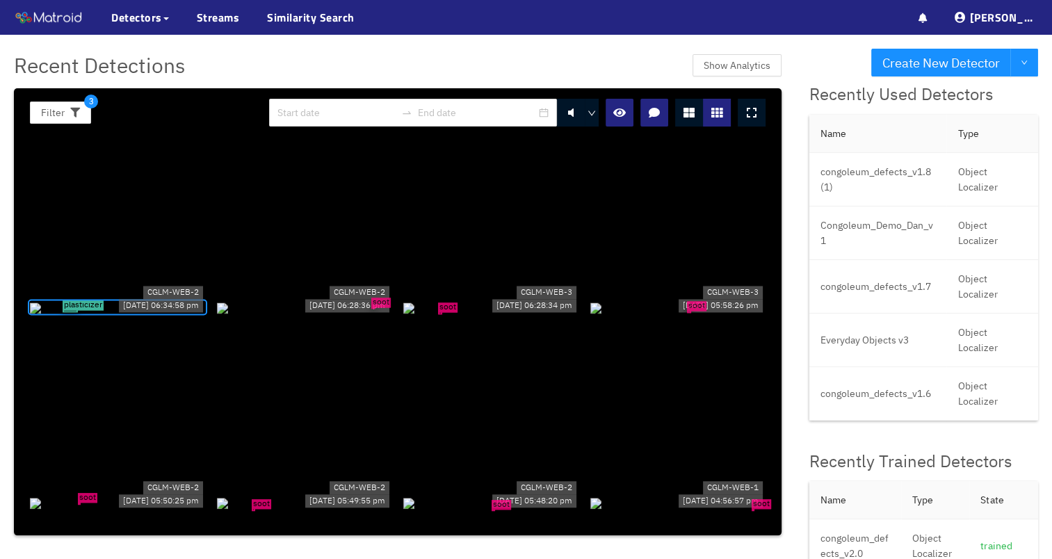
scroll to position [2363, 0]
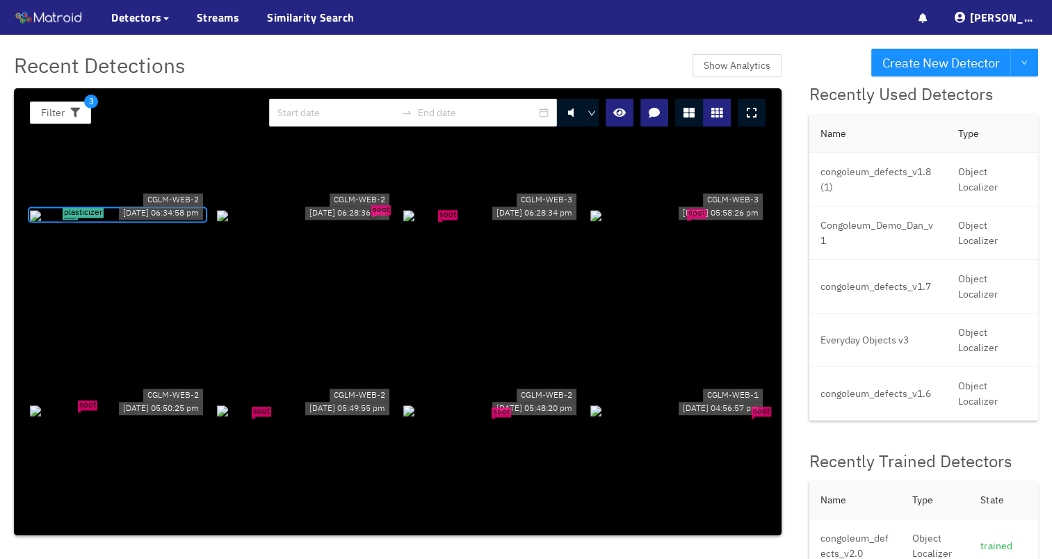
click at [381, 212] on span "soot" at bounding box center [380, 210] width 19 height 10
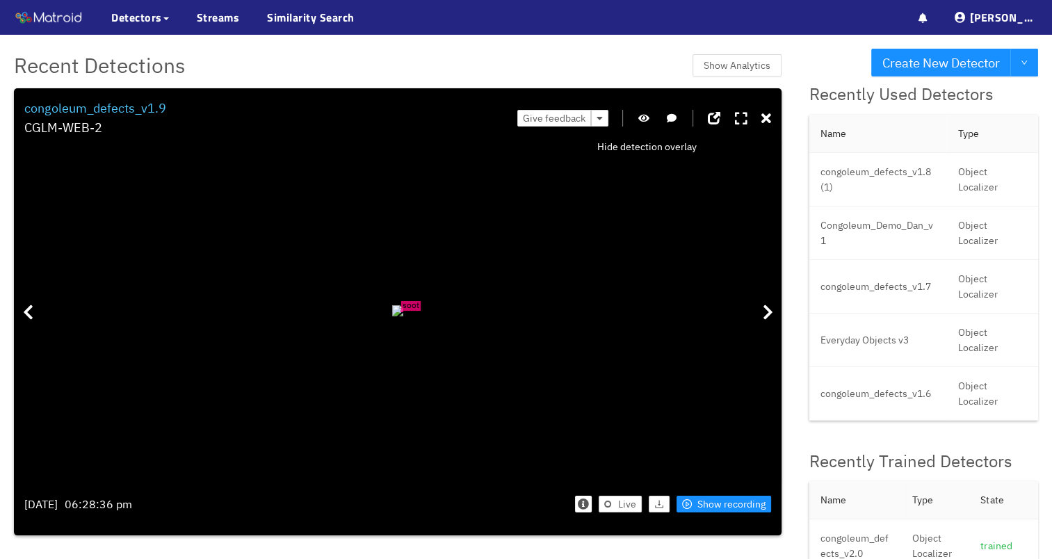
click at [643, 117] on icon "button" at bounding box center [643, 118] width 11 height 10
click at [643, 117] on icon "button" at bounding box center [643, 118] width 13 height 10
click at [764, 113] on icon at bounding box center [766, 119] width 10 height 14
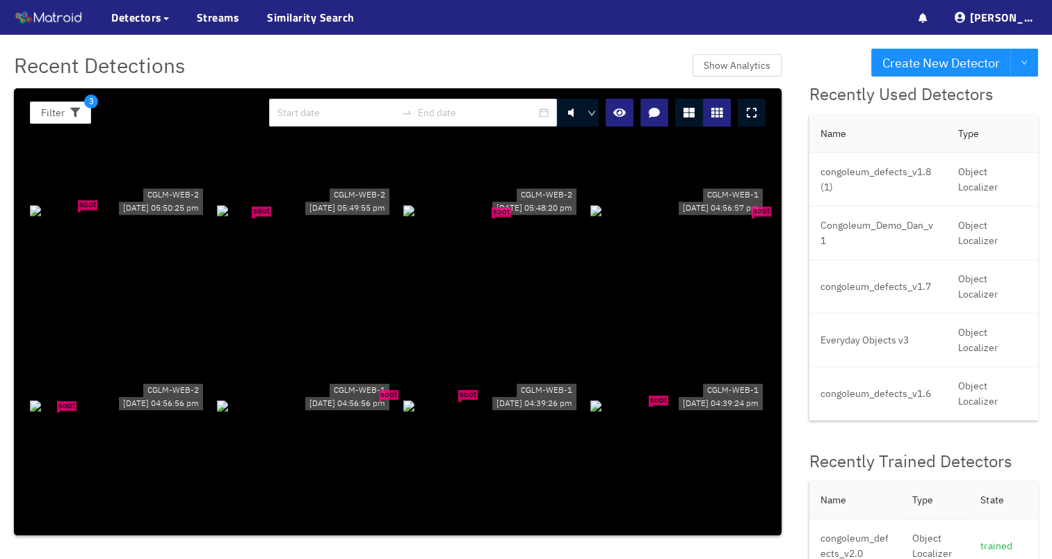
scroll to position [2572, 0]
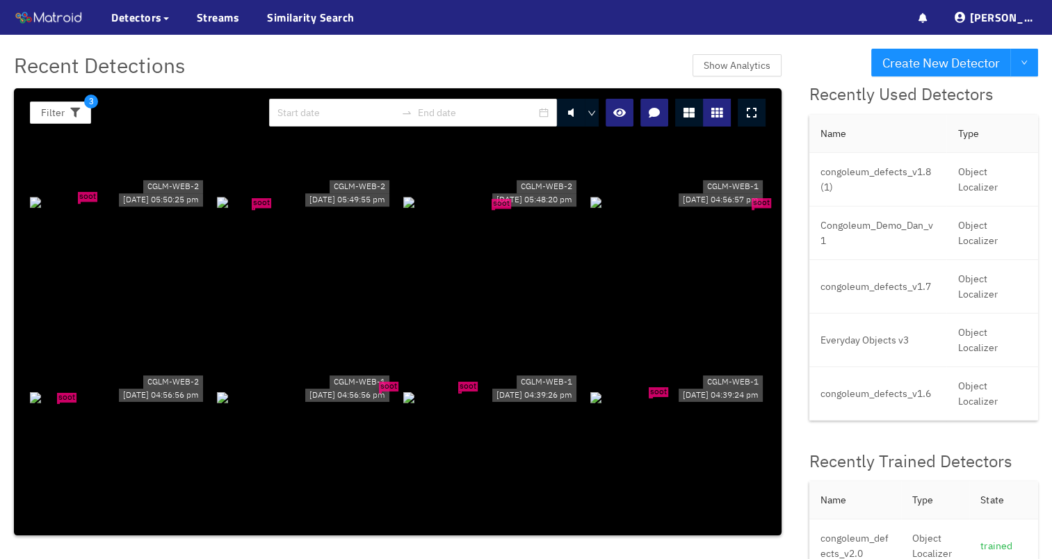
click at [145, 209] on div "soot" at bounding box center [118, 200] width 176 height 15
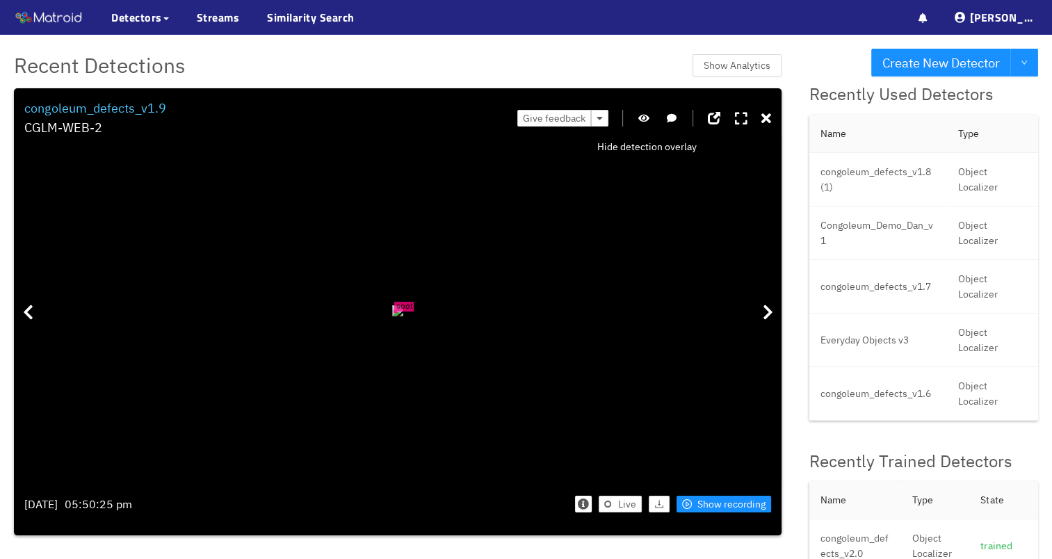
click at [642, 120] on icon "button" at bounding box center [643, 118] width 11 height 10
click at [642, 120] on icon "button" at bounding box center [643, 118] width 13 height 10
click at [768, 112] on icon at bounding box center [766, 119] width 10 height 14
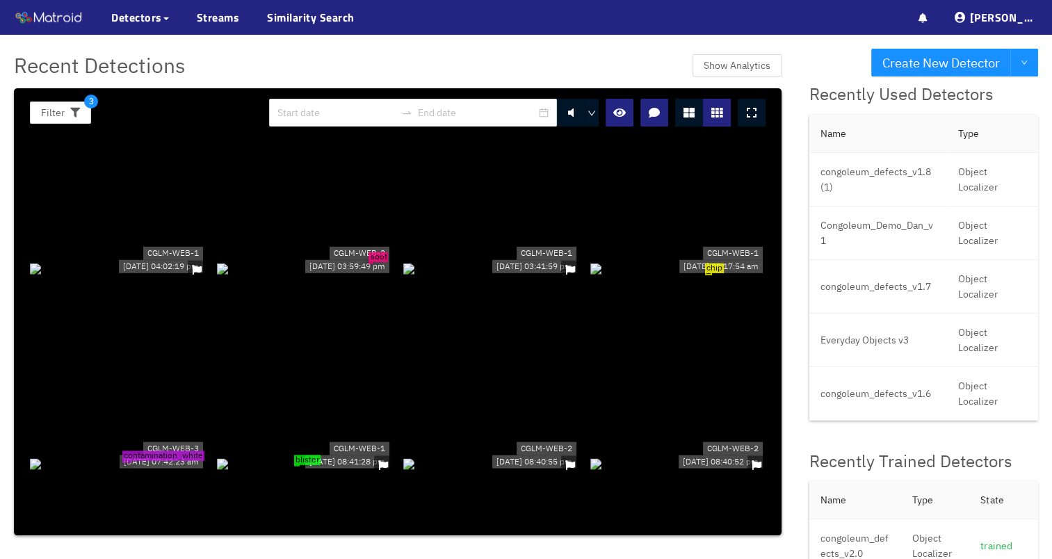
scroll to position [2919, 0]
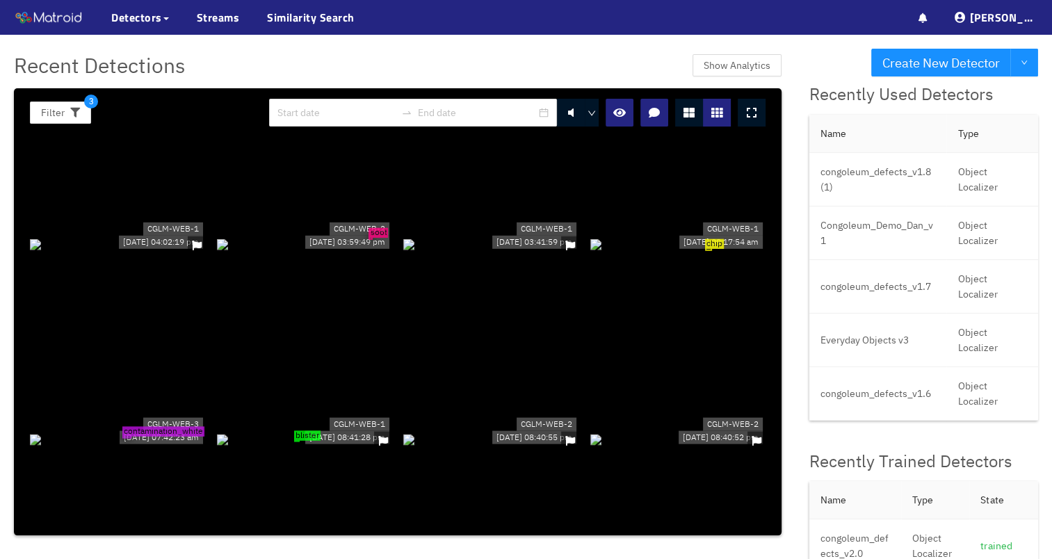
click at [648, 240] on div "chip" at bounding box center [678, 243] width 176 height 15
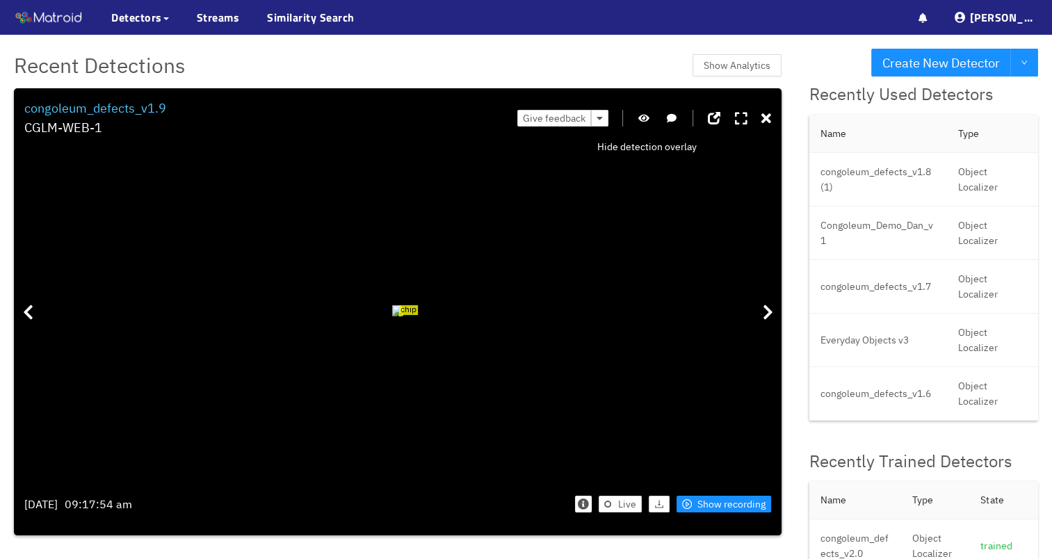
click at [640, 115] on button "button" at bounding box center [644, 118] width 14 height 17
click at [619, 122] on div "Give feedback" at bounding box center [644, 119] width 254 height 40
click at [653, 117] on div "Give feedback" at bounding box center [644, 119] width 254 height 40
click at [649, 120] on icon "button" at bounding box center [643, 118] width 13 height 10
click at [769, 114] on icon at bounding box center [766, 119] width 10 height 14
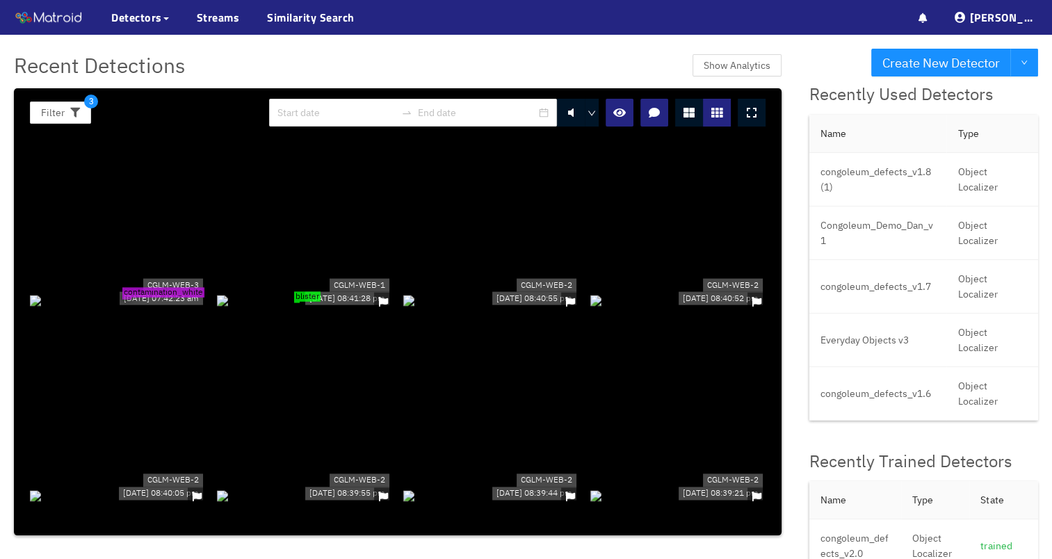
scroll to position [3128, 0]
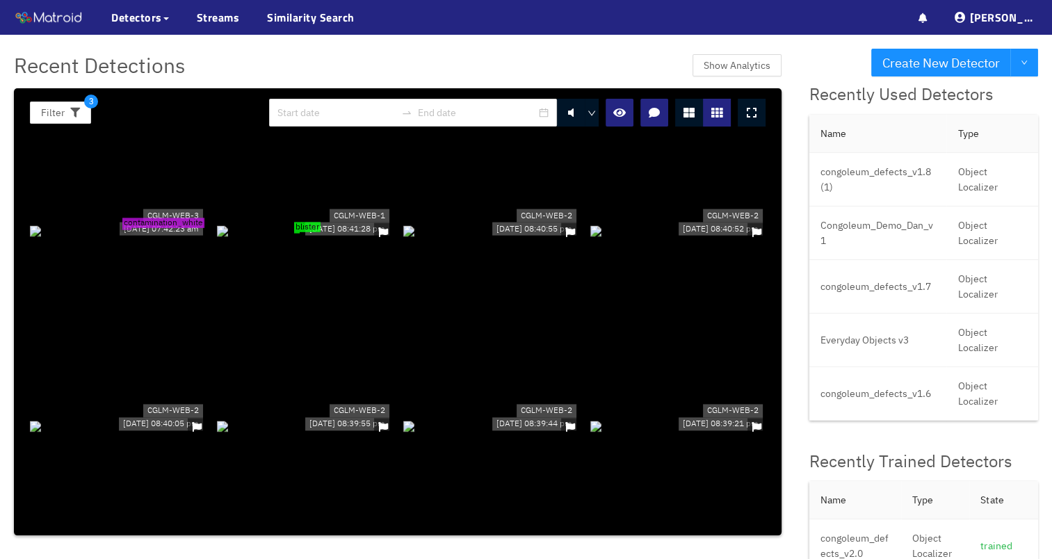
click at [316, 223] on div "blister" at bounding box center [305, 230] width 176 height 15
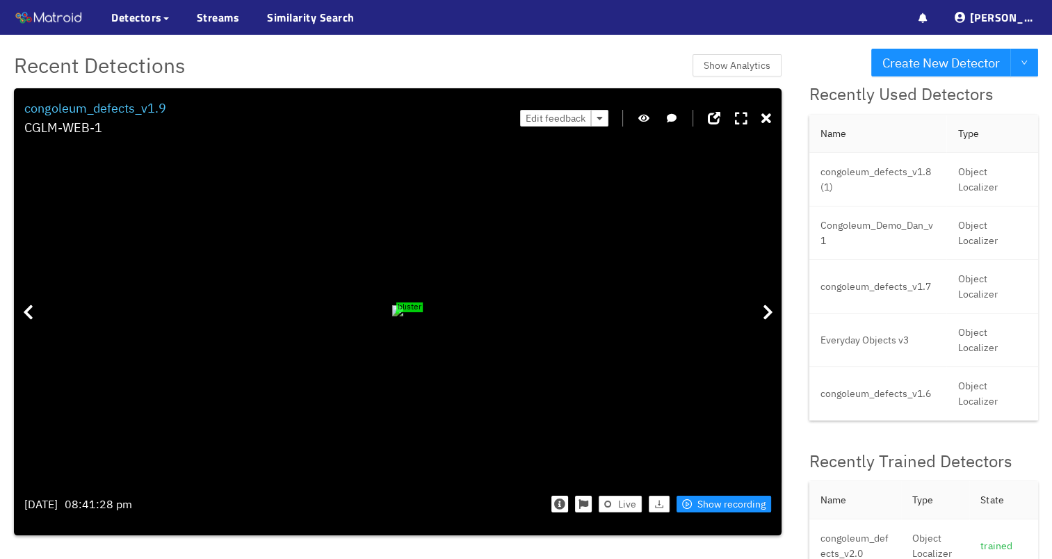
click at [653, 117] on div "Edit feedback" at bounding box center [645, 119] width 251 height 40
click at [649, 119] on icon "button" at bounding box center [643, 118] width 11 height 10
click at [649, 119] on icon "button" at bounding box center [643, 118] width 13 height 10
click at [639, 122] on button "button" at bounding box center [644, 118] width 14 height 17
click at [769, 114] on icon at bounding box center [766, 119] width 10 height 14
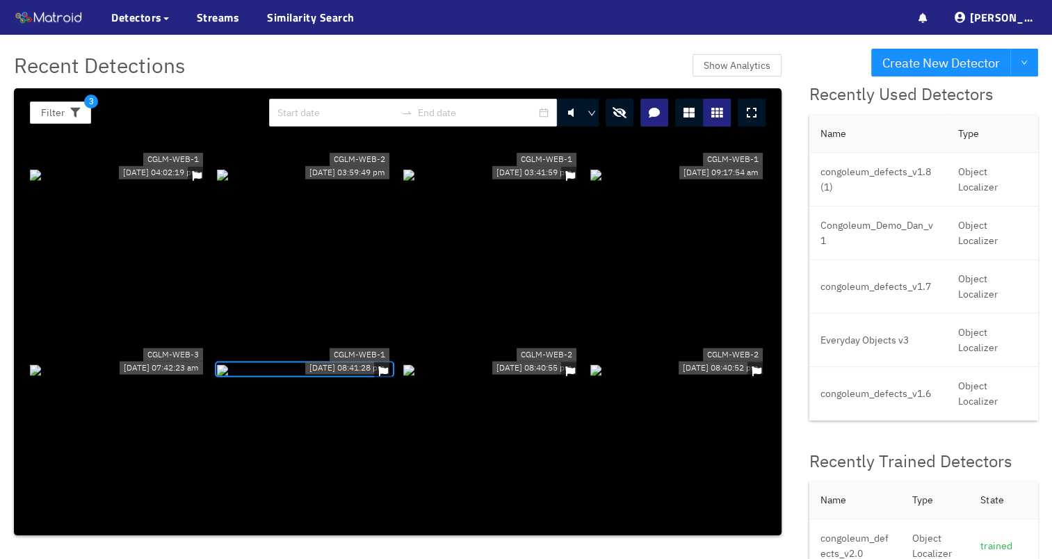
scroll to position [3058, 0]
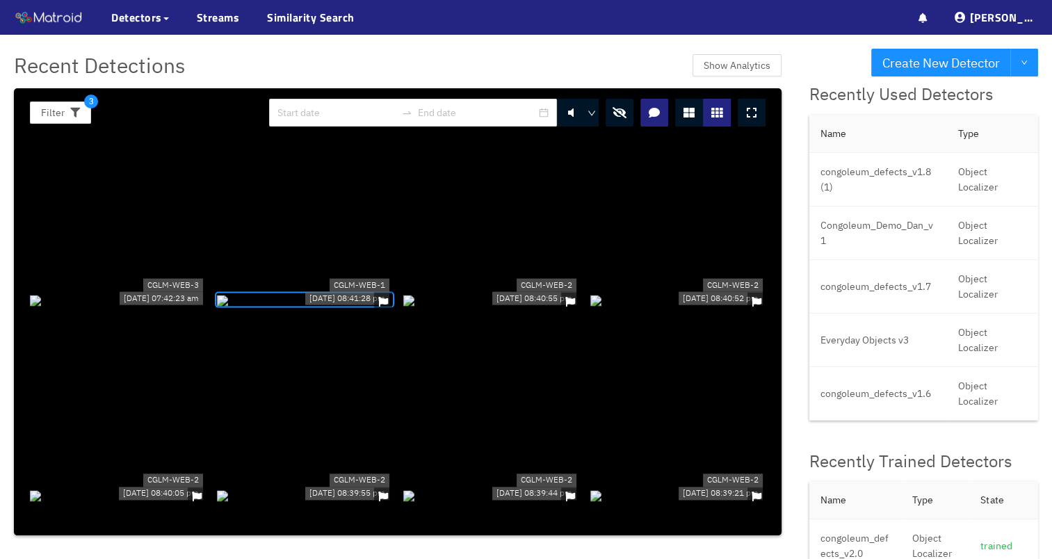
click at [624, 115] on icon "button" at bounding box center [619, 112] width 14 height 11
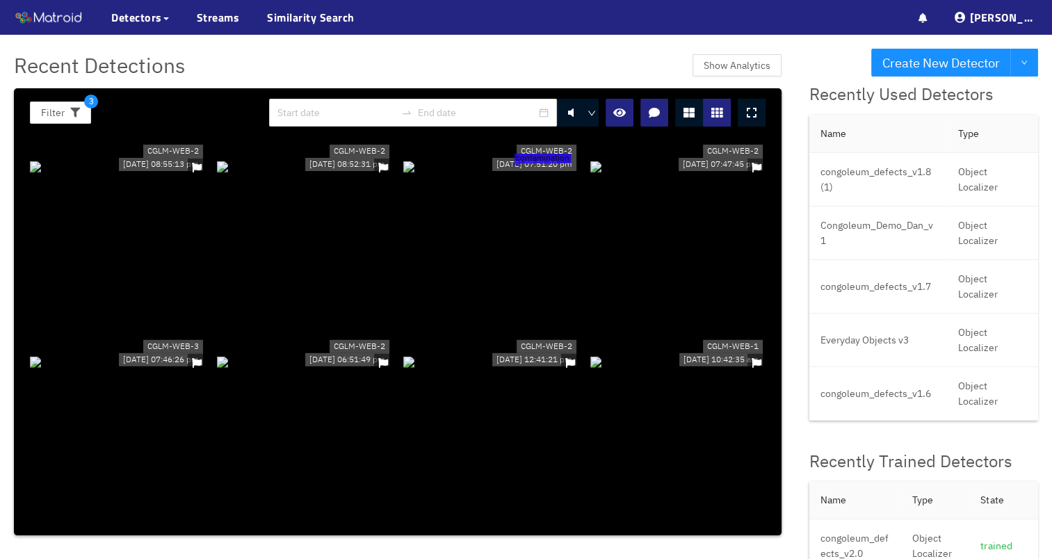
scroll to position [0, 0]
